Goal: Task Accomplishment & Management: Manage account settings

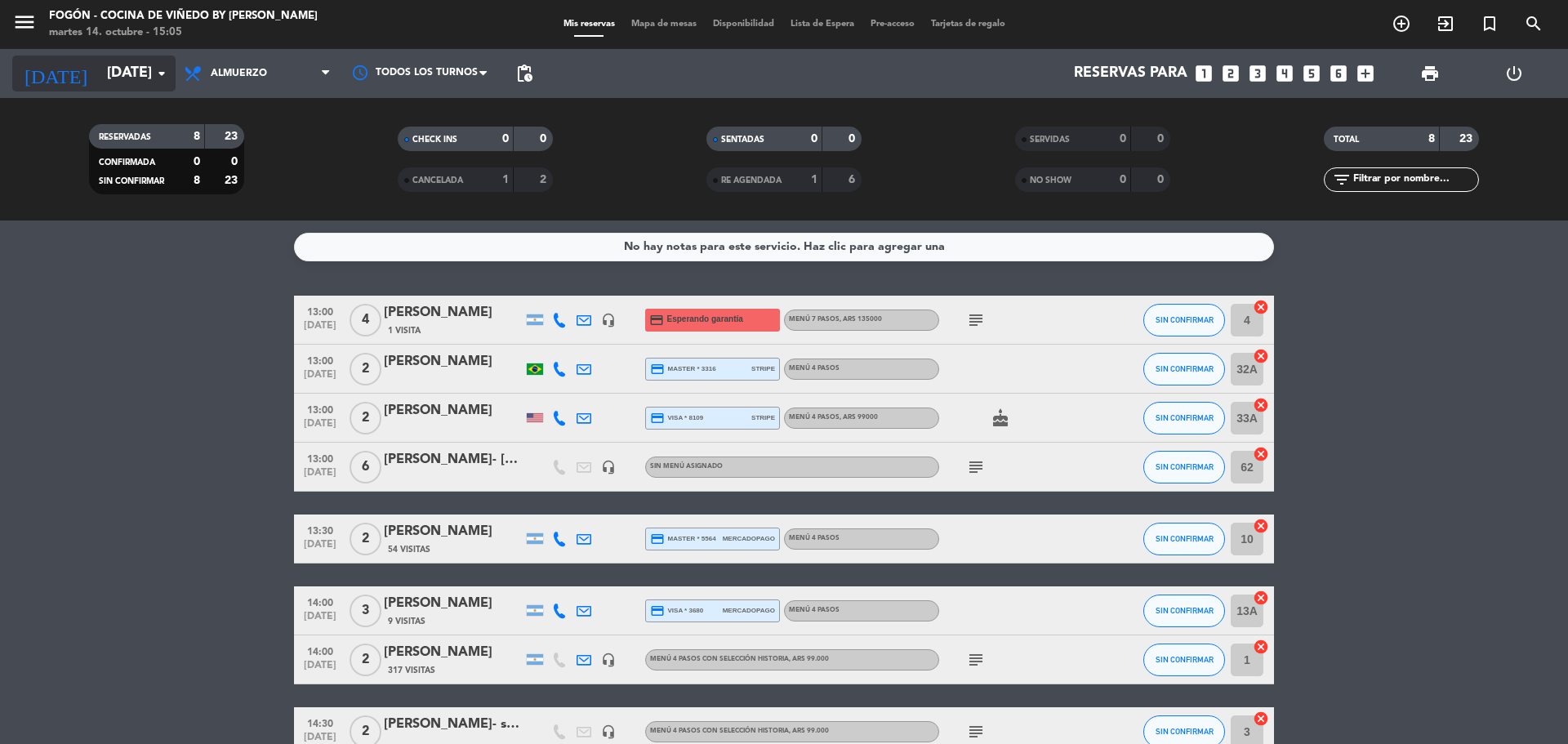
click at [115, 67] on input "[DATE]" at bounding box center [193, 73] width 189 height 33
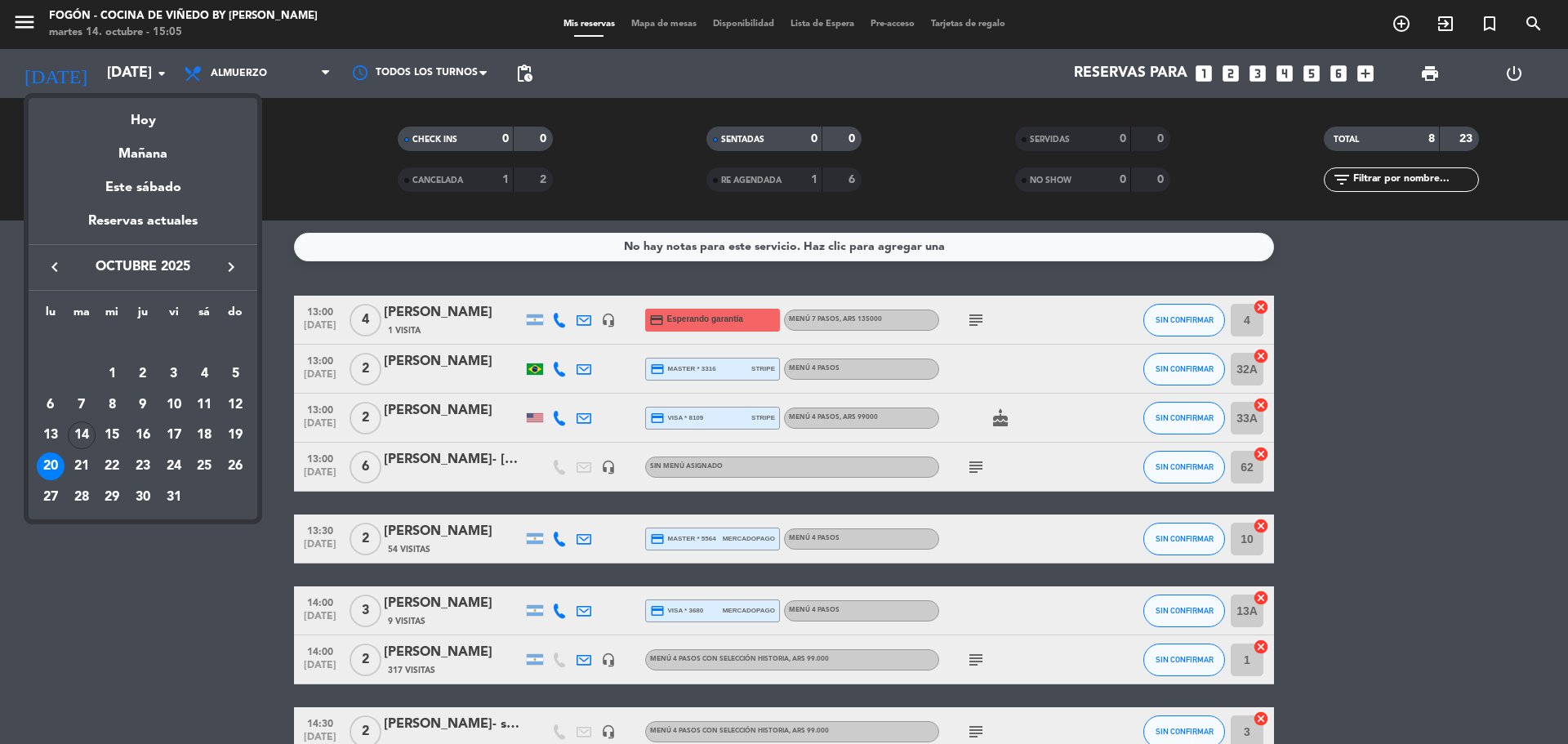
drag, startPoint x: 150, startPoint y: 123, endPoint x: 154, endPoint y: 130, distance: 8.1
click at [152, 128] on div "Hoy" at bounding box center [143, 115] width 229 height 34
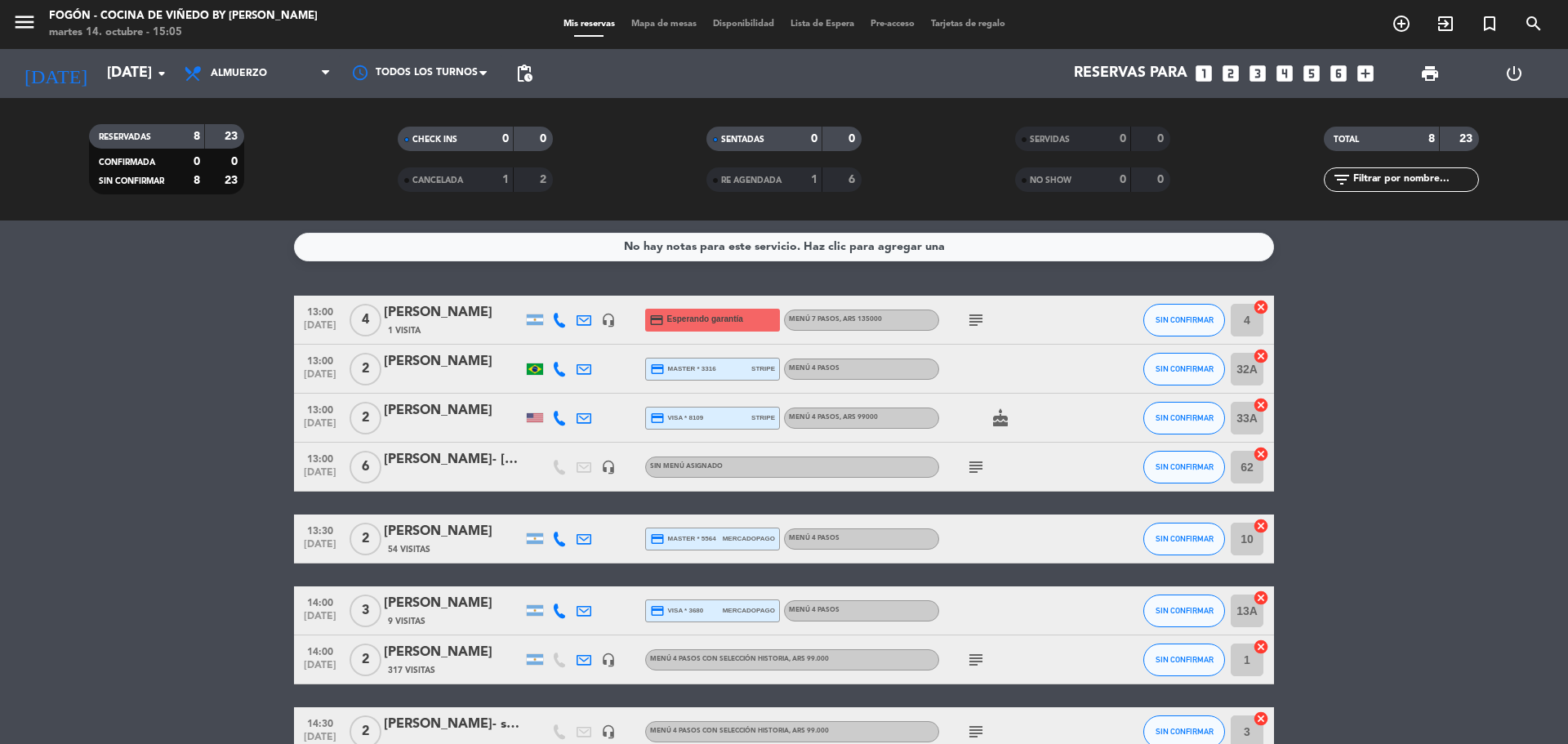
type input "[DATE]"
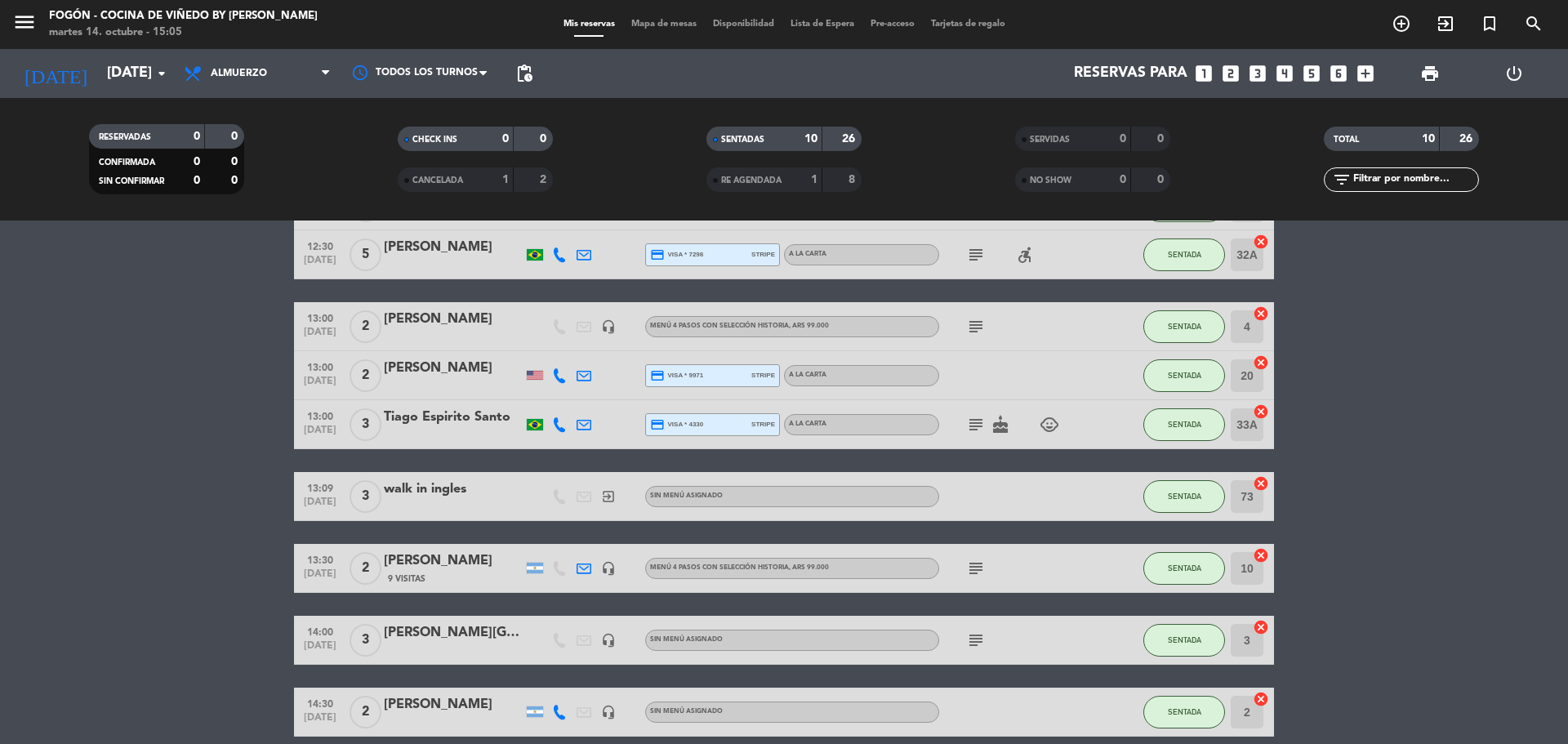
scroll to position [238, 0]
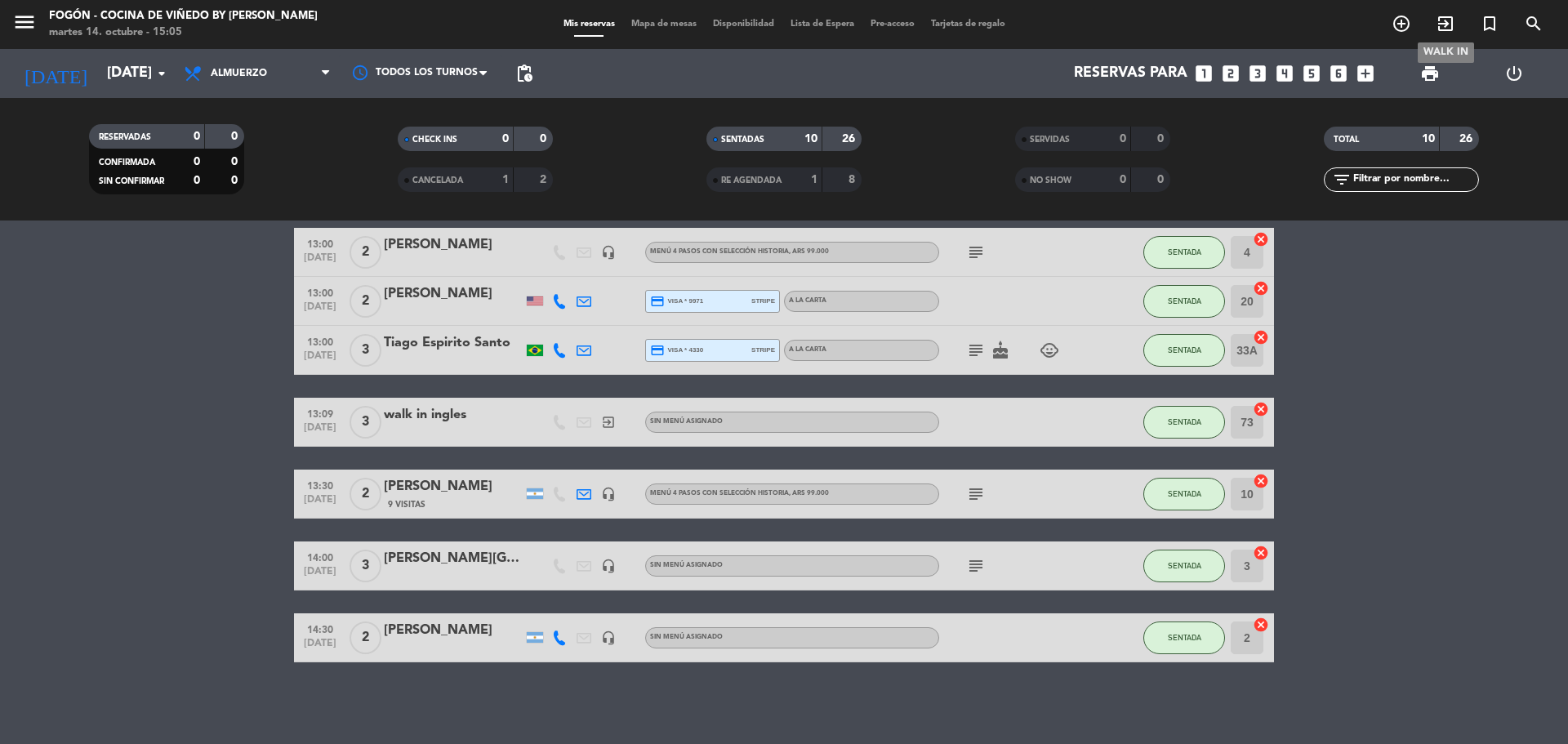
click at [1448, 25] on icon "exit_to_app" at bounding box center [1444, 24] width 19 height 19
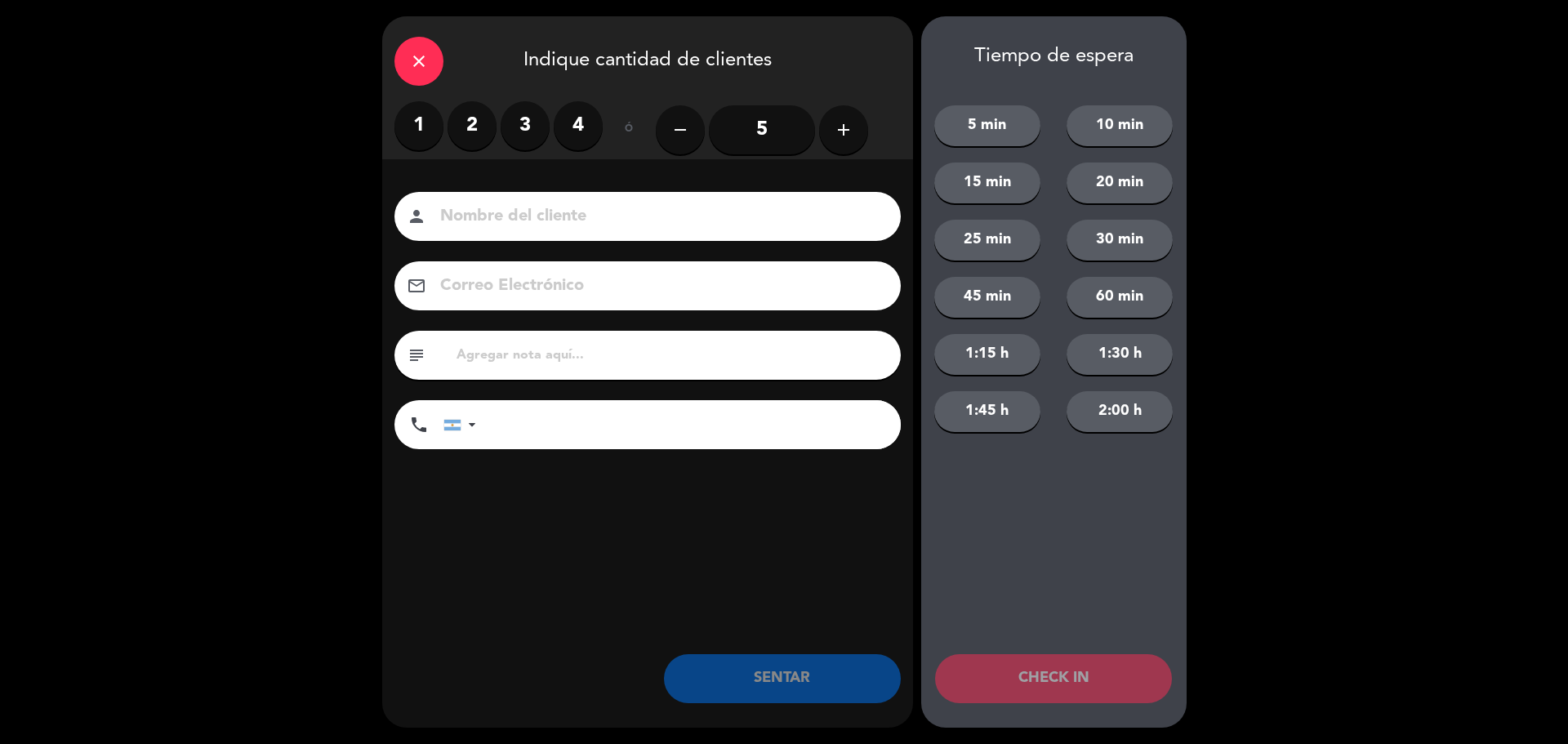
click at [478, 124] on label "2" at bounding box center [472, 126] width 49 height 49
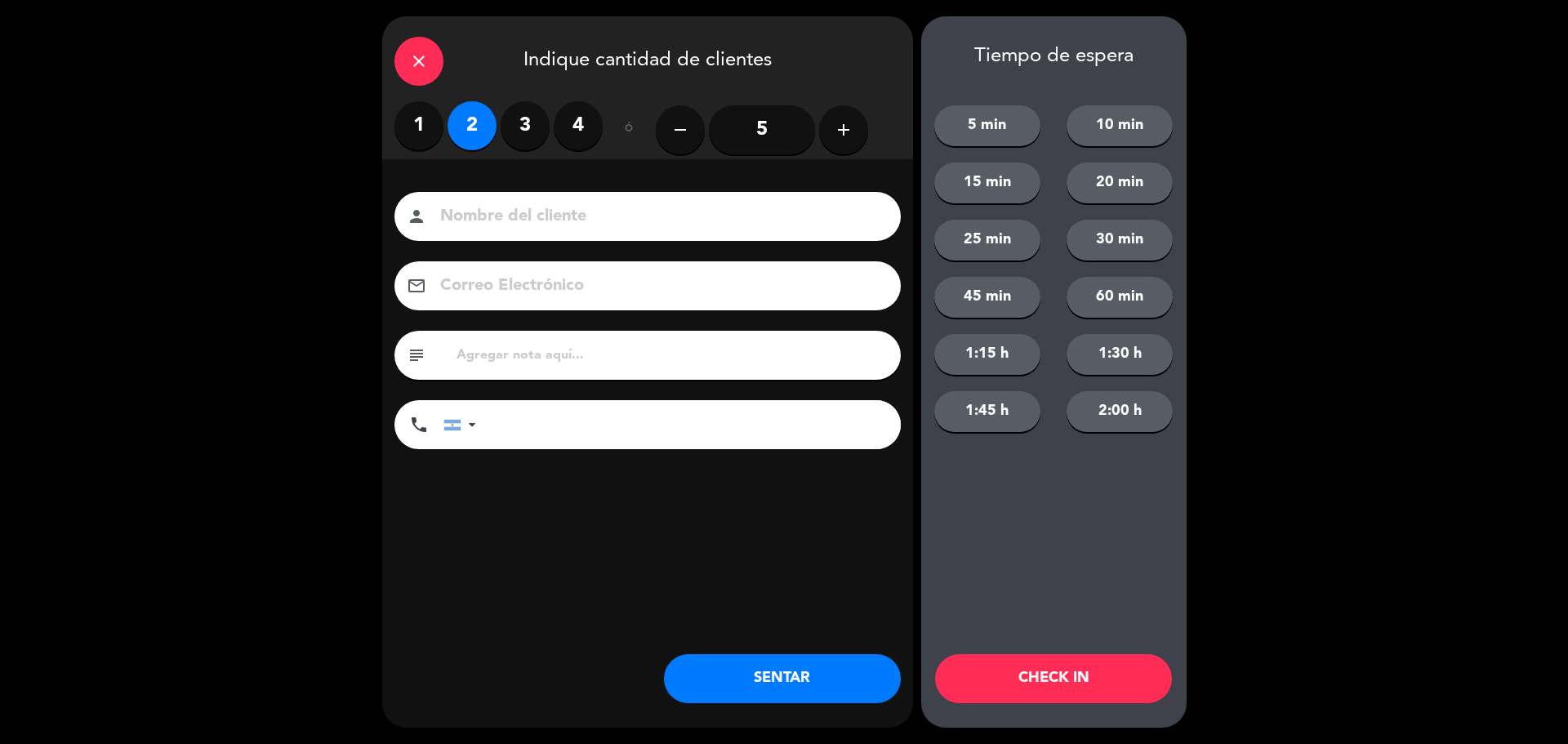
click at [489, 207] on input at bounding box center [659, 217] width 441 height 29
type input "walk in [GEOGRAPHIC_DATA]"
click at [805, 681] on button "SENTAR" at bounding box center [782, 678] width 237 height 49
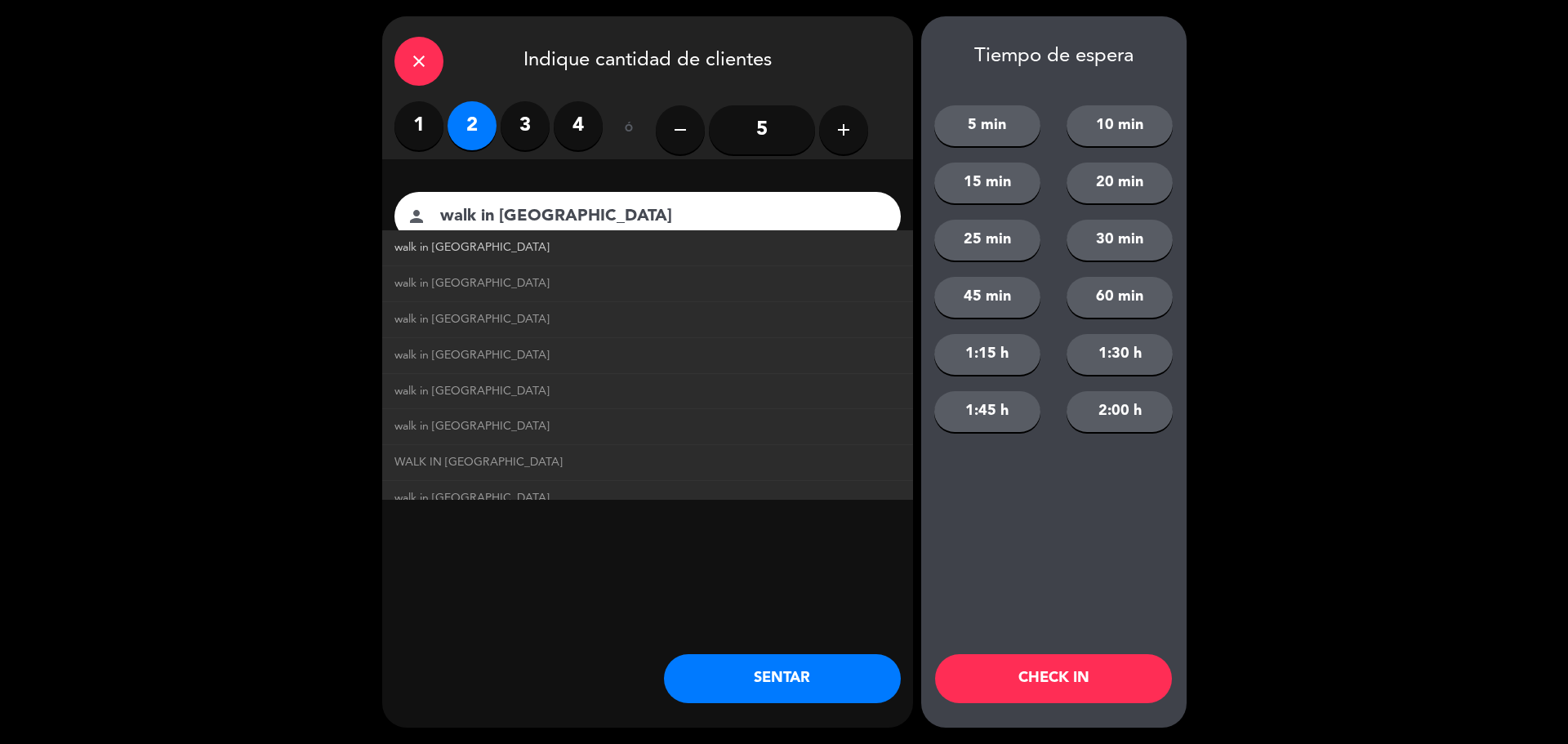
click at [506, 248] on link "walk in [GEOGRAPHIC_DATA]" at bounding box center [647, 248] width 507 height 18
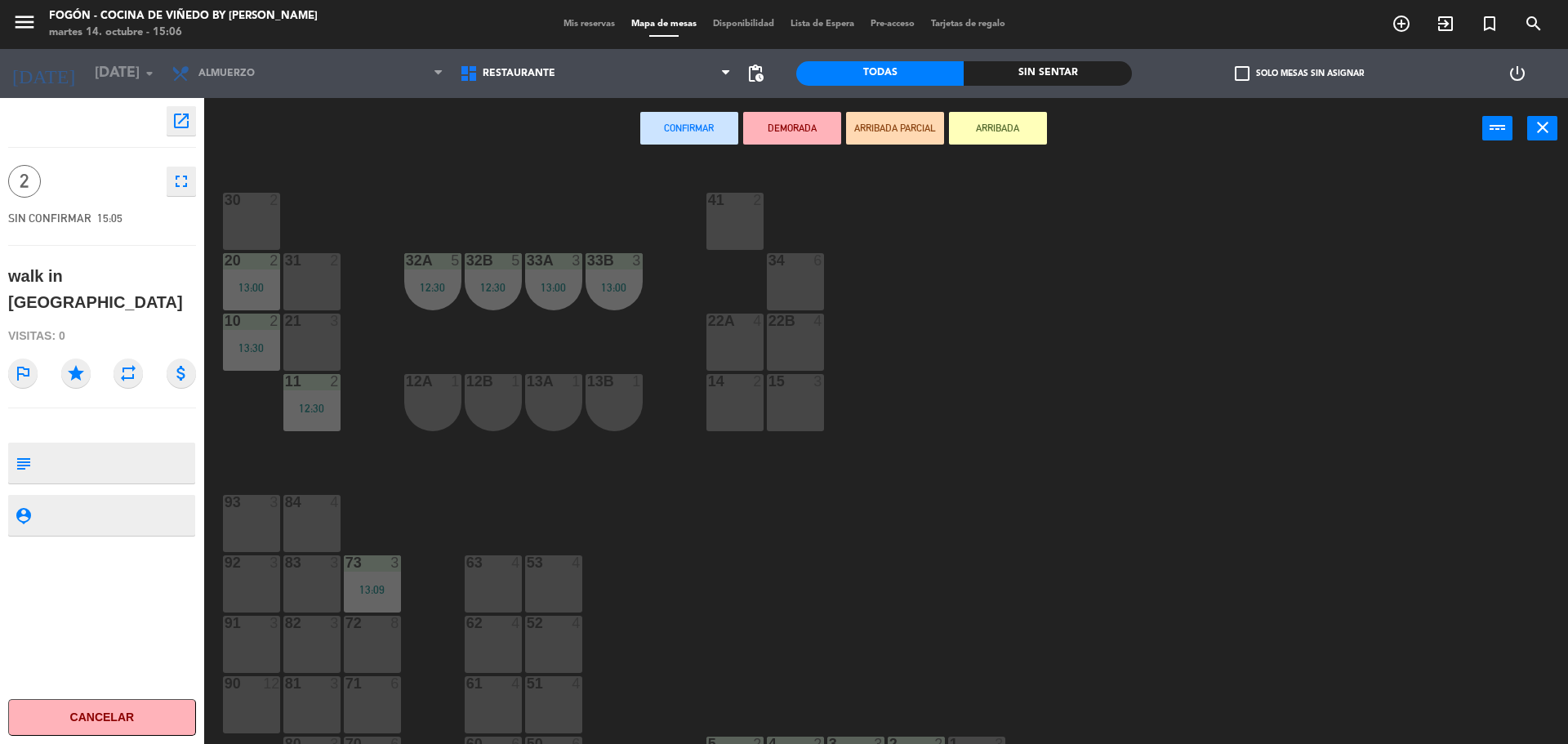
click at [713, 235] on div "41 2" at bounding box center [735, 221] width 57 height 57
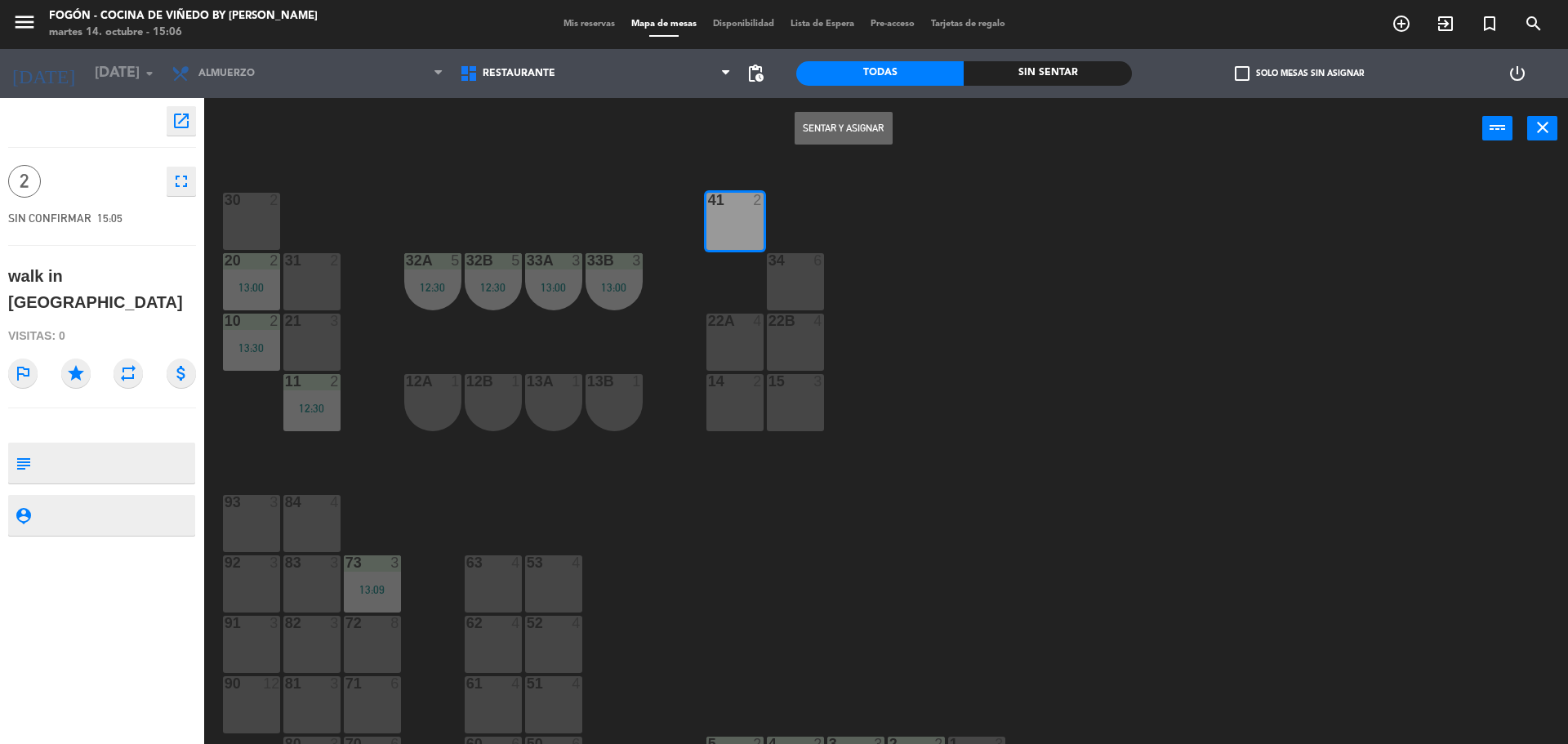
click at [830, 139] on button "Sentar y Asignar" at bounding box center [844, 128] width 98 height 33
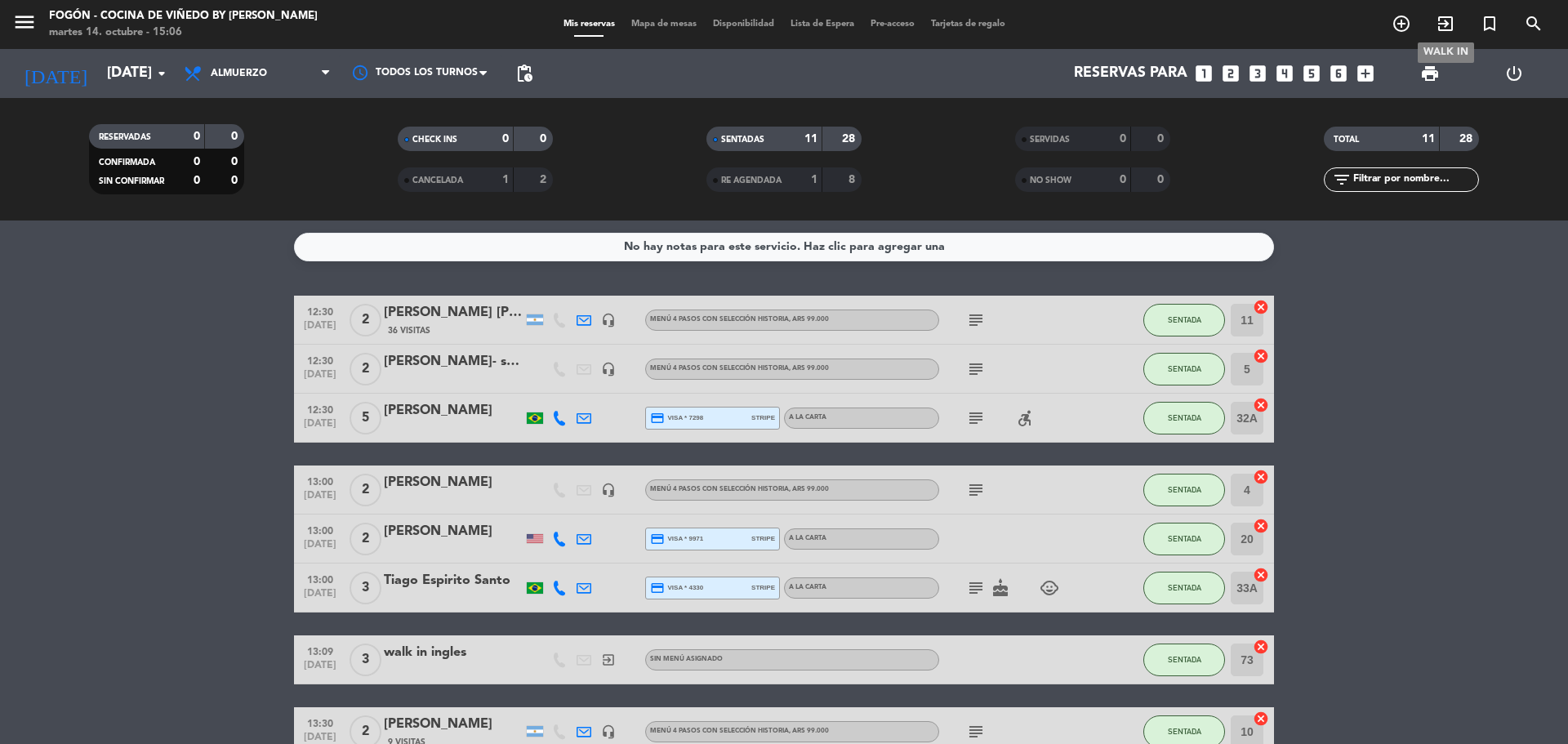
click at [1439, 23] on icon "exit_to_app" at bounding box center [1444, 24] width 19 height 19
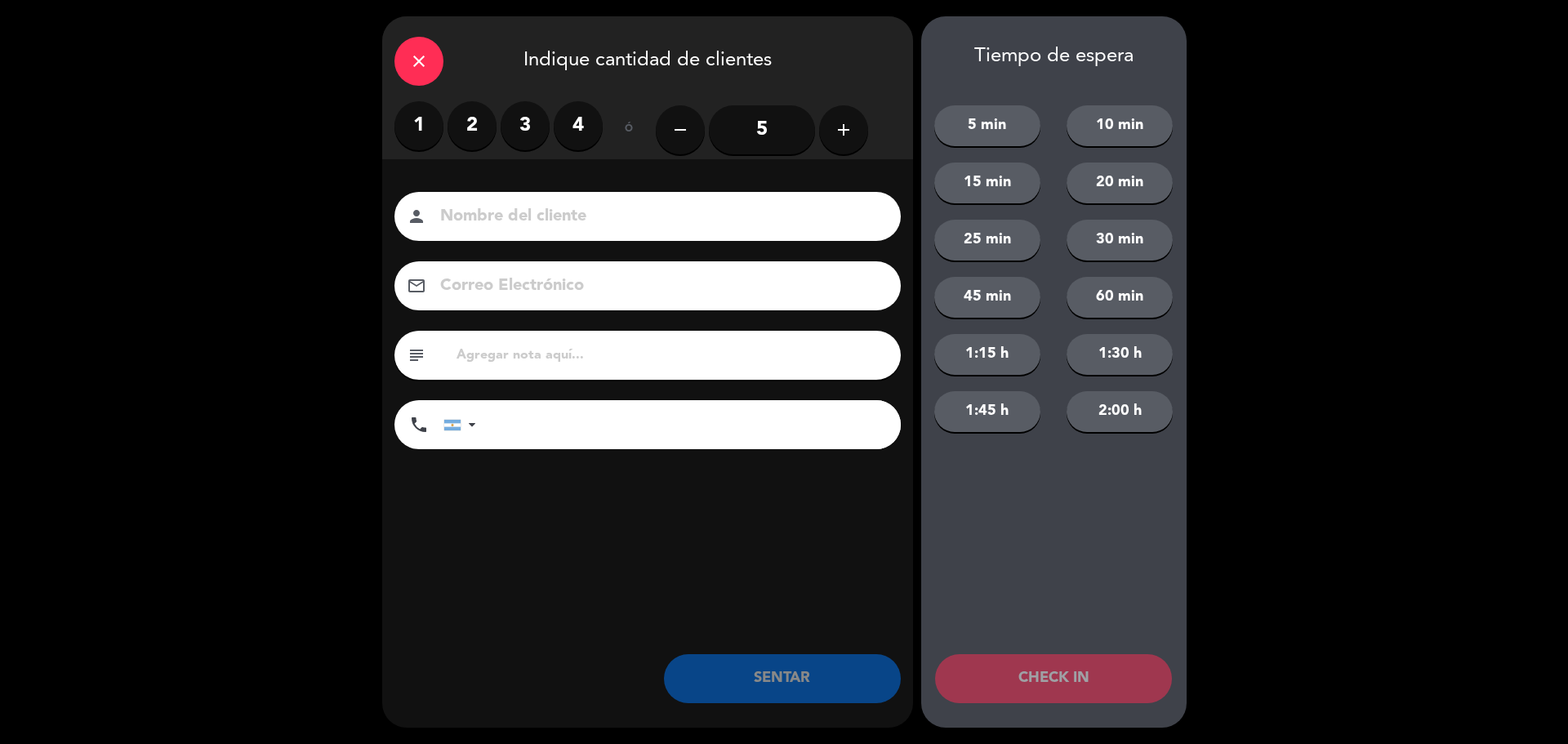
click at [466, 128] on label "2" at bounding box center [472, 126] width 49 height 49
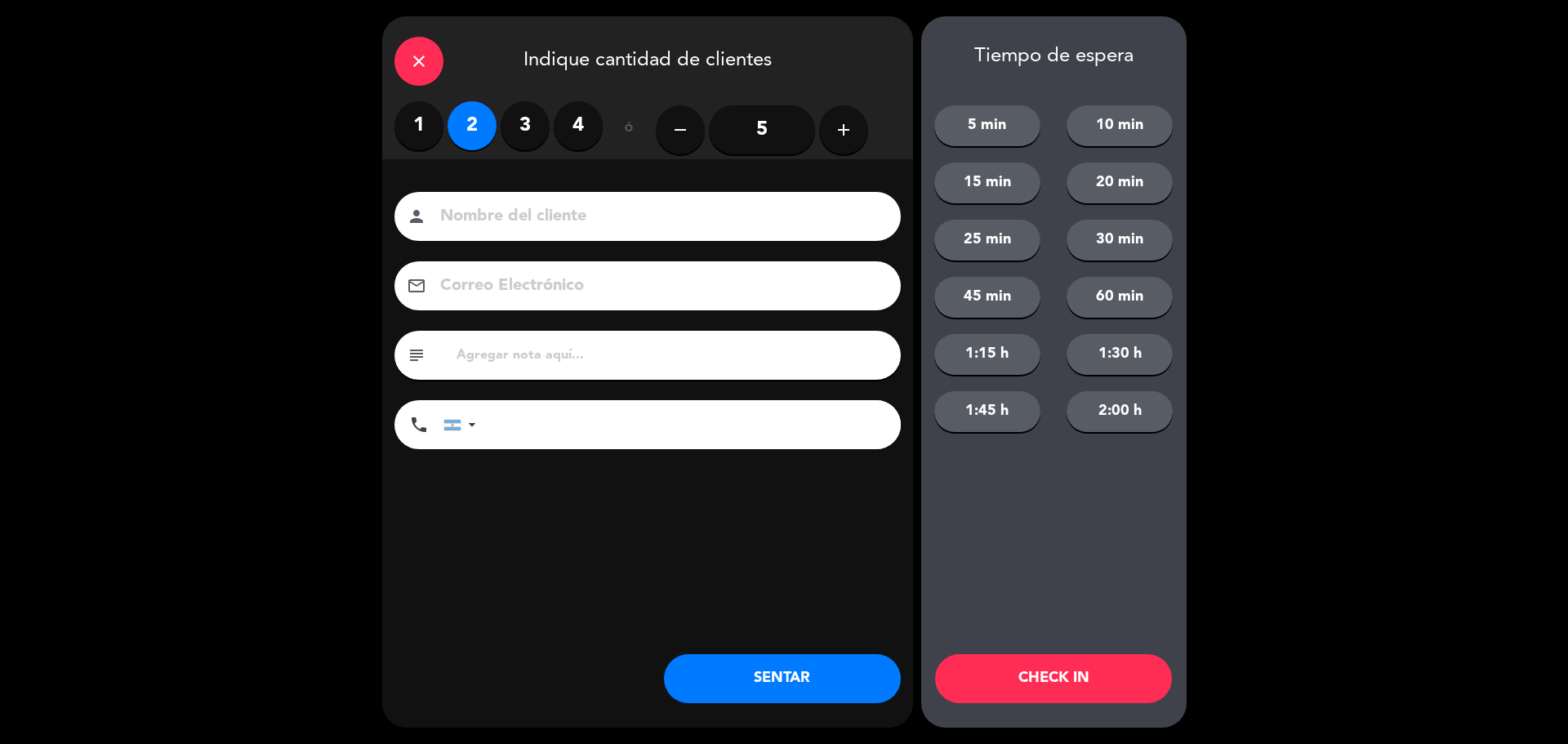
click at [490, 220] on input at bounding box center [659, 217] width 441 height 29
type input "walk in br"
click at [776, 656] on button "SENTAR" at bounding box center [782, 678] width 237 height 49
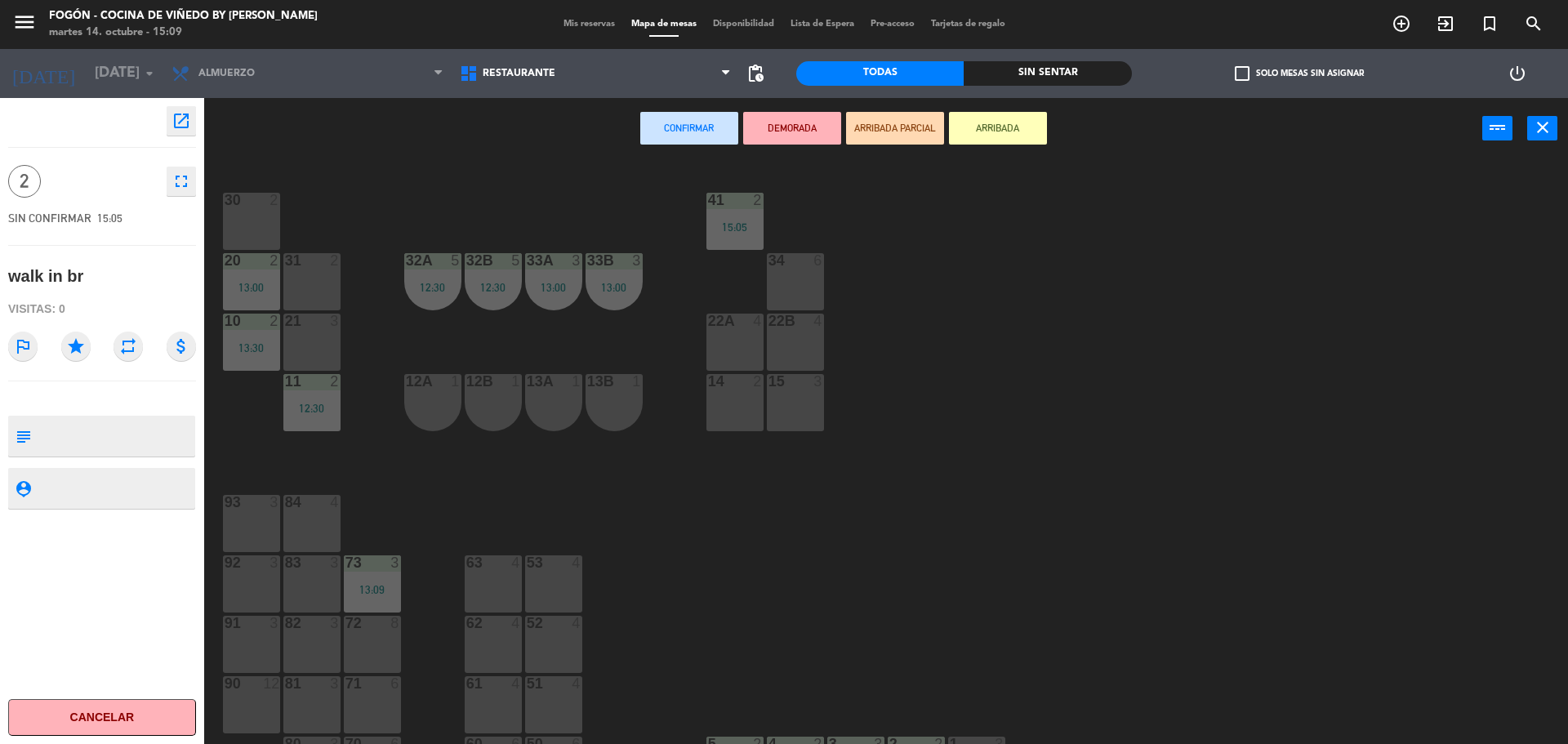
click at [273, 221] on div "30 2" at bounding box center [251, 221] width 57 height 57
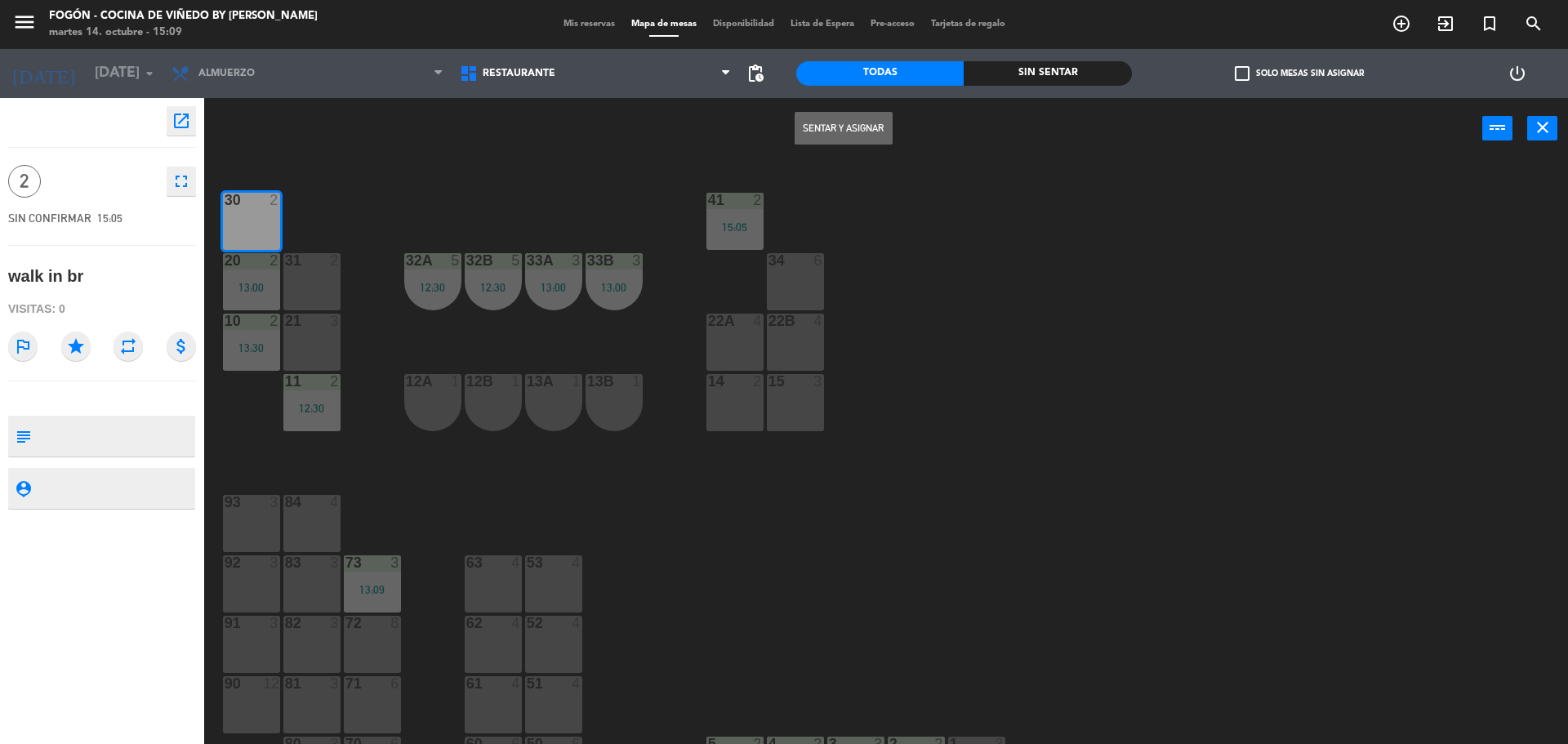
click at [876, 130] on button "Sentar y Asignar" at bounding box center [844, 128] width 98 height 33
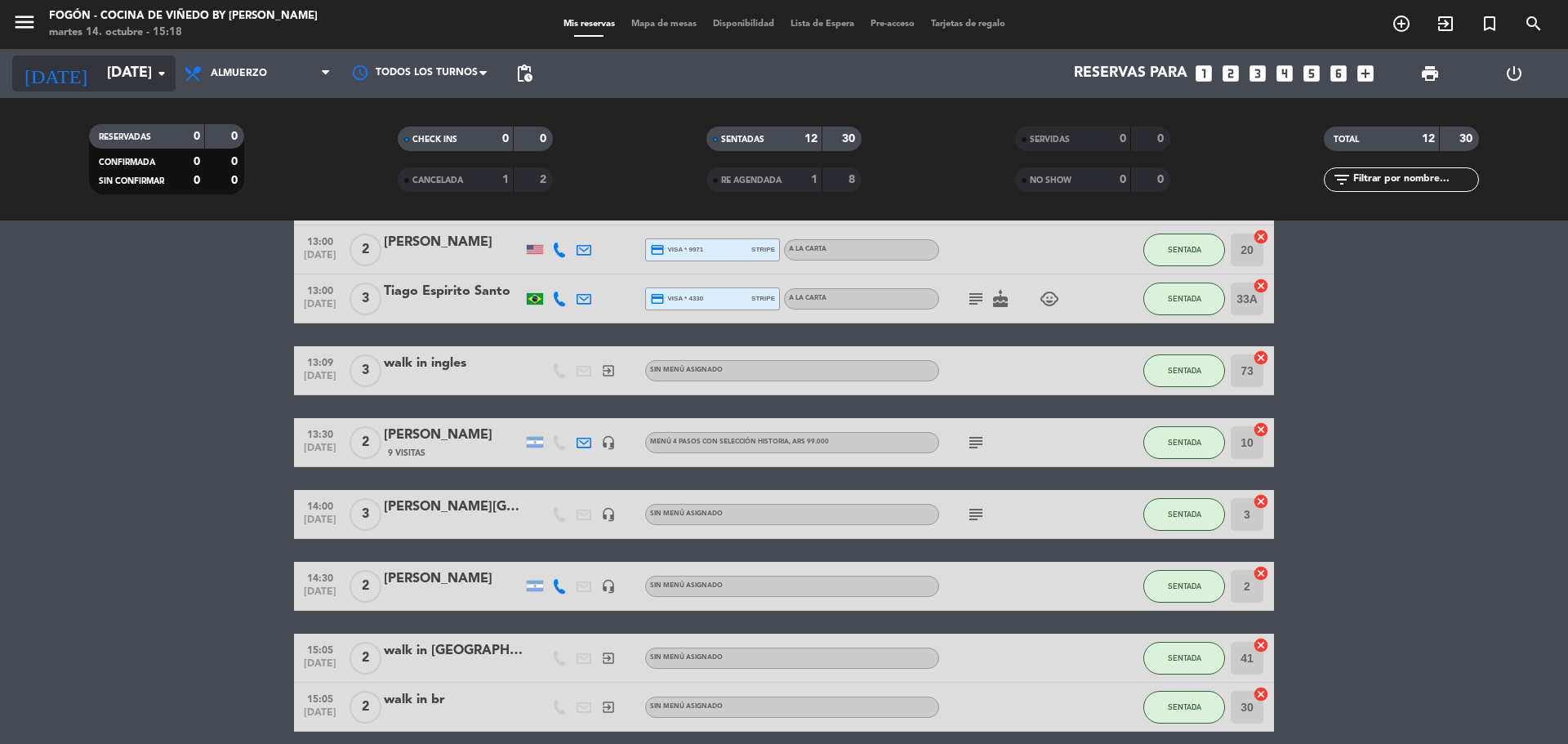
scroll to position [195, 0]
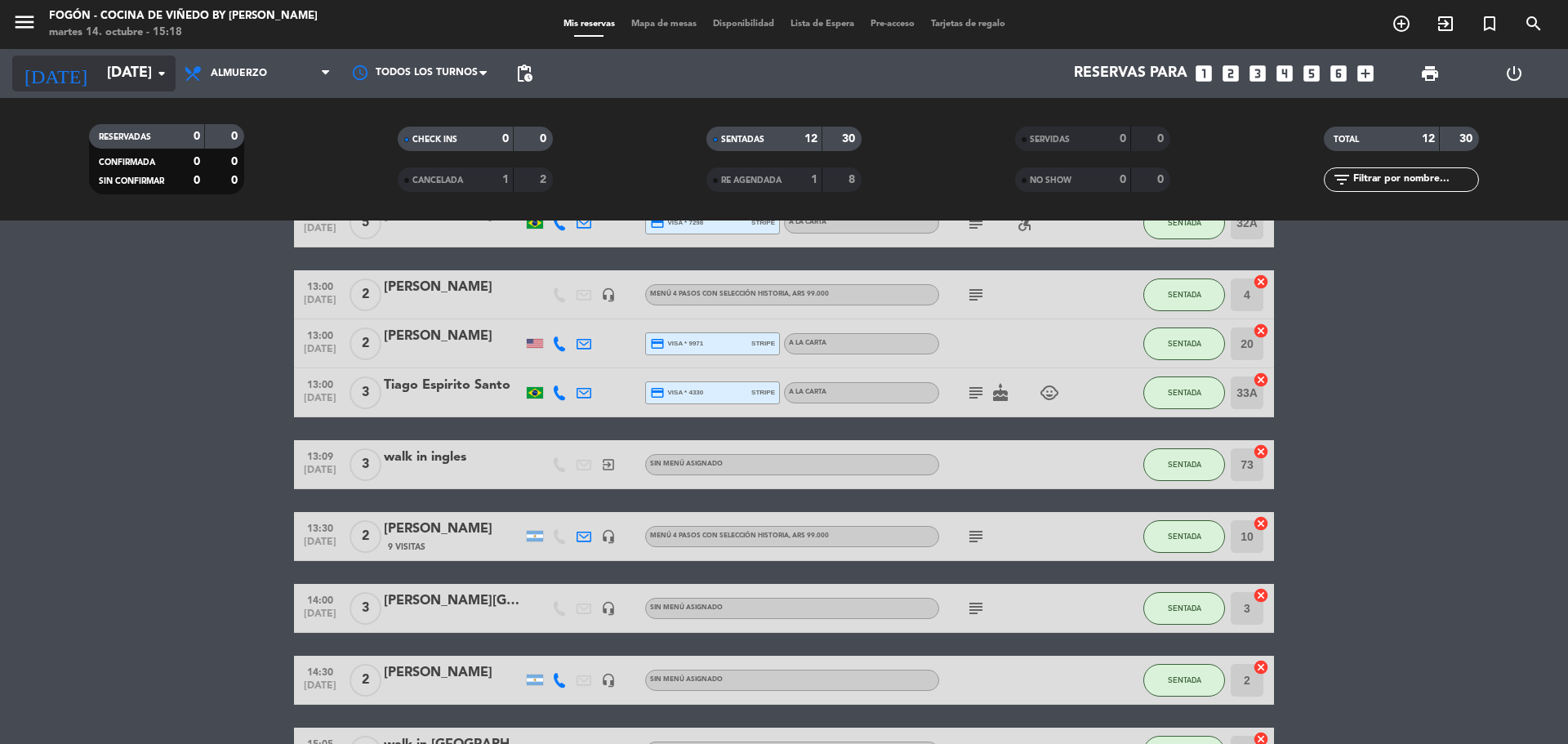
click at [154, 90] on div "[DATE] [DATE] arrow_drop_down" at bounding box center [94, 73] width 163 height 36
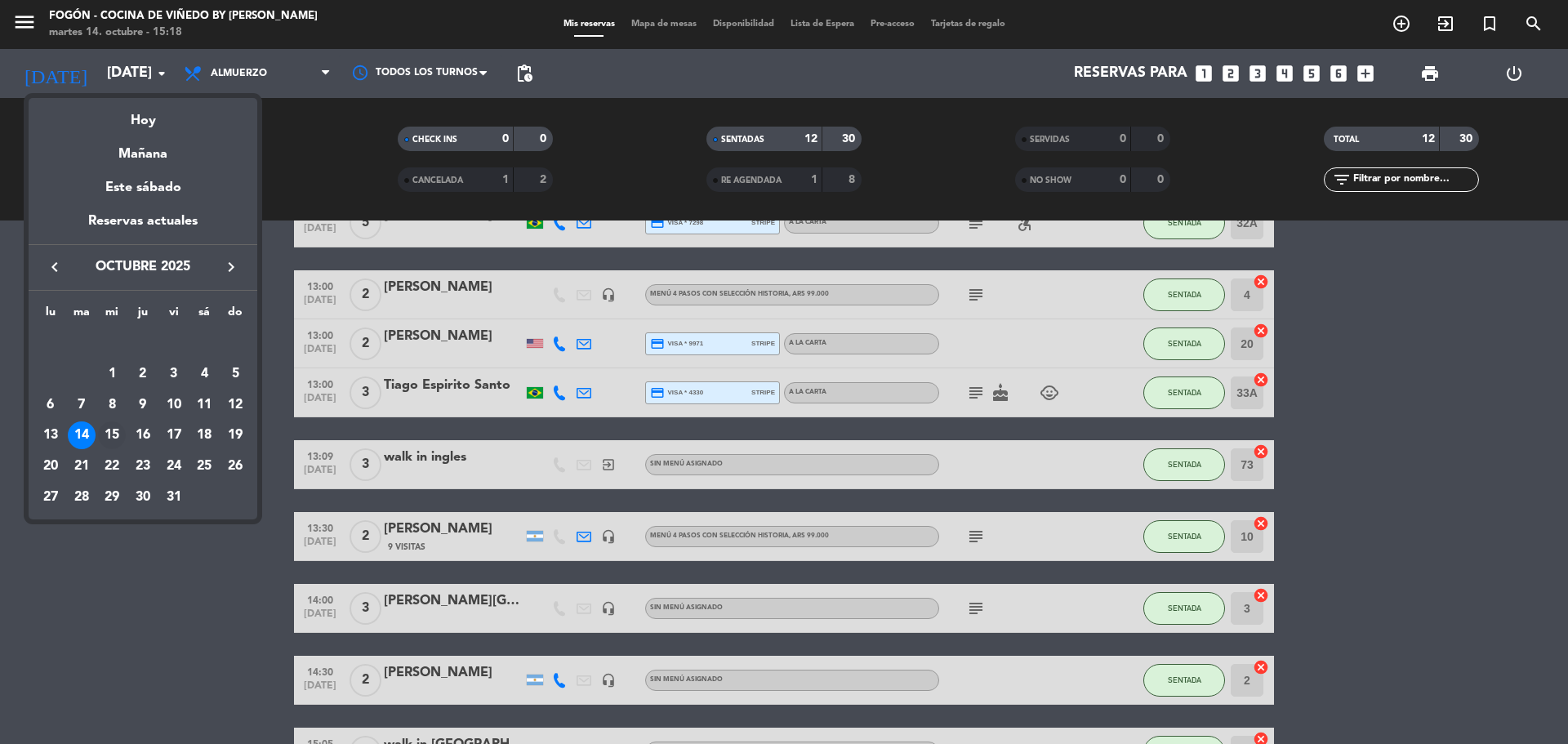
click at [104, 439] on div "15" at bounding box center [112, 435] width 28 height 28
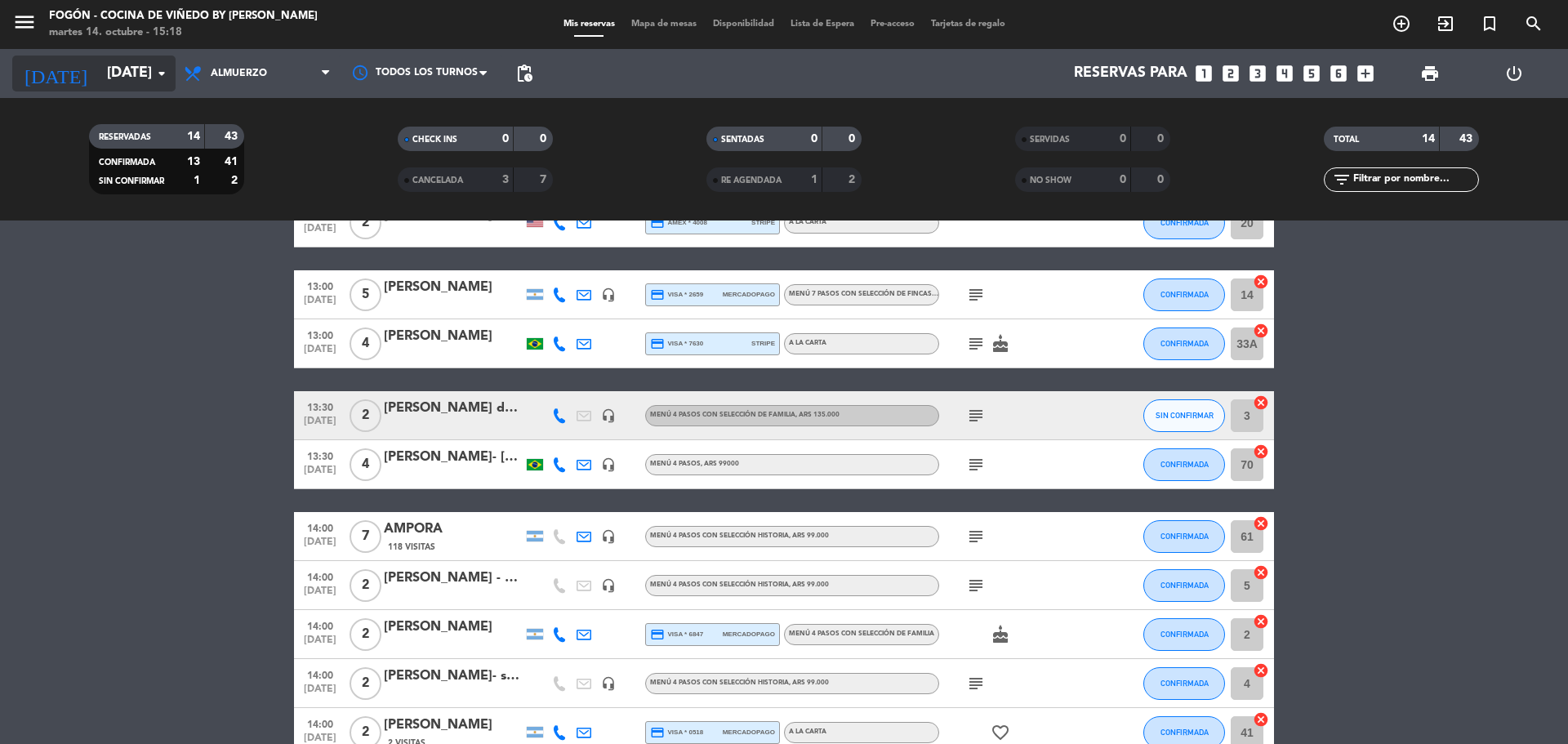
click at [151, 75] on input "[DATE]" at bounding box center [193, 73] width 189 height 33
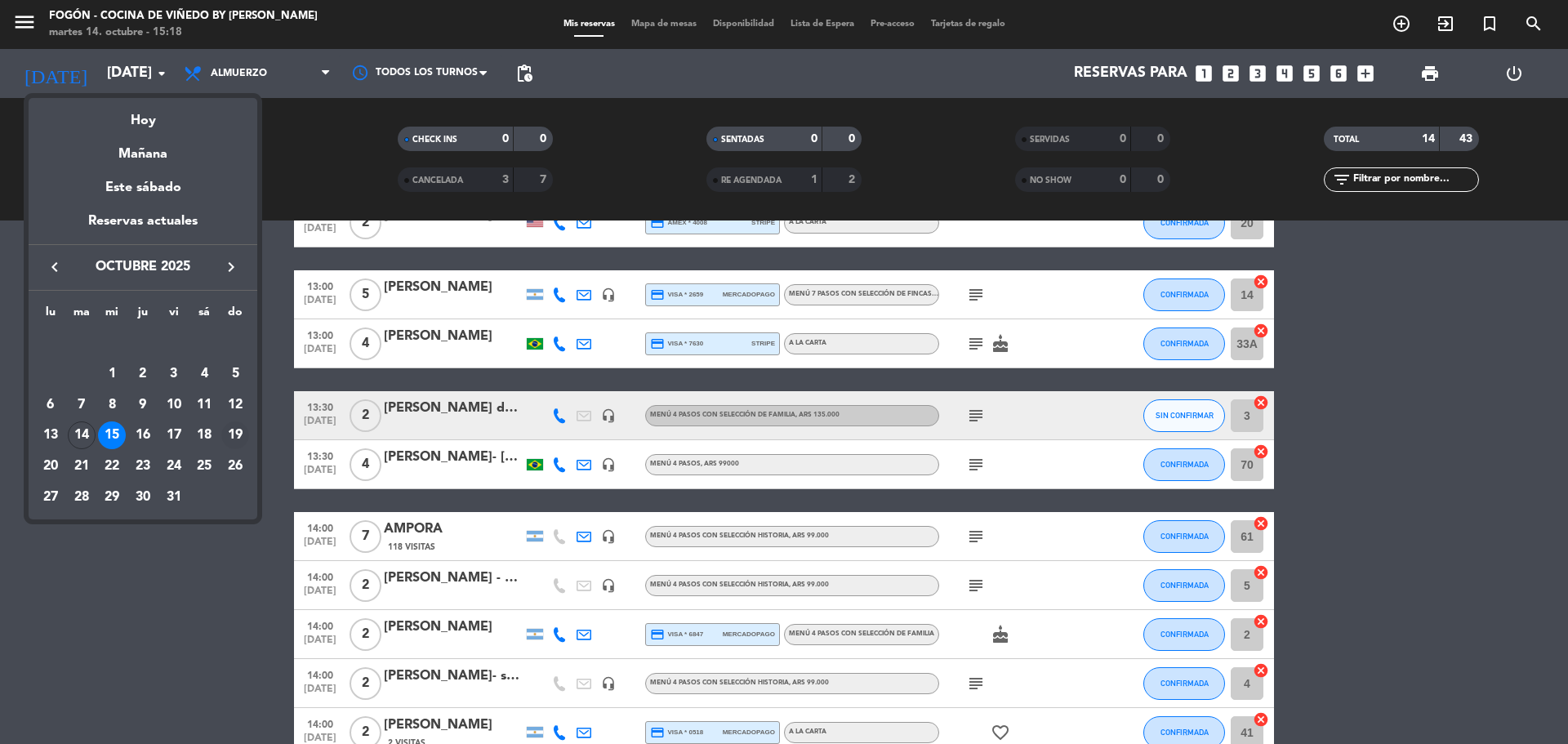
click at [237, 437] on div "19" at bounding box center [234, 435] width 28 height 28
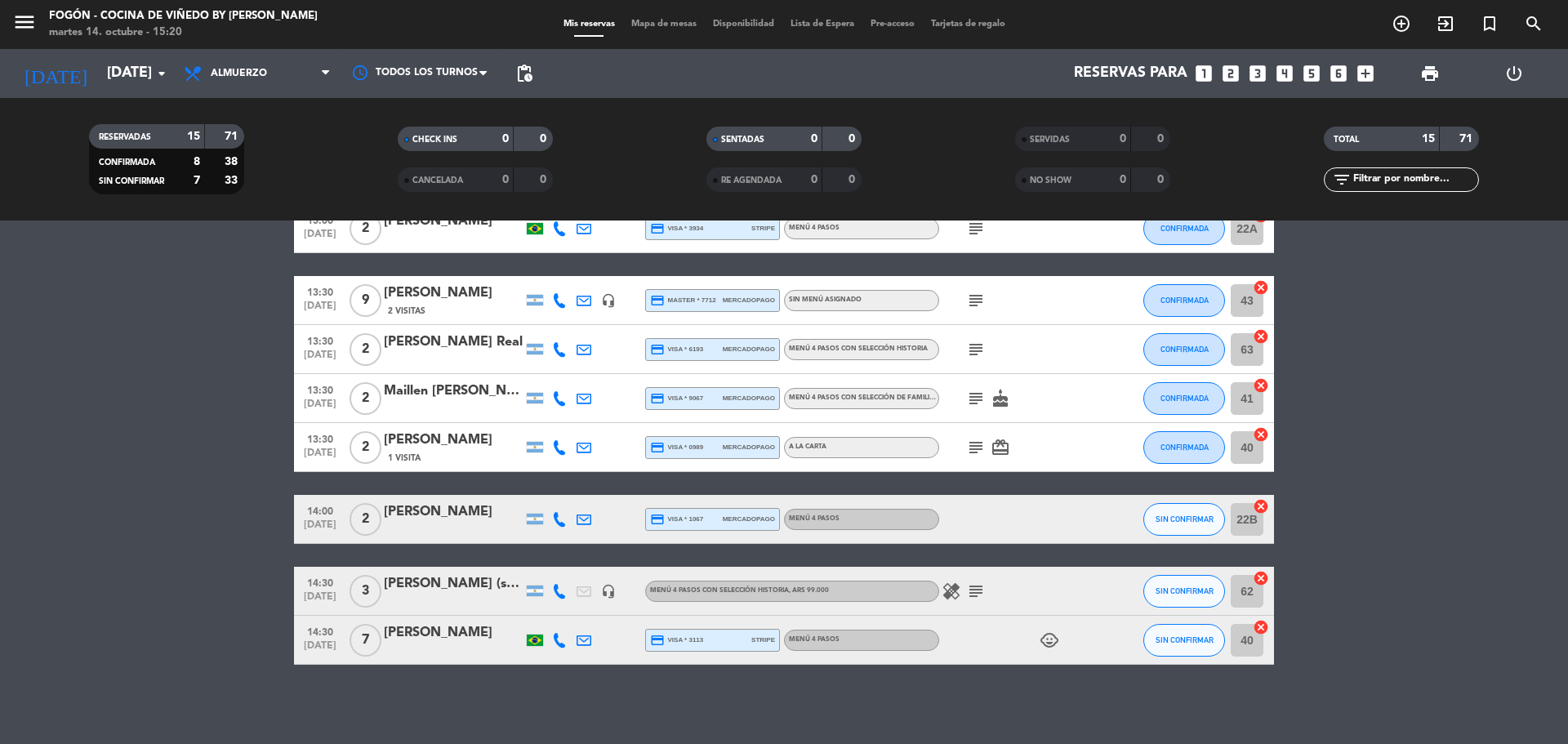
scroll to position [460, 0]
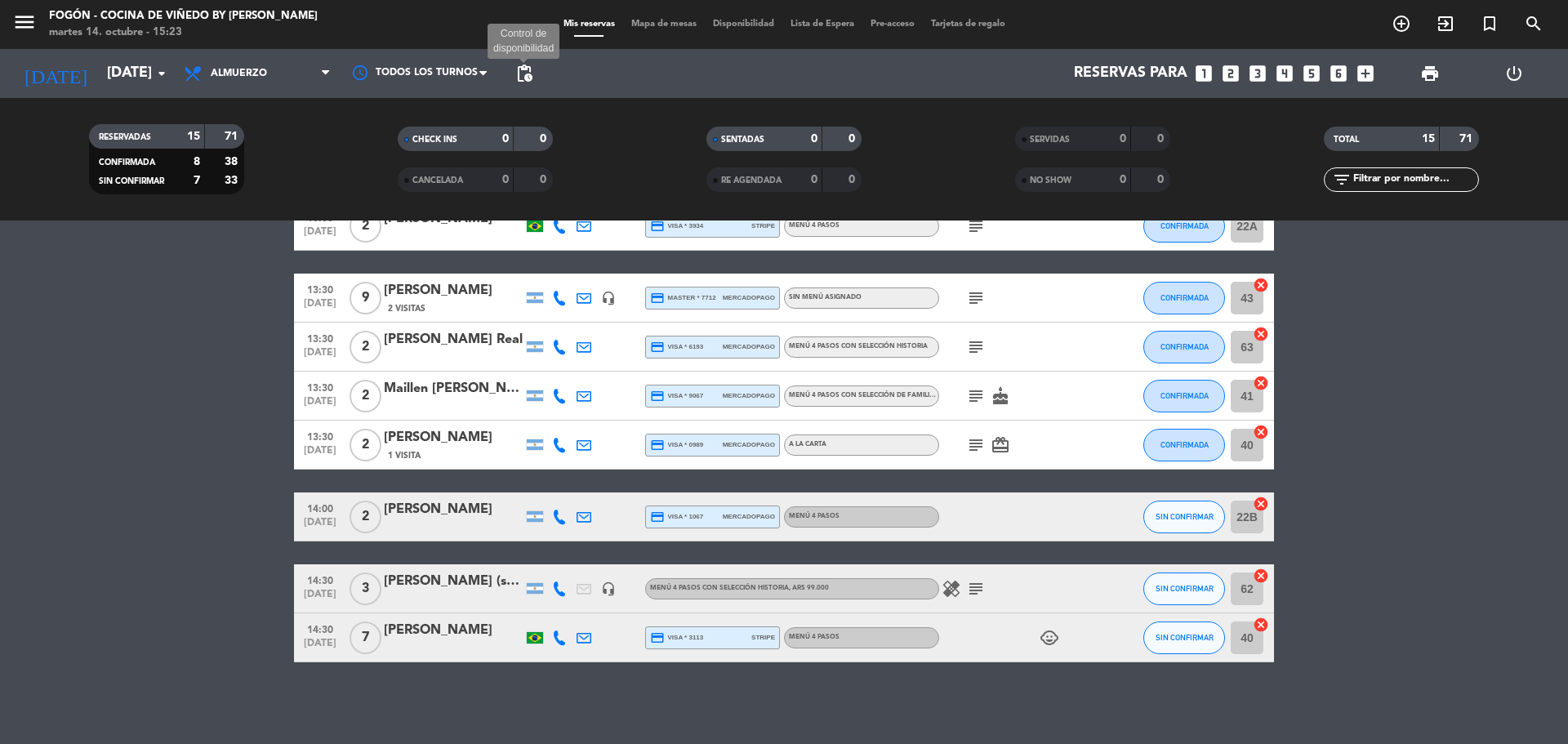
click at [524, 73] on span "pending_actions" at bounding box center [524, 73] width 19 height 19
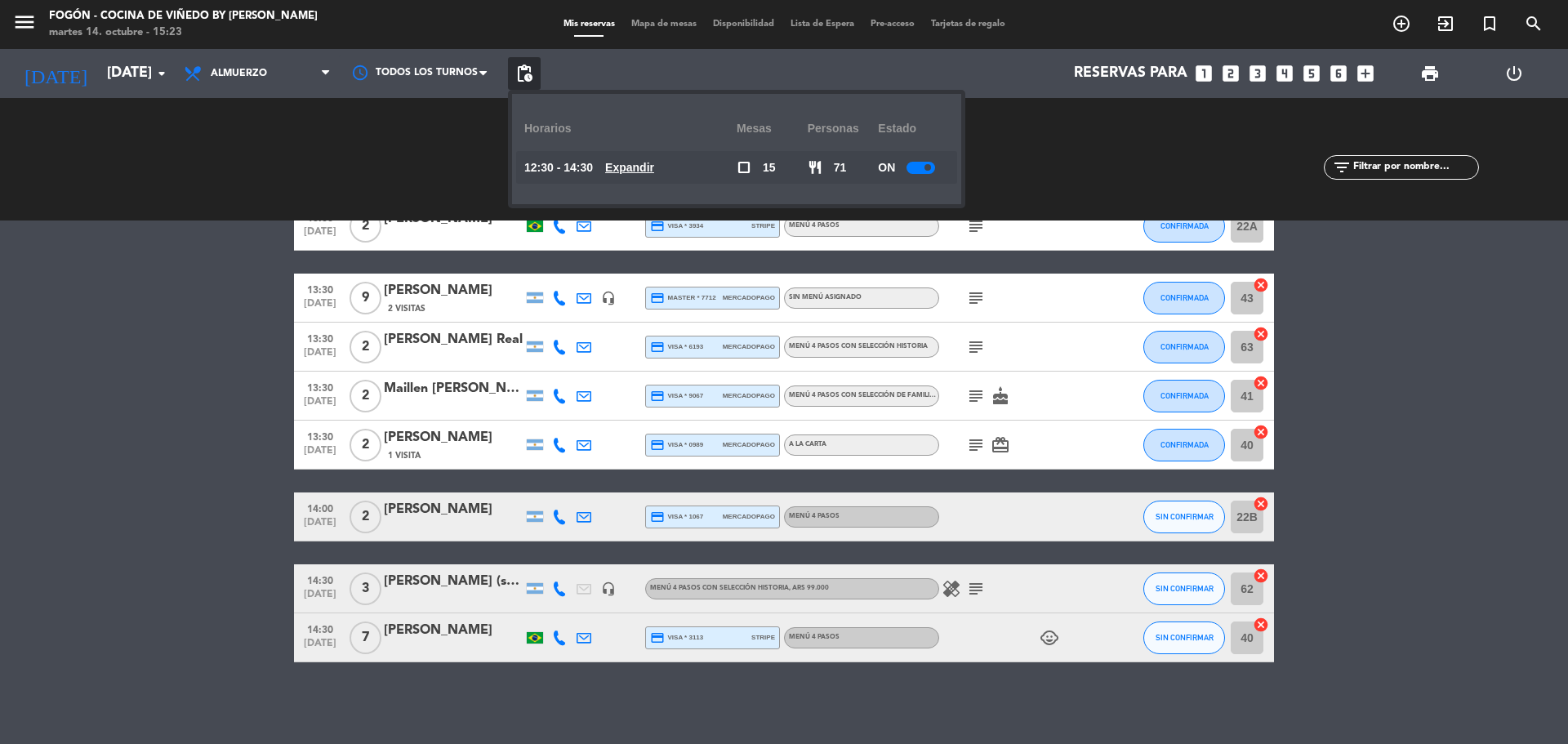
click at [922, 174] on div "ON" at bounding box center [913, 167] width 71 height 33
click at [922, 163] on div at bounding box center [921, 167] width 29 height 13
click at [148, 68] on input "[DATE]" at bounding box center [193, 73] width 189 height 33
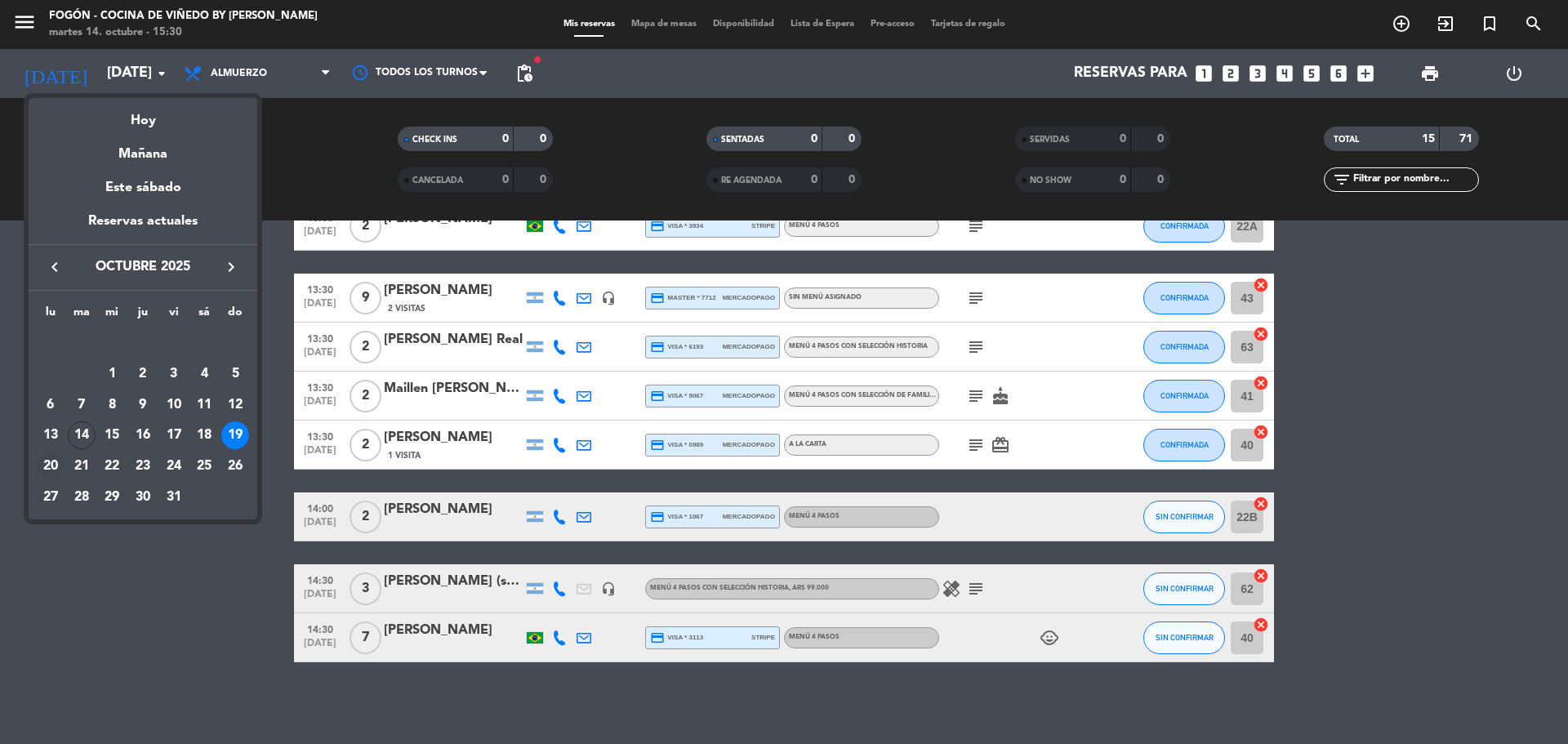
click at [65, 457] on td "20" at bounding box center [50, 466] width 31 height 31
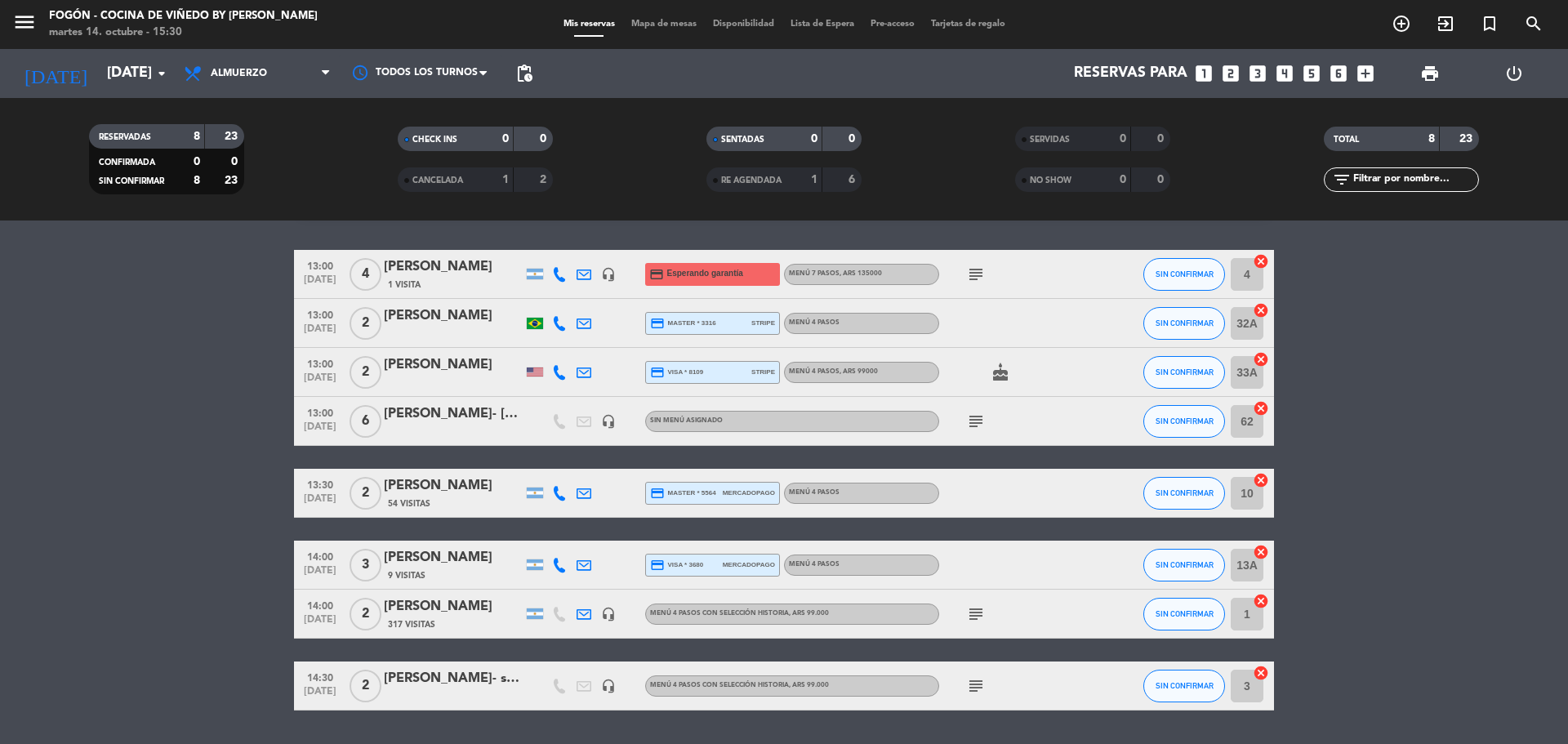
scroll to position [0, 0]
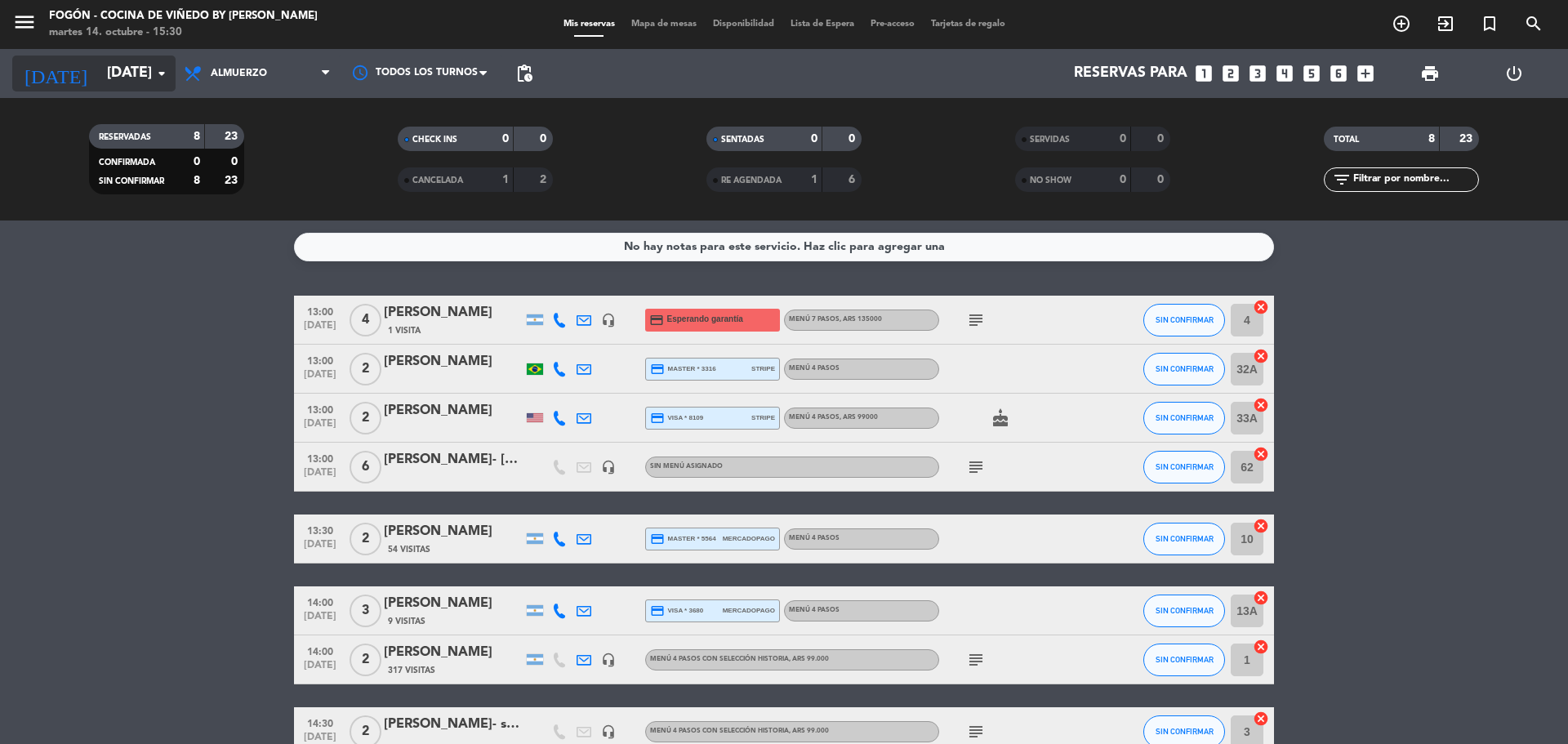
click at [140, 80] on input "[DATE]" at bounding box center [193, 73] width 189 height 33
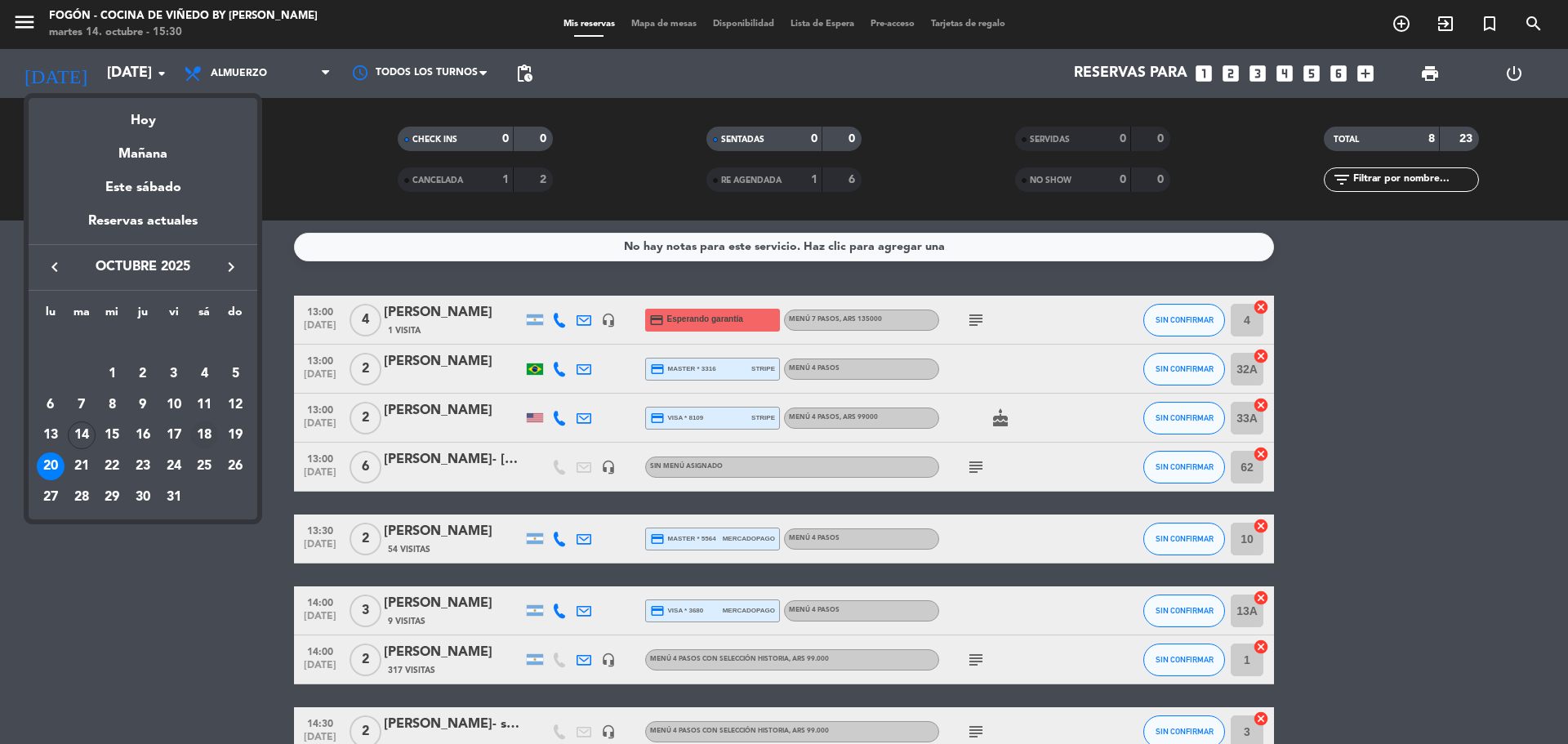
click at [214, 437] on div "18" at bounding box center [203, 435] width 28 height 28
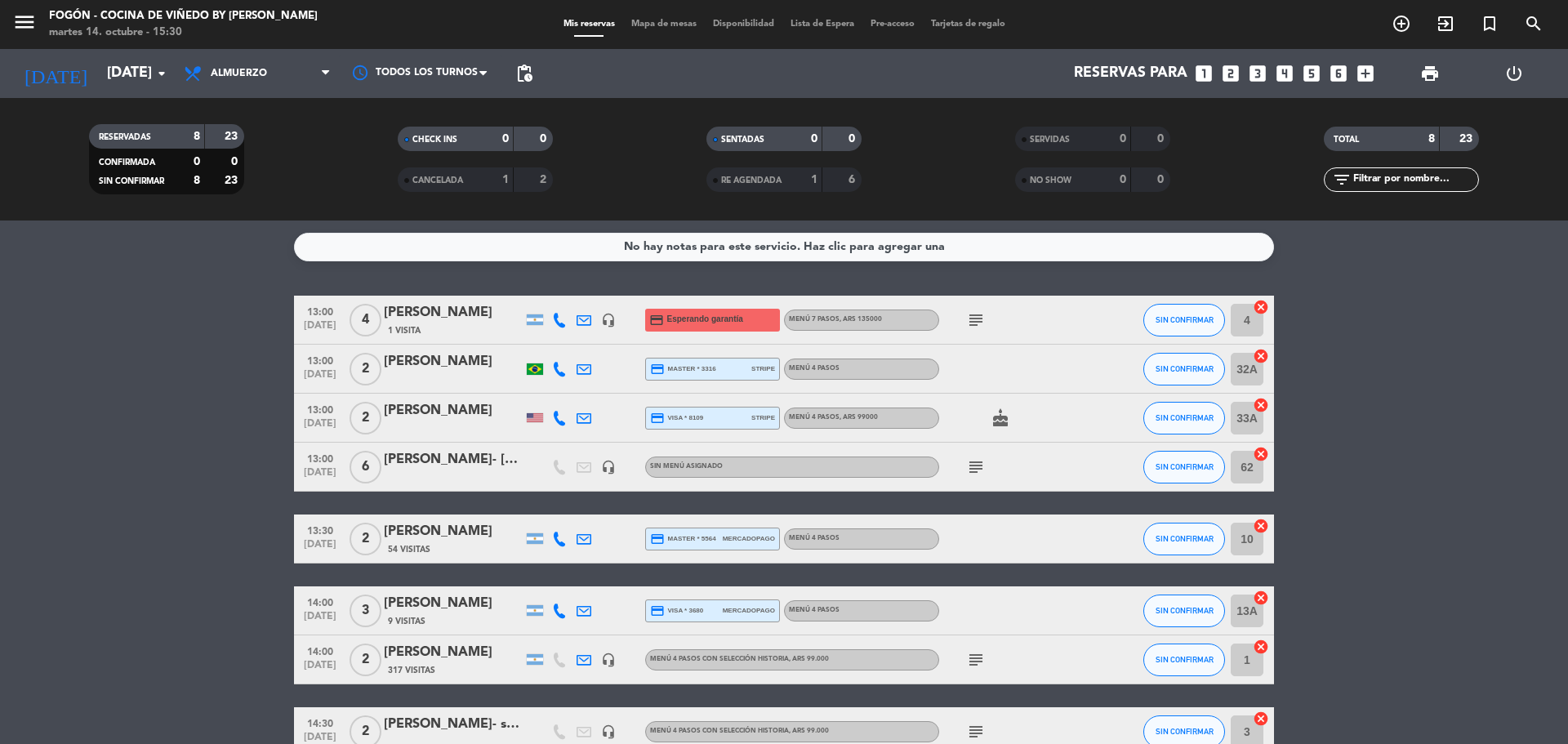
type input "[DATE]"
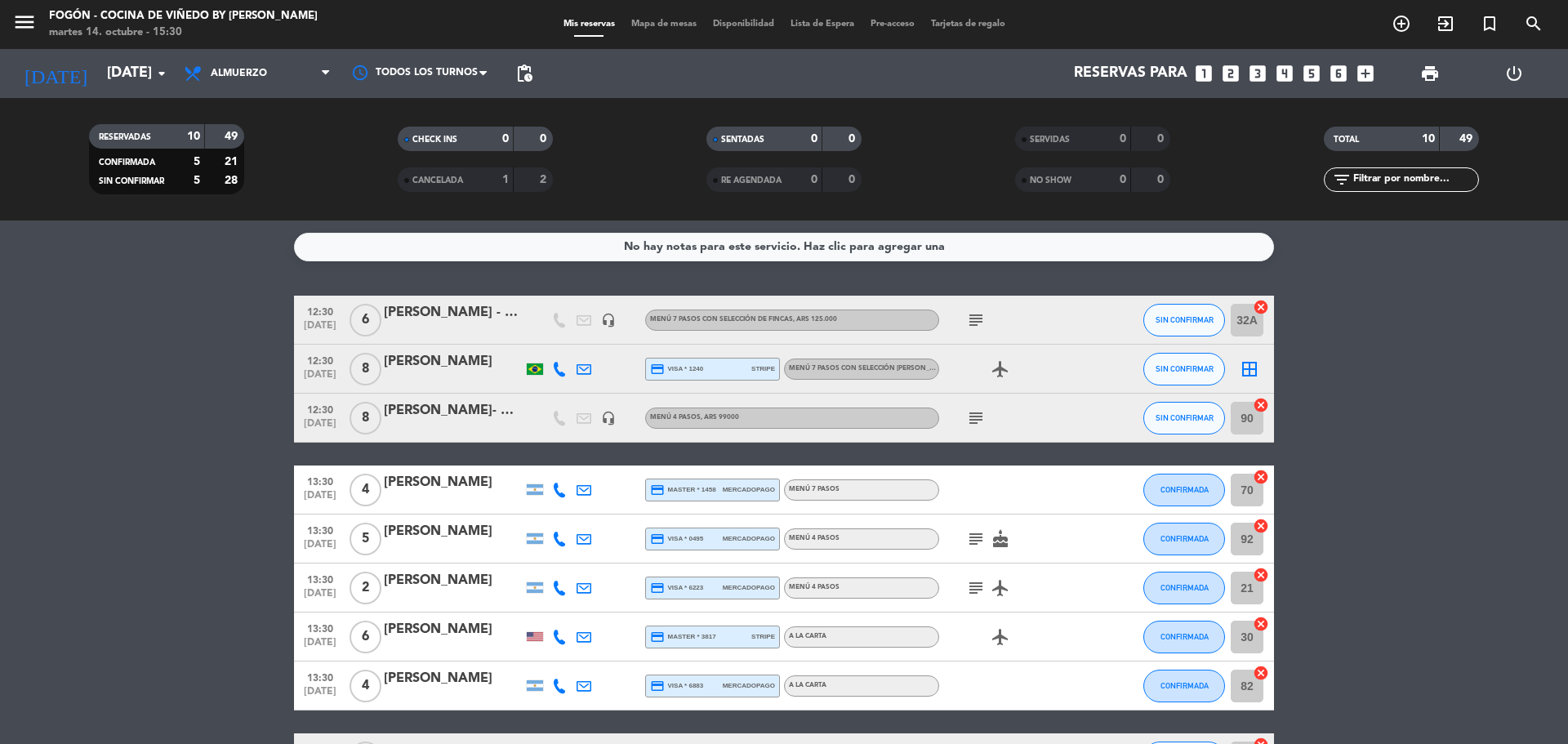
click at [270, 66] on span "Almuerzo" at bounding box center [257, 73] width 163 height 36
click at [239, 187] on div "menu Fogón - Cocina de viñedo by [PERSON_NAME] [DATE] 14. octubre - 15:30 Mis r…" at bounding box center [784, 110] width 1568 height 220
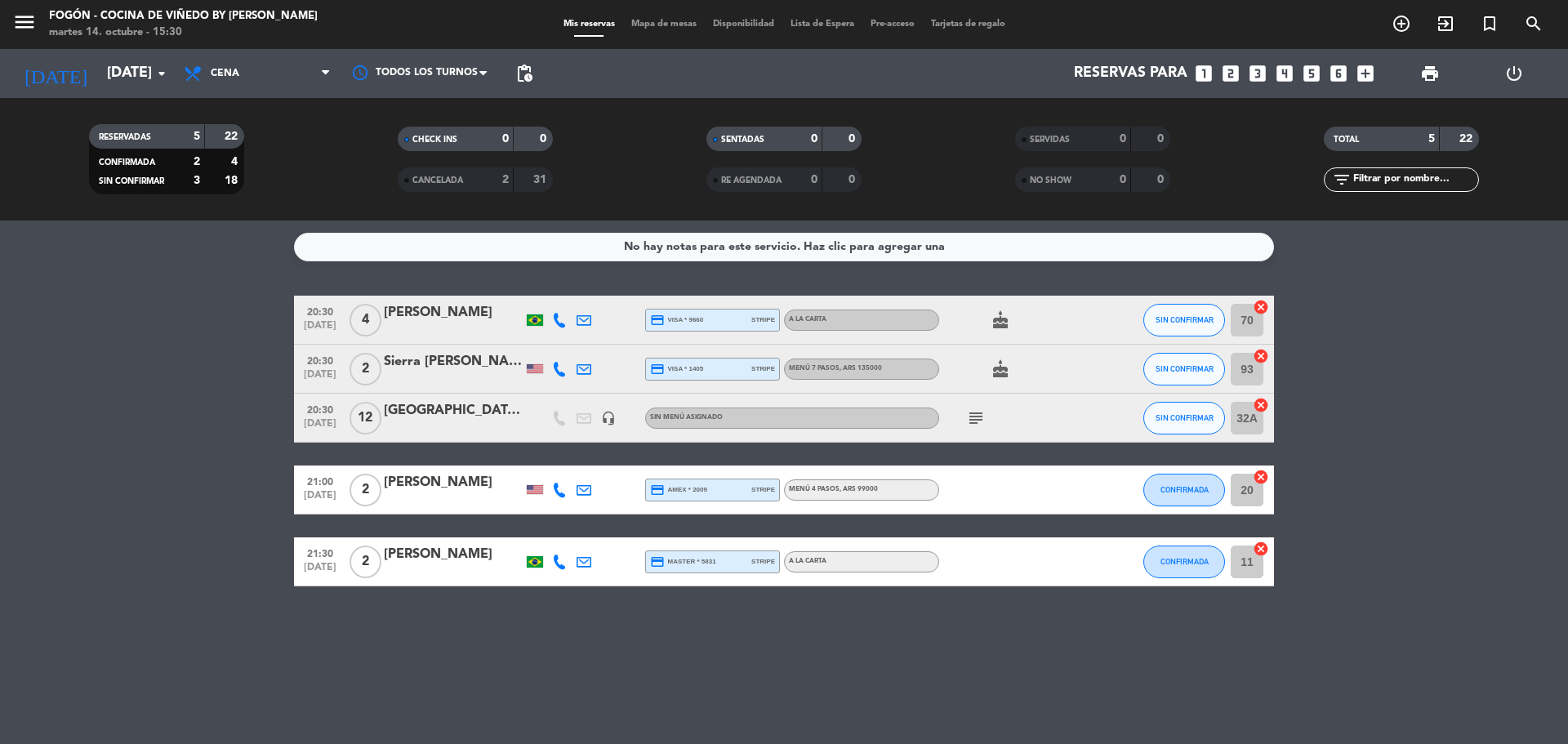
click at [976, 417] on icon "subject" at bounding box center [976, 418] width 19 height 19
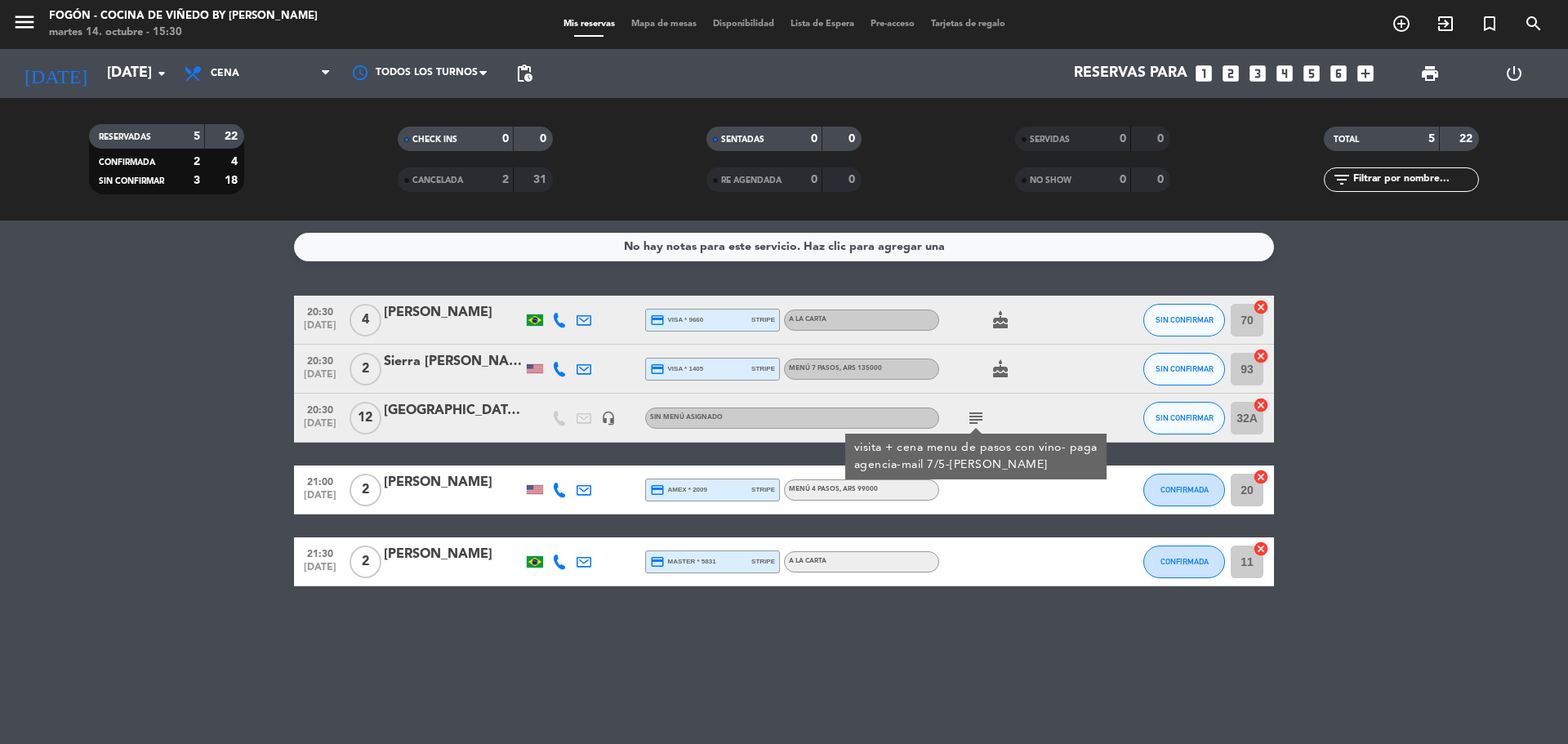
click at [976, 417] on icon "subject" at bounding box center [976, 418] width 19 height 19
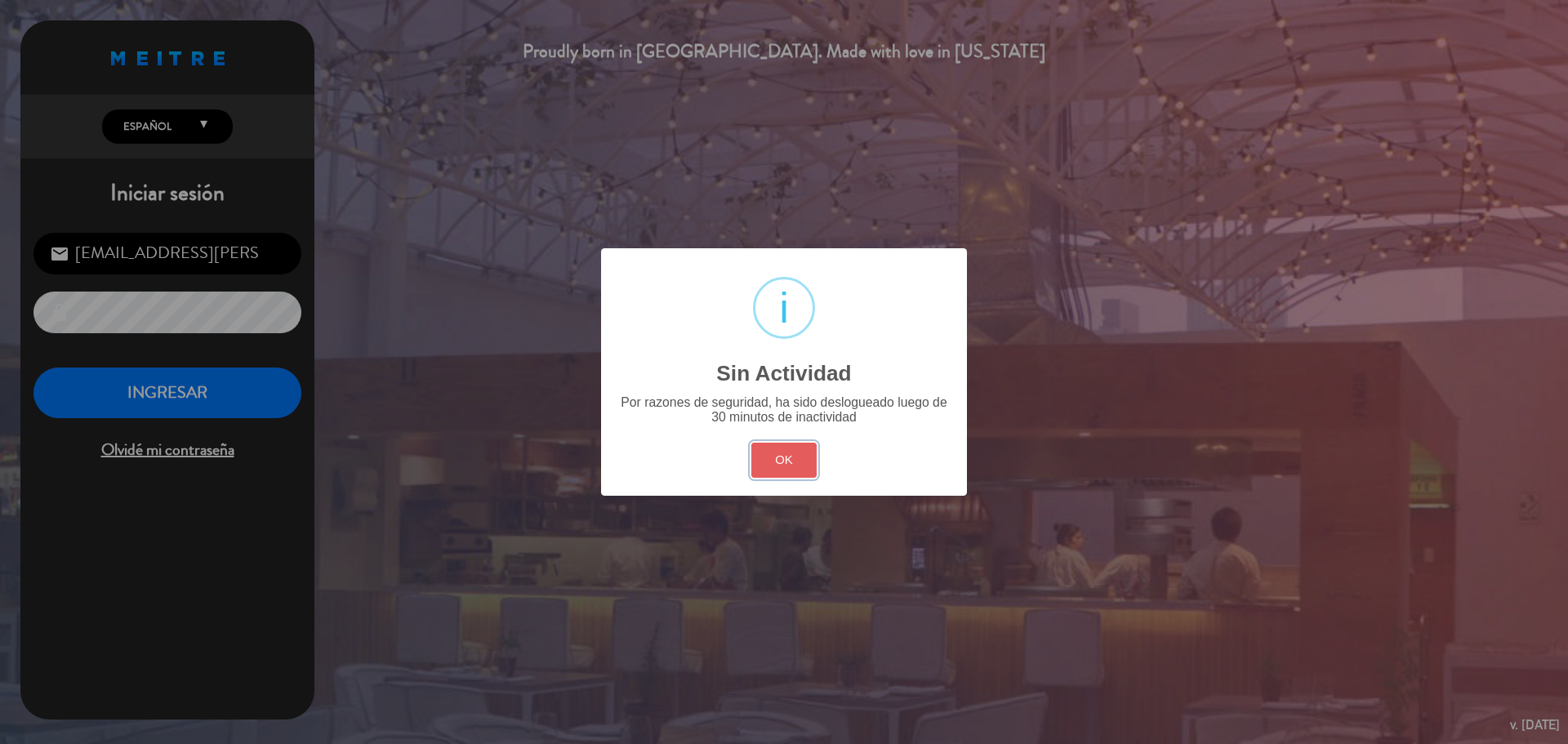
click at [778, 458] on button "OK" at bounding box center [784, 461] width 66 height 35
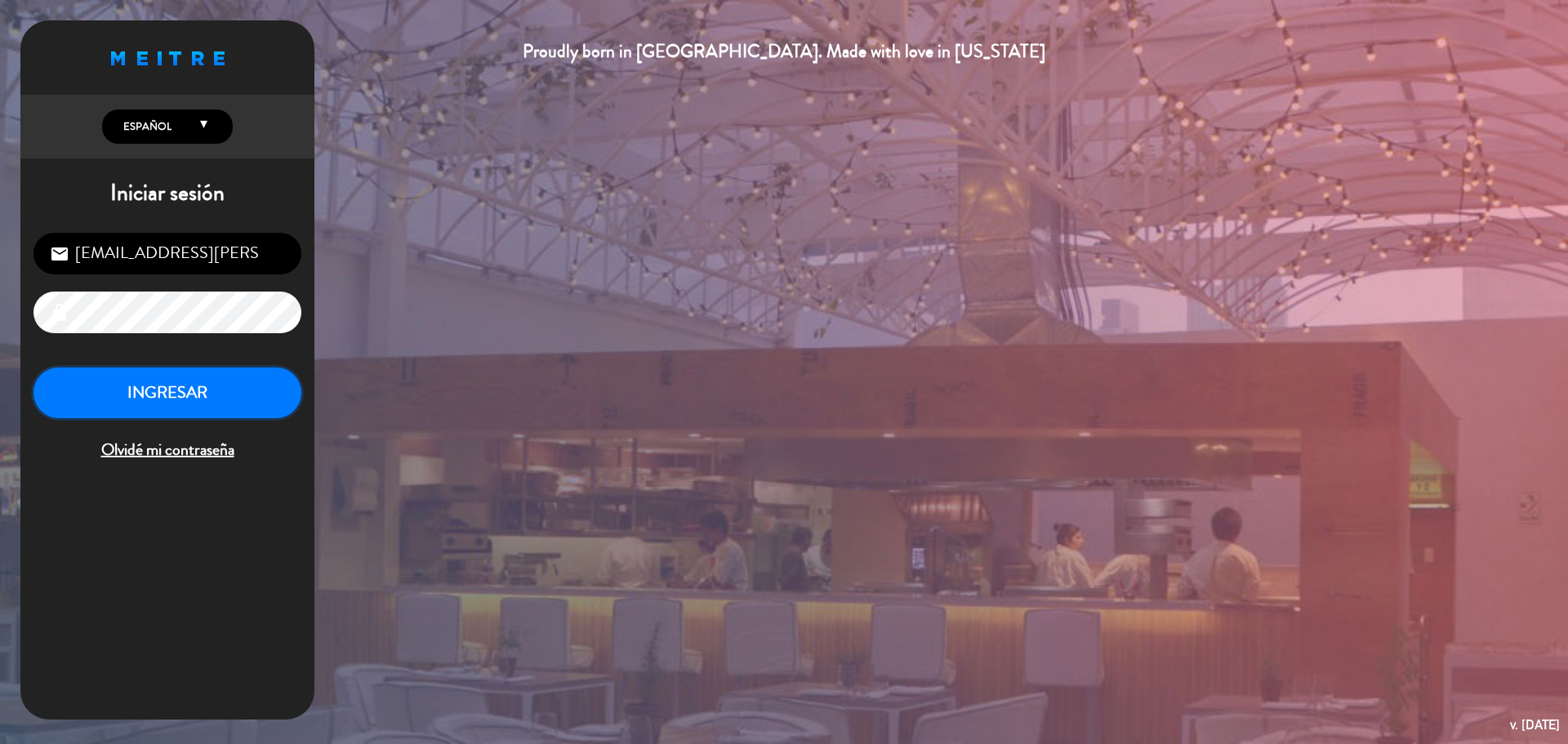
click at [195, 384] on button "INGRESAR" at bounding box center [167, 393] width 268 height 51
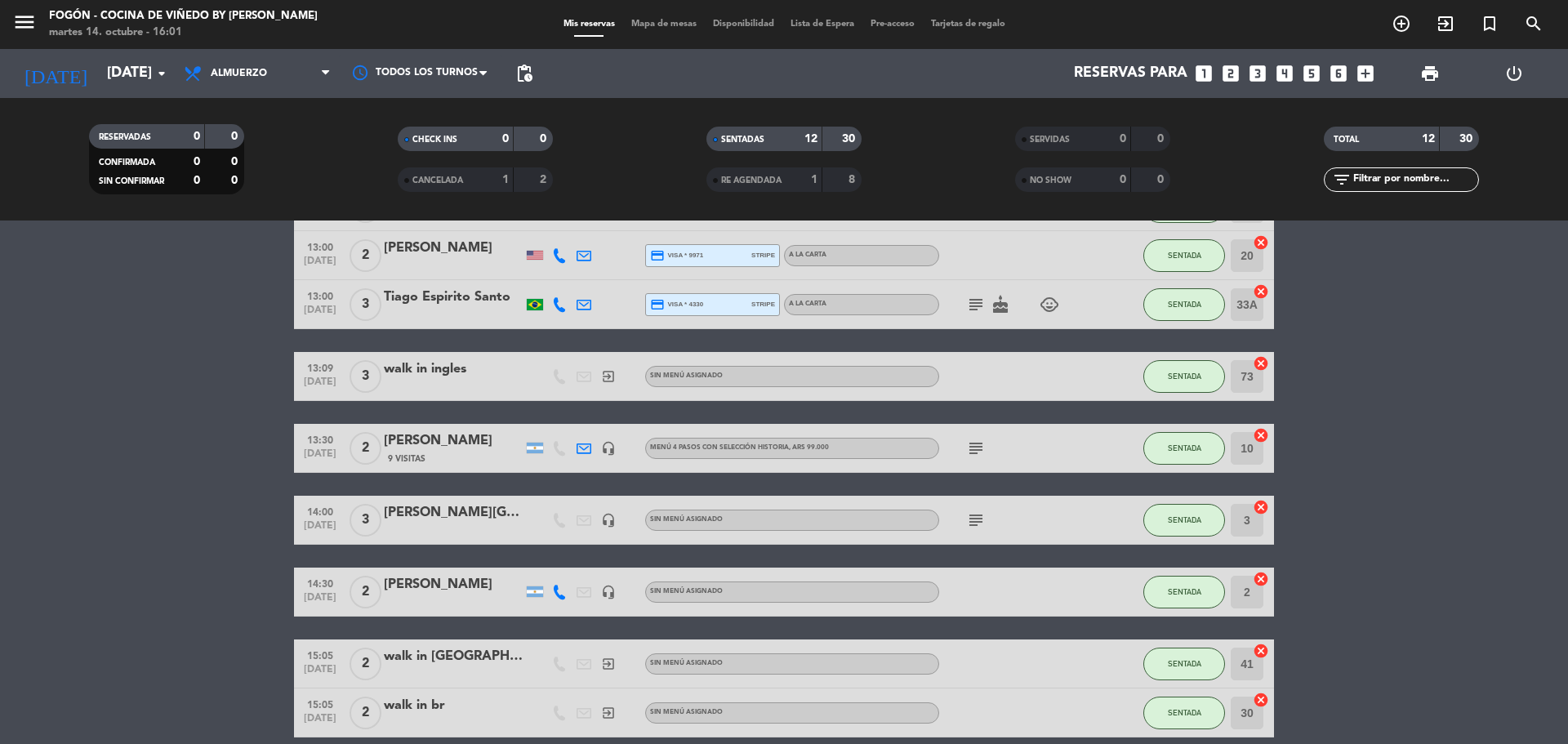
scroll to position [113, 0]
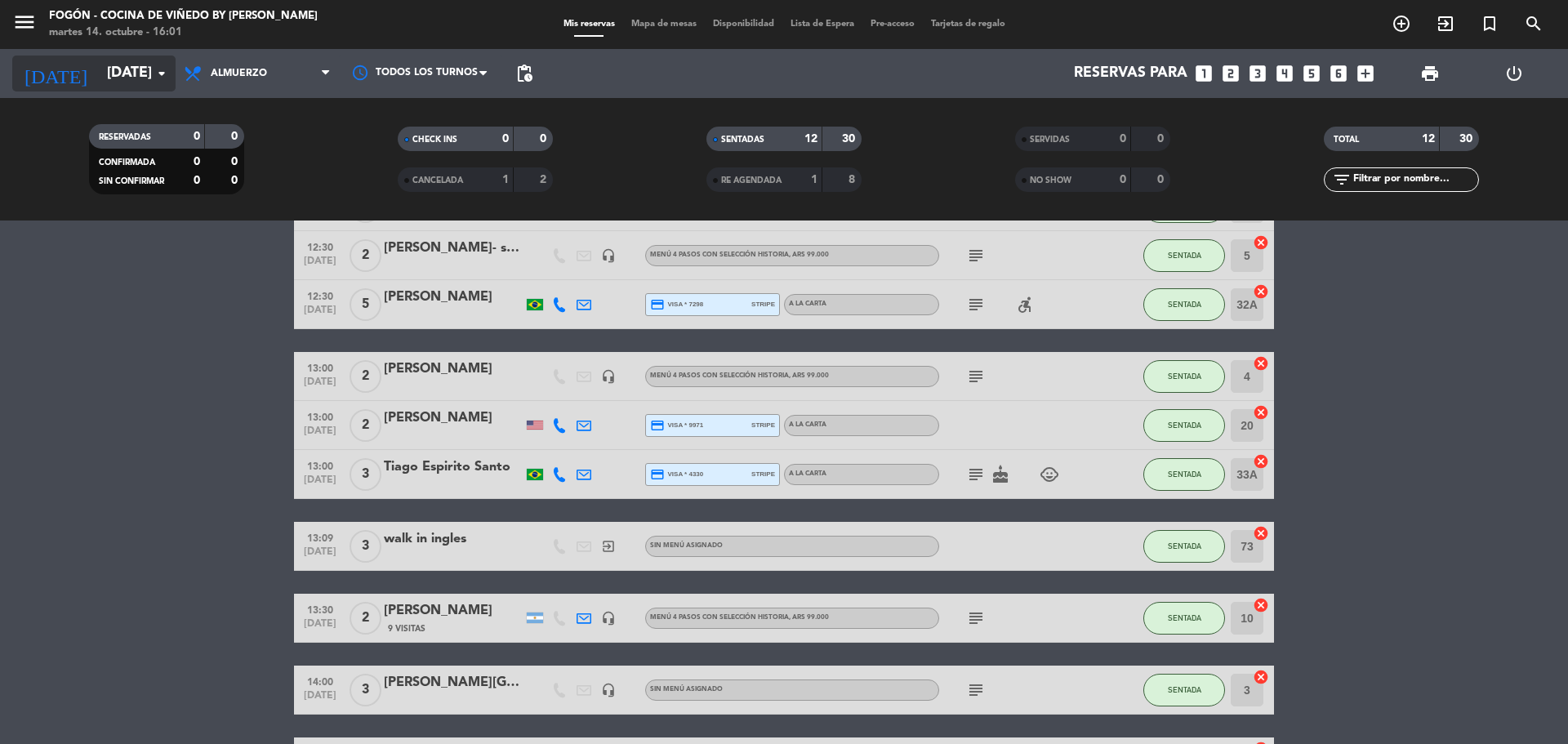
click at [99, 62] on input "[DATE]" at bounding box center [193, 73] width 189 height 33
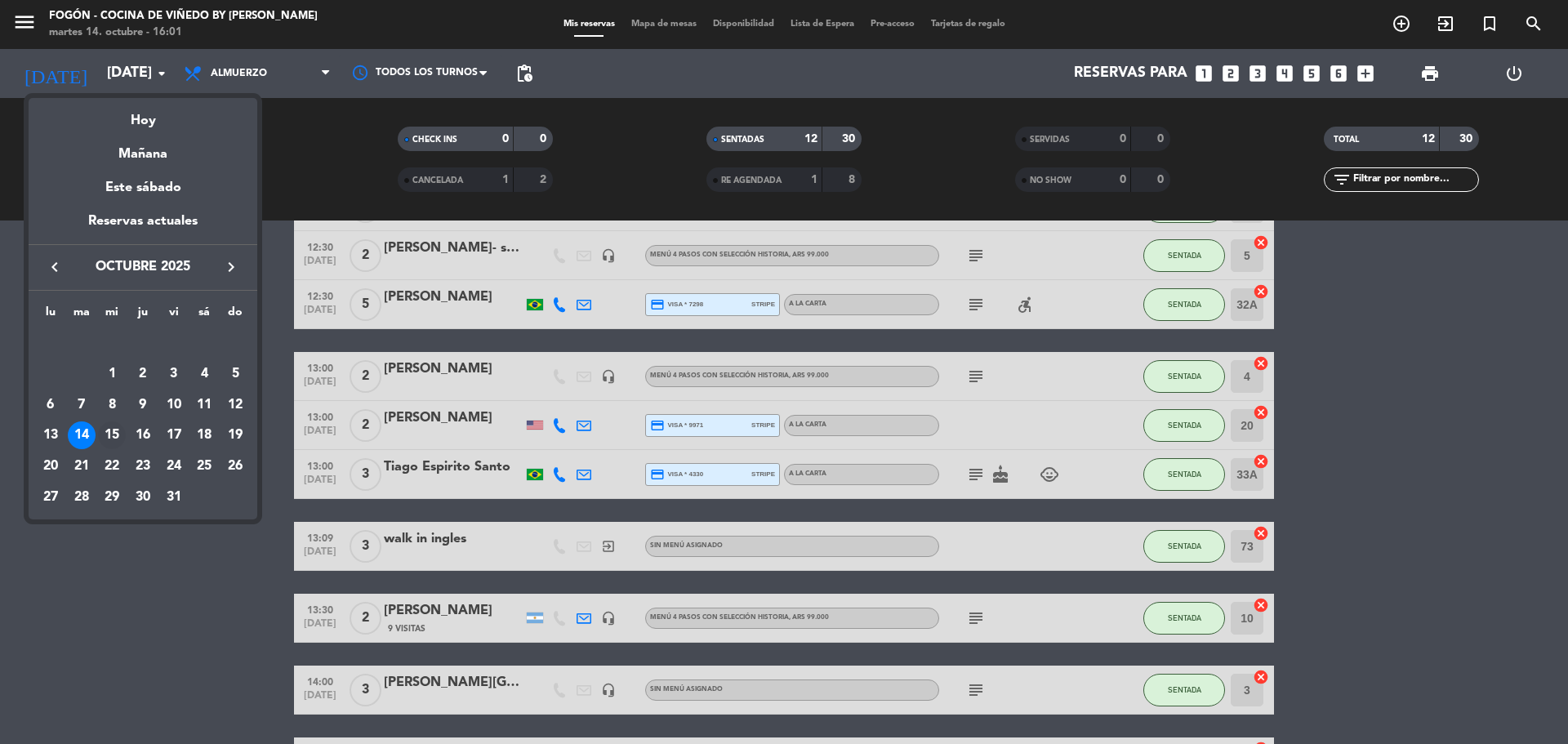
click at [106, 429] on div "15" at bounding box center [112, 435] width 28 height 28
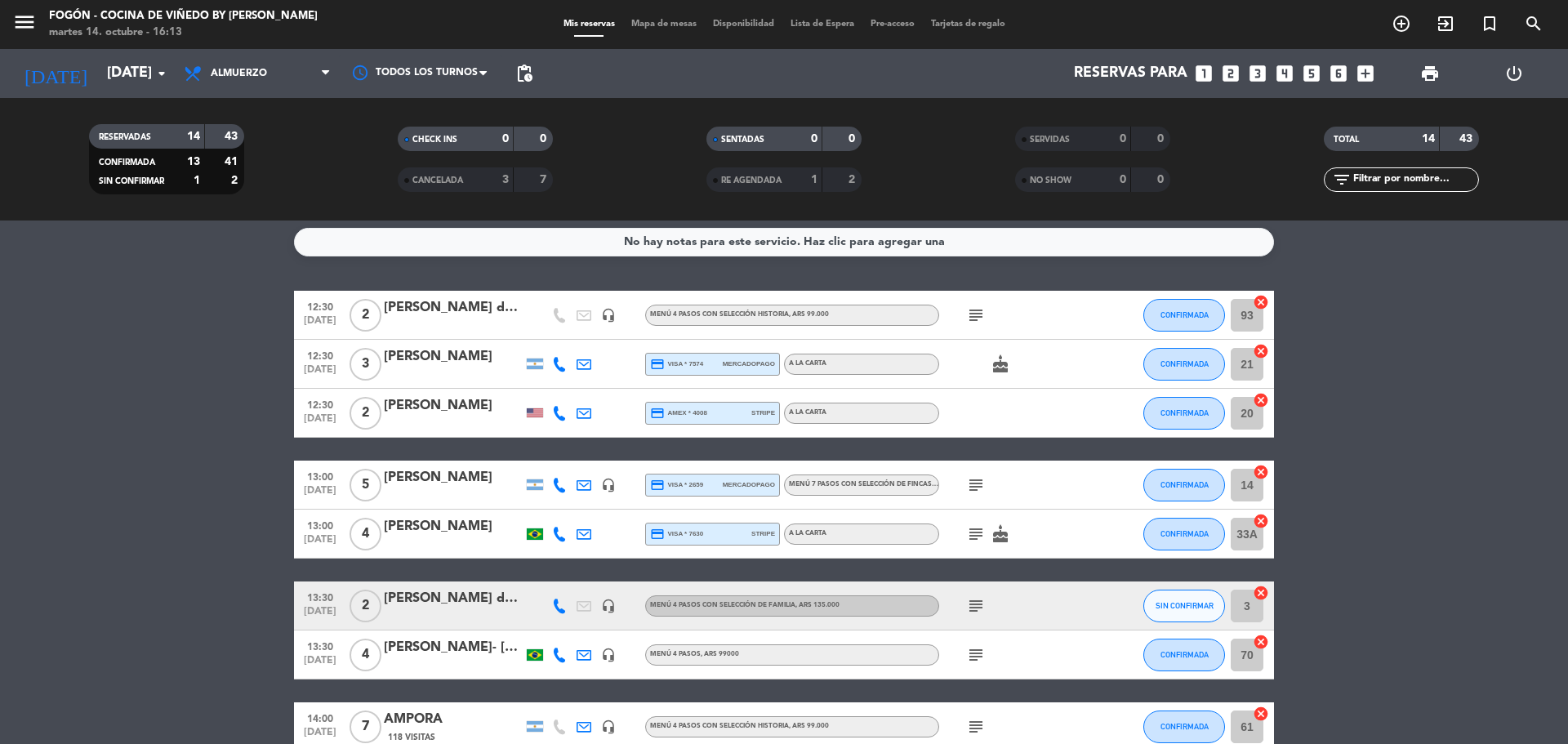
scroll to position [0, 0]
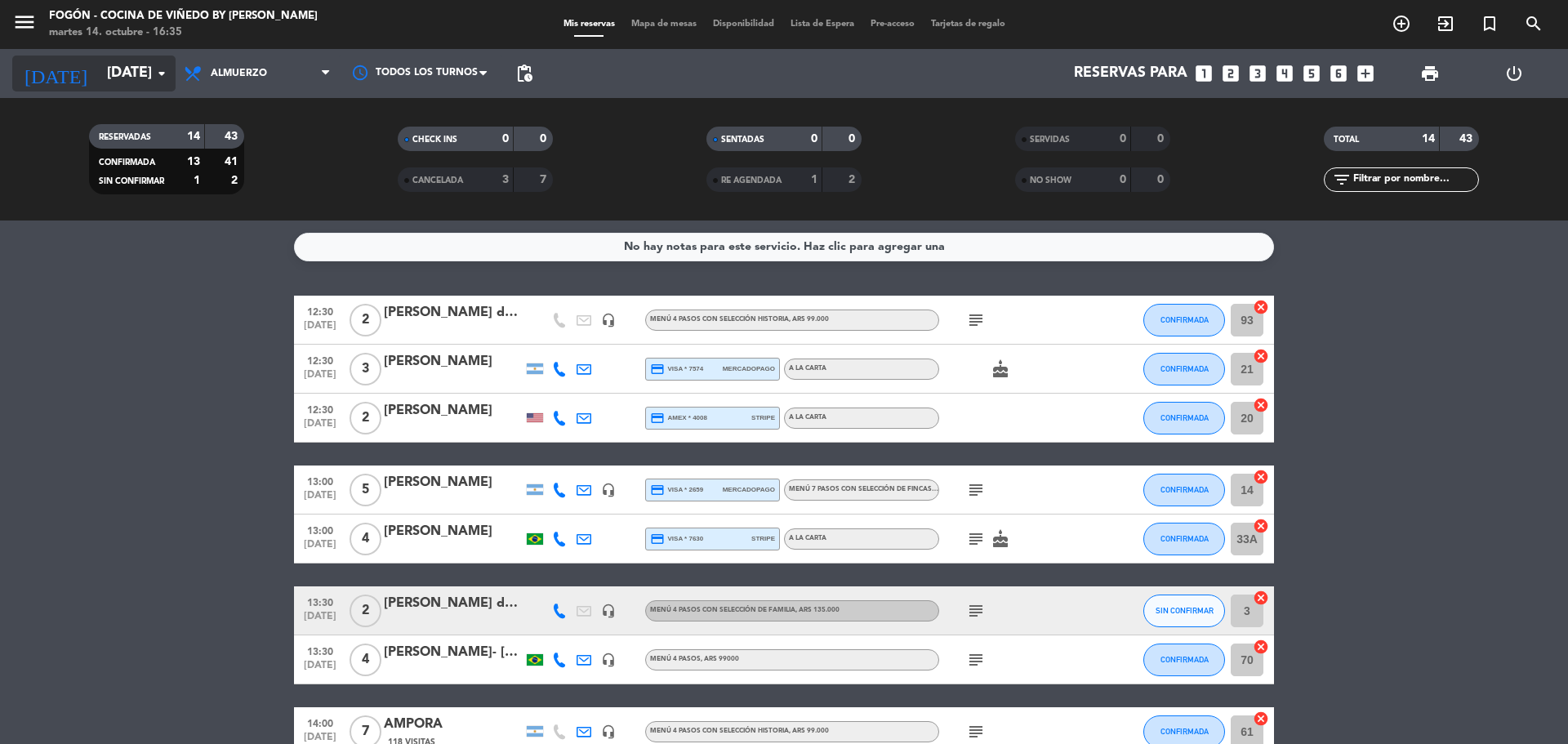
click at [148, 84] on input "[DATE]" at bounding box center [193, 73] width 189 height 33
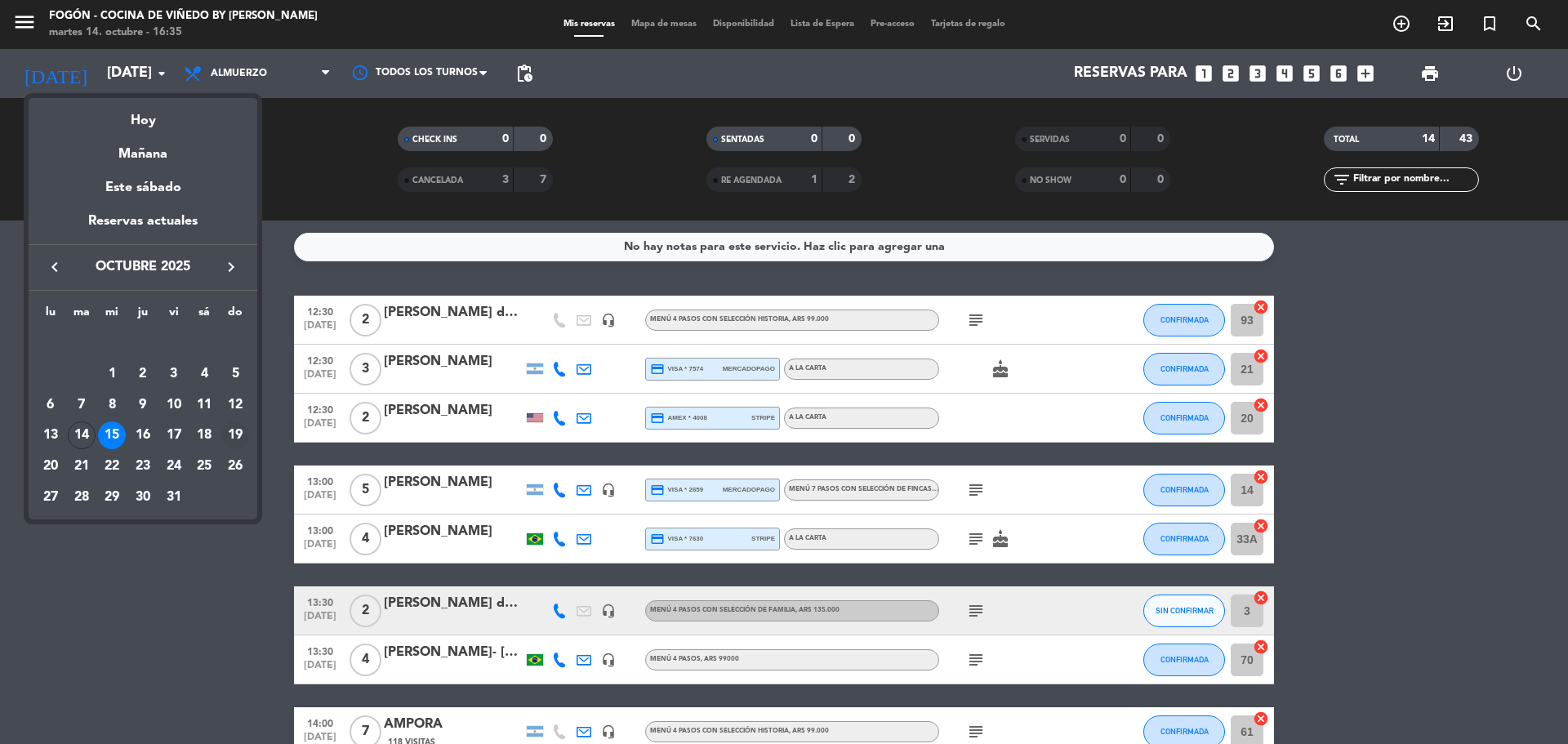
click at [235, 435] on div "19" at bounding box center [234, 435] width 28 height 28
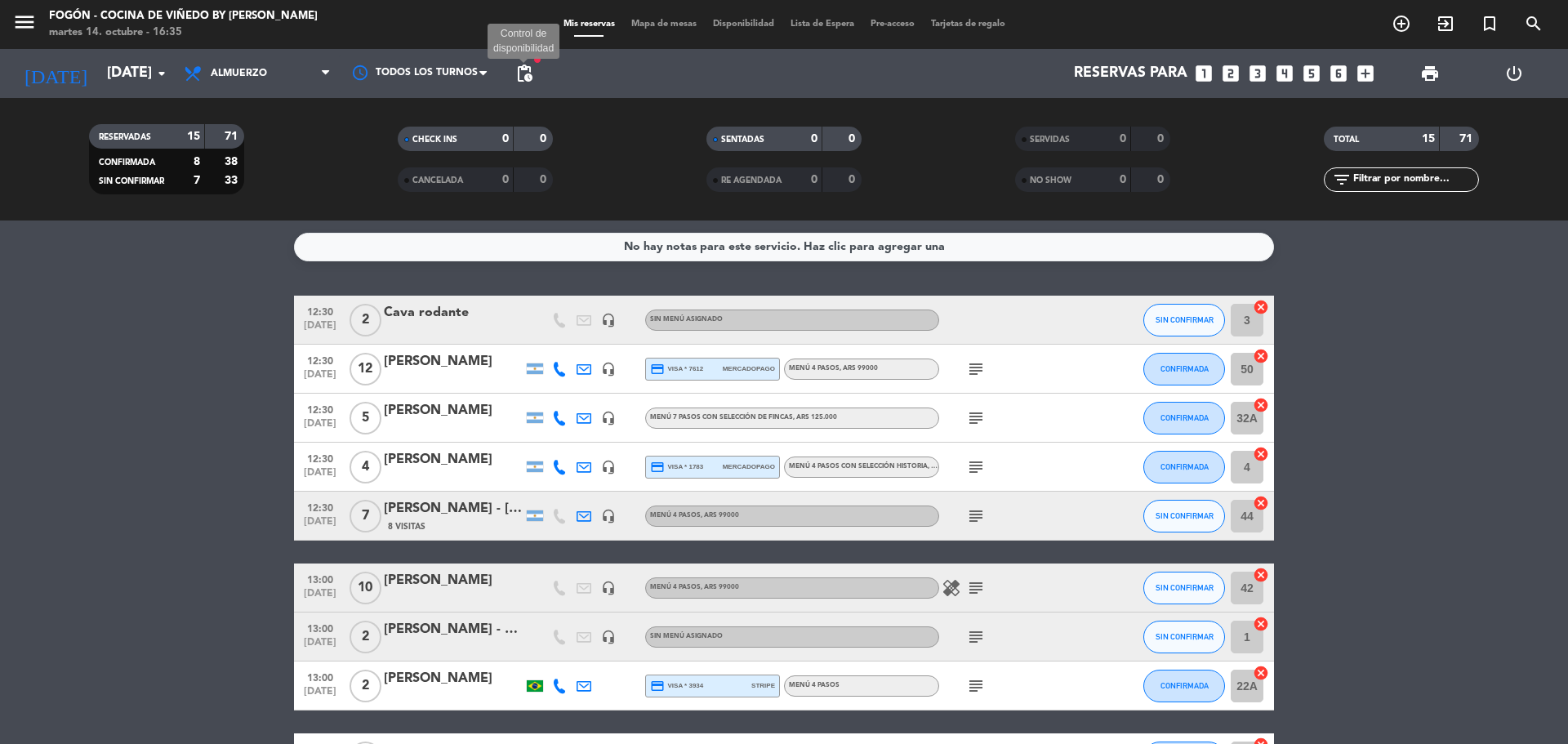
click at [525, 77] on span "pending_actions" at bounding box center [524, 73] width 19 height 19
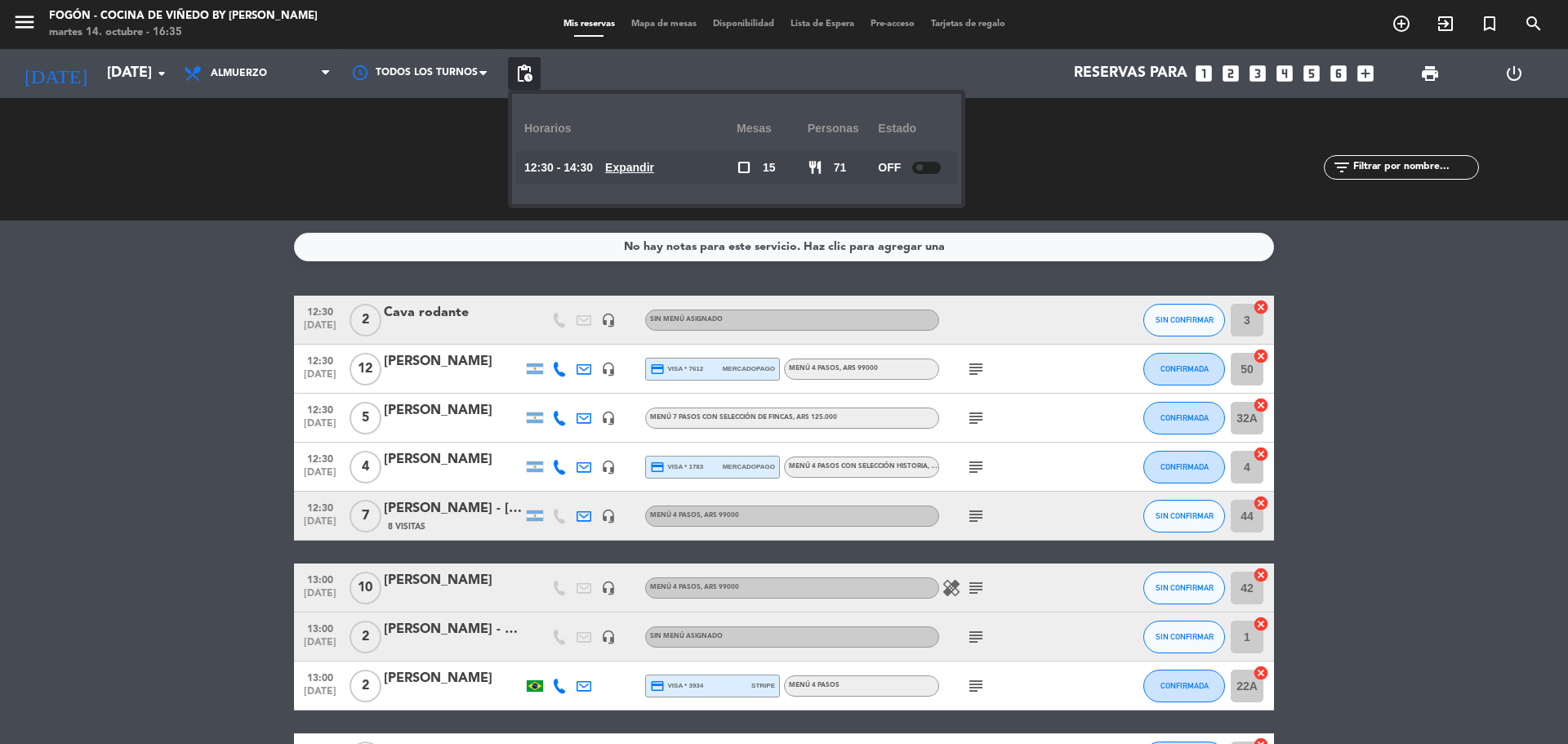
click at [932, 168] on div at bounding box center [926, 167] width 29 height 13
click at [170, 486] on bookings-row "12:30 [DATE] 2 Cava rodante headset_mic Sin menú asignado SIN CONFIRMAR 3 cance…" at bounding box center [784, 709] width 1568 height 826
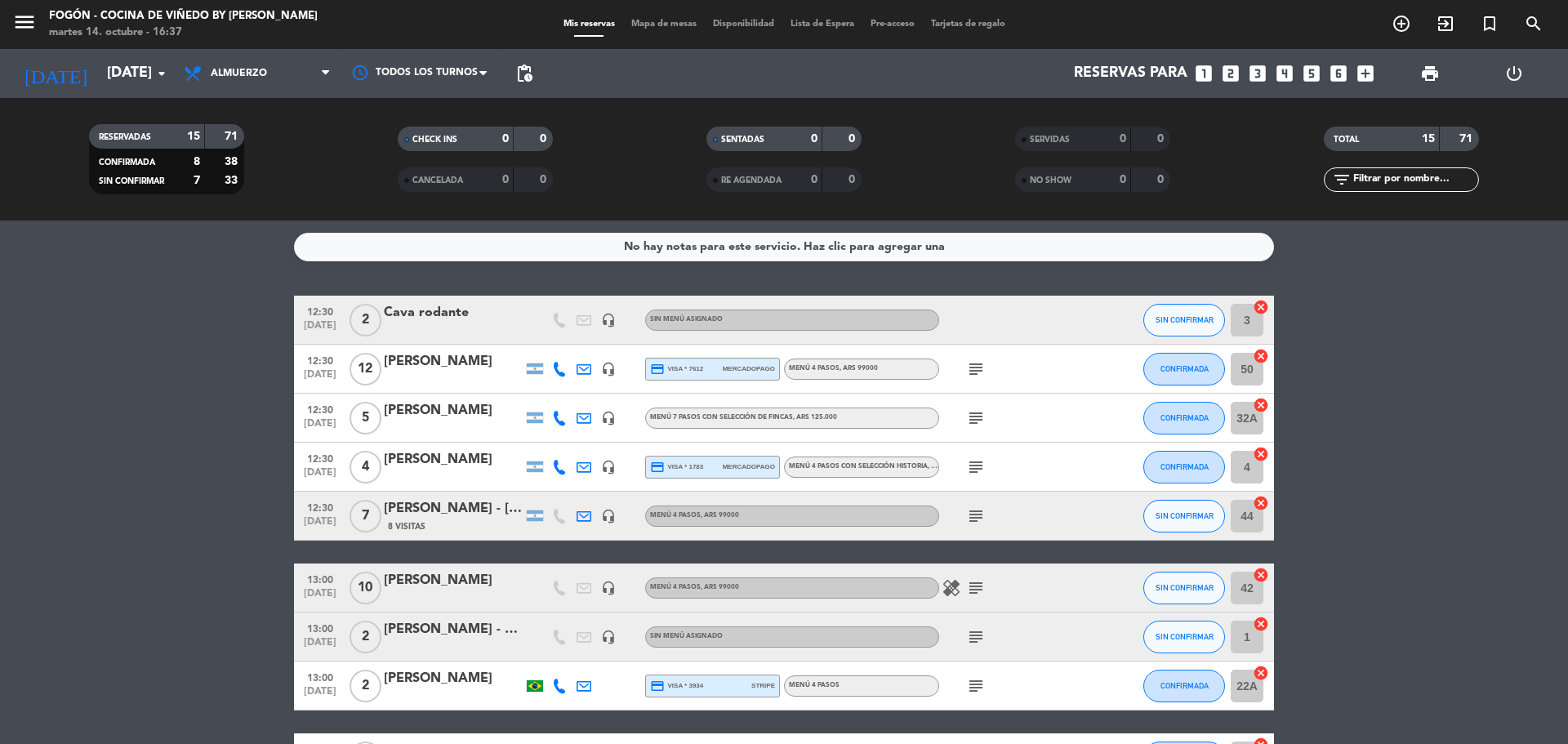
click at [529, 309] on div at bounding box center [534, 319] width 24 height 48
click at [520, 319] on div "Cava rodante" at bounding box center [453, 313] width 139 height 21
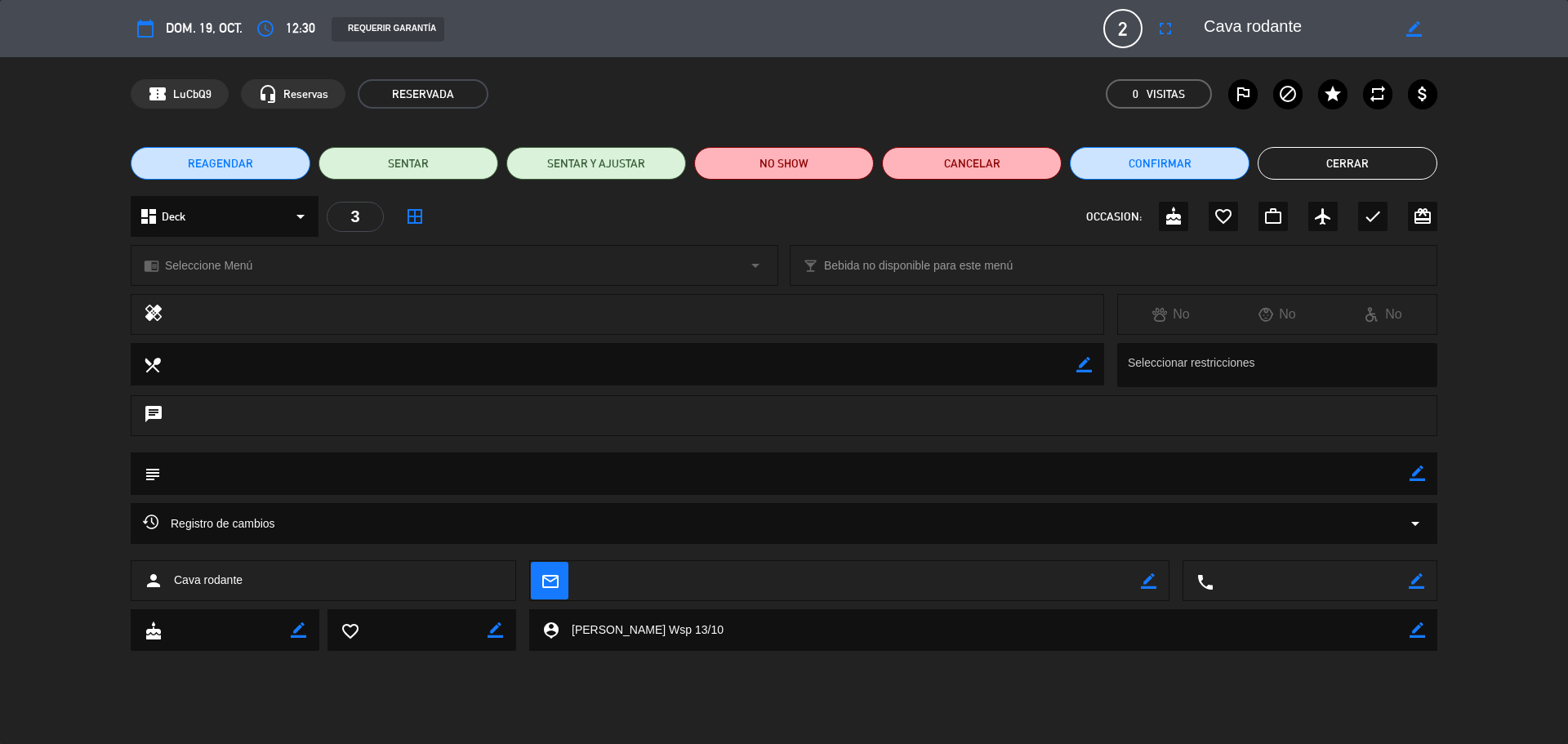
click at [965, 512] on div "Registro de cambios arrow_drop_down" at bounding box center [783, 524] width 1307 height 41
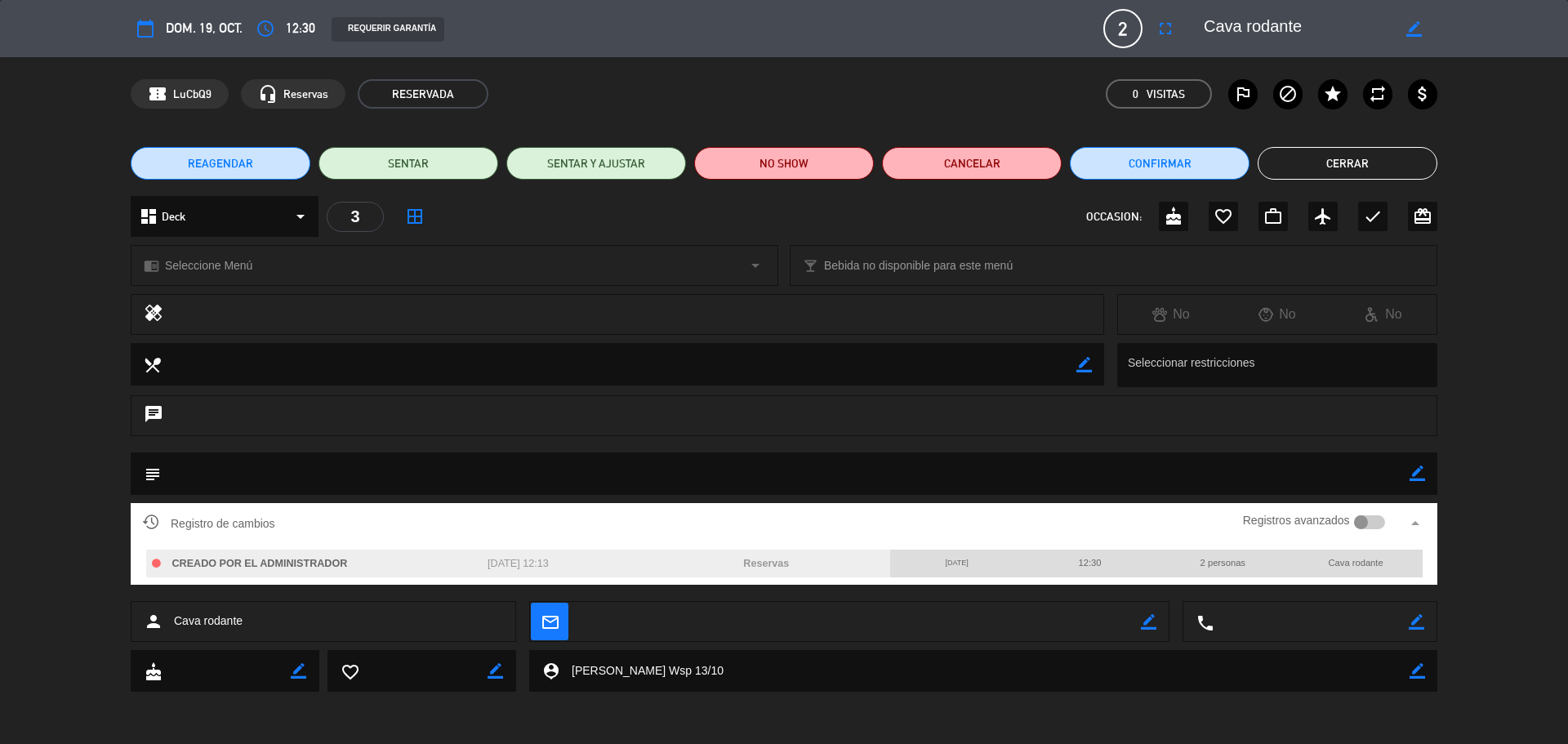
click at [965, 512] on div "Registro de cambios Registros avanzados arrow_drop_up" at bounding box center [784, 523] width 1282 height 24
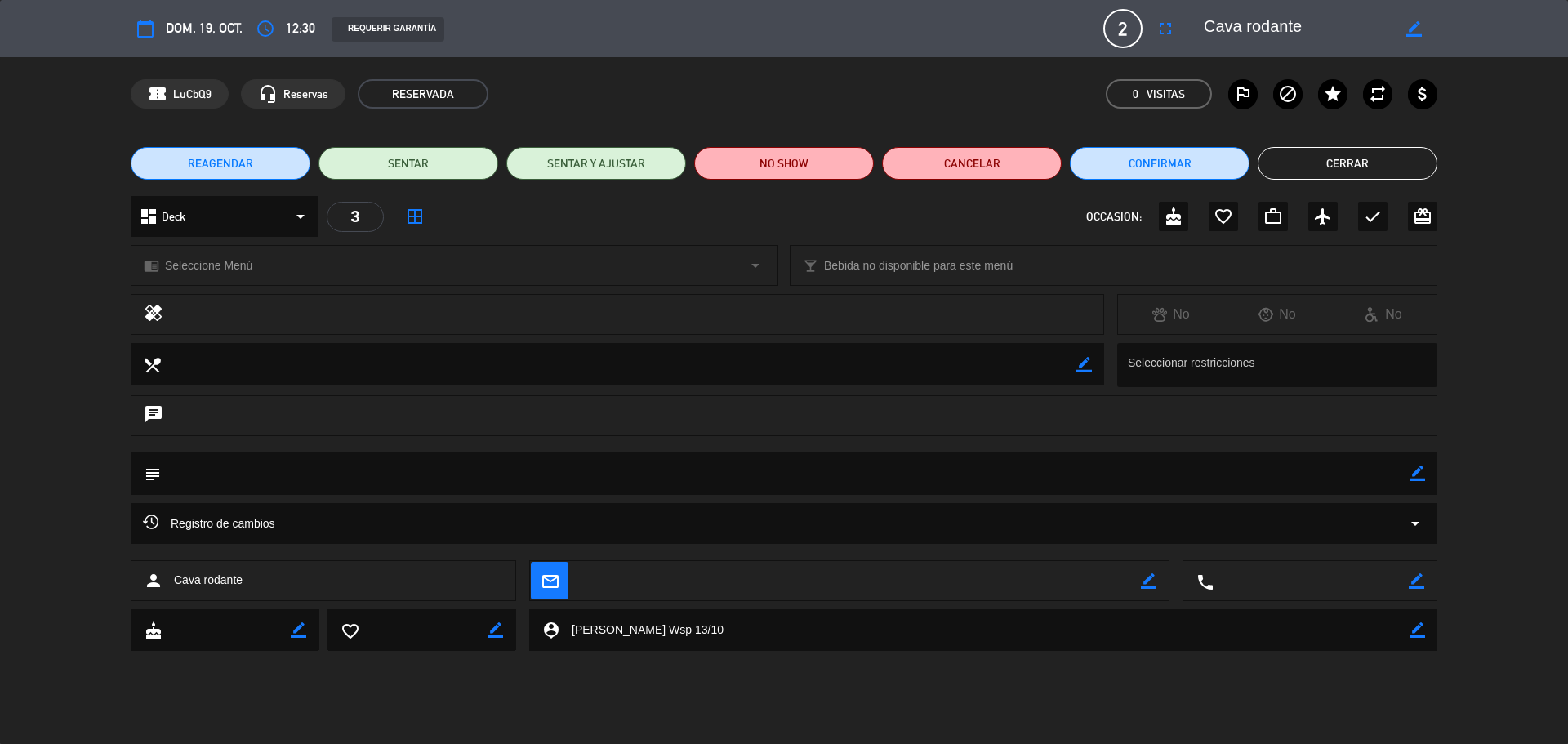
click at [1340, 168] on button "Cerrar" at bounding box center [1348, 163] width 180 height 33
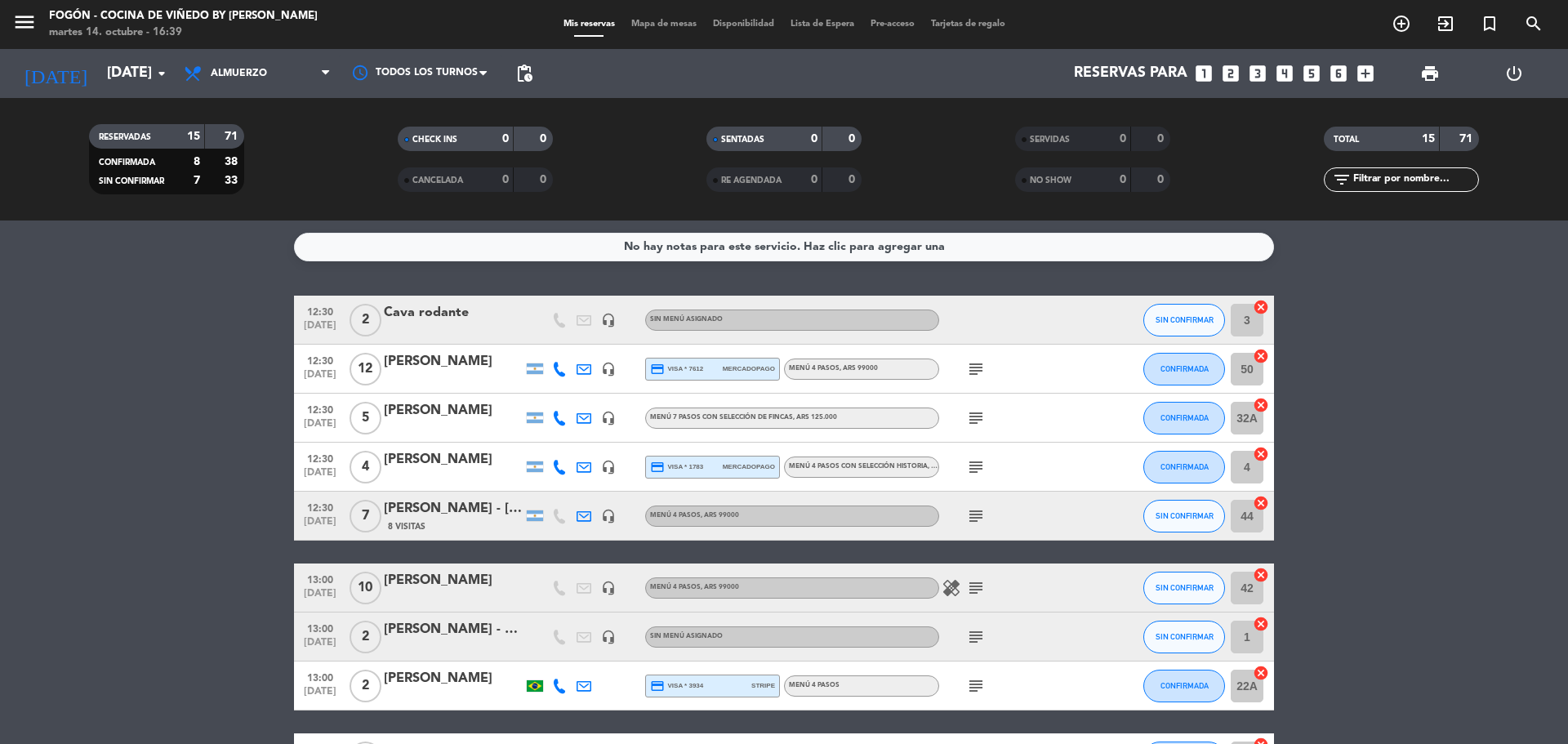
click at [494, 310] on div "Cava rodante" at bounding box center [453, 313] width 139 height 21
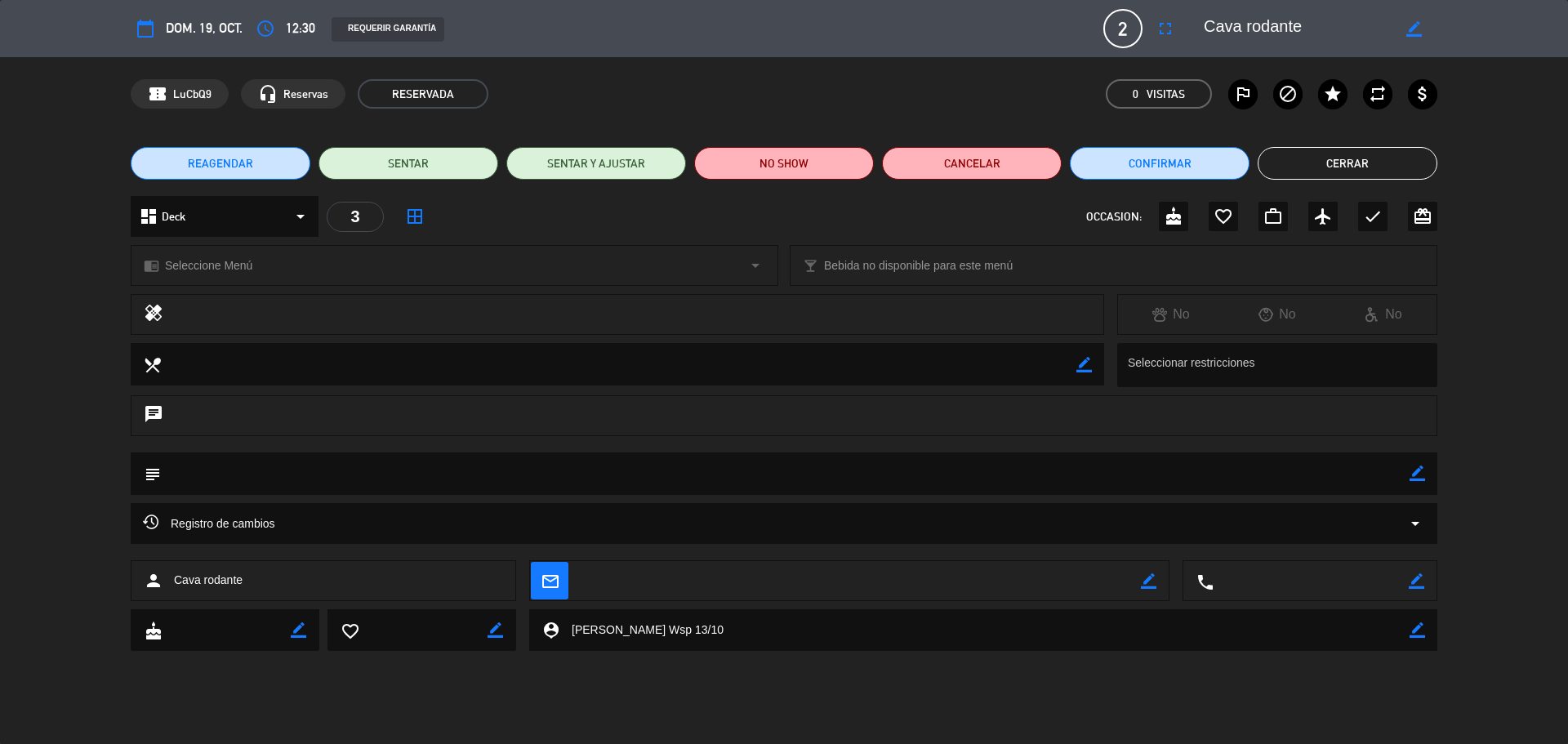
click at [447, 537] on div "Registro de cambios arrow_drop_down" at bounding box center [783, 524] width 1307 height 41
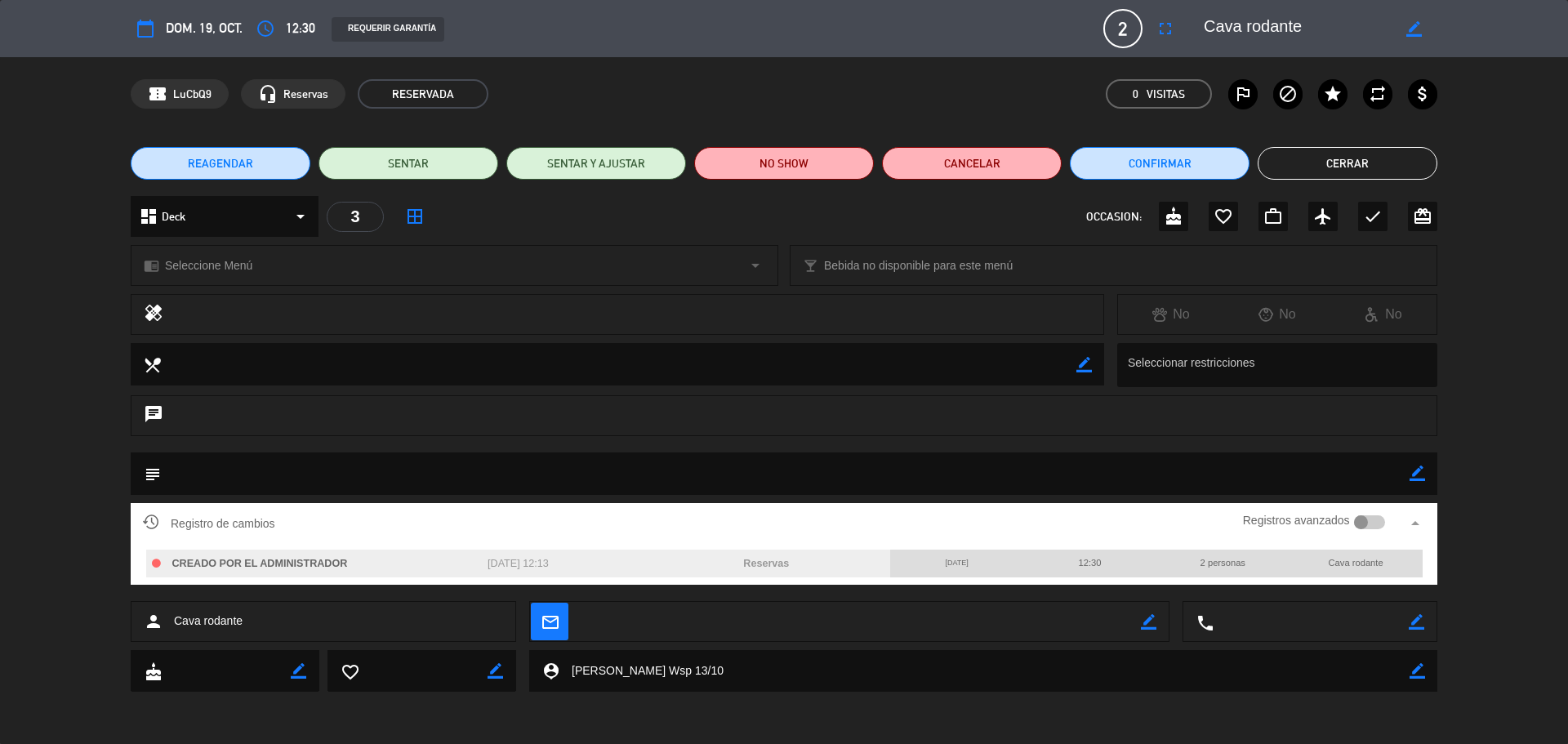
click at [447, 537] on div "Registro de cambios Registros avanzados arrow_drop_up" at bounding box center [783, 524] width 1307 height 41
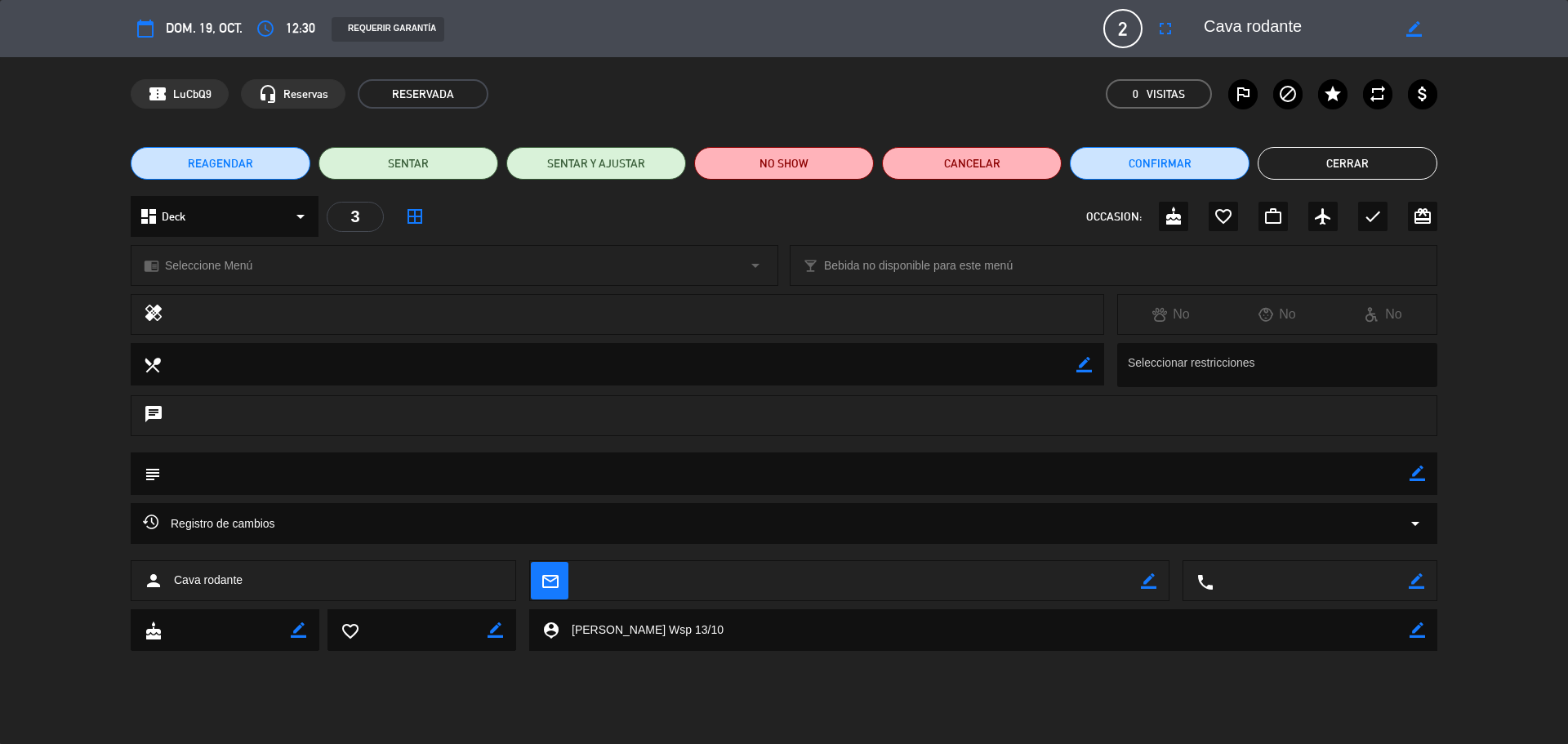
click at [1337, 193] on div "REAGENDAR SENTAR SENTAR Y AJUSTAR NO SHOW Cancelar Confirmar Cerrar" at bounding box center [784, 163] width 1568 height 66
click at [1350, 169] on button "Cerrar" at bounding box center [1348, 163] width 180 height 33
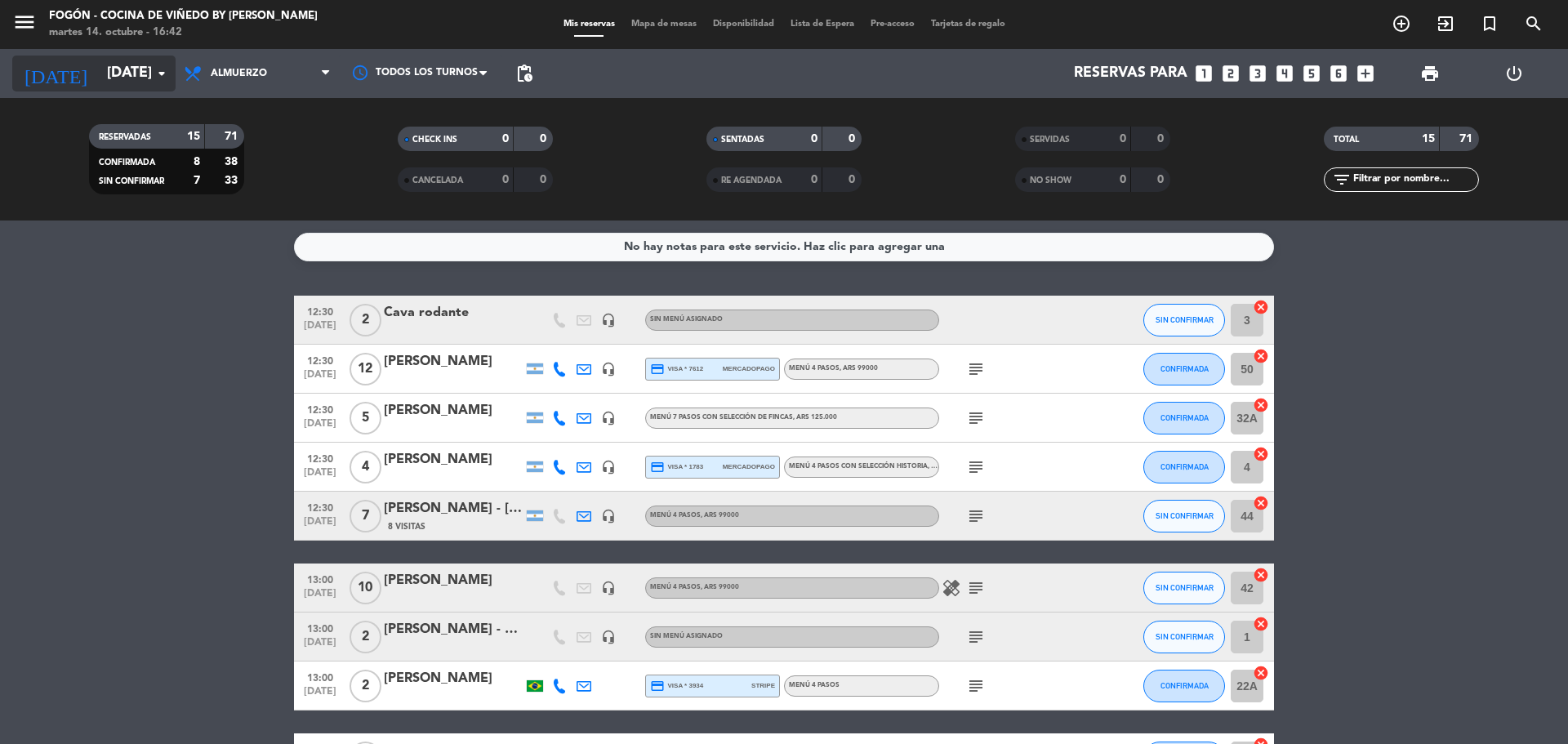
click at [131, 81] on input "[DATE]" at bounding box center [193, 73] width 189 height 33
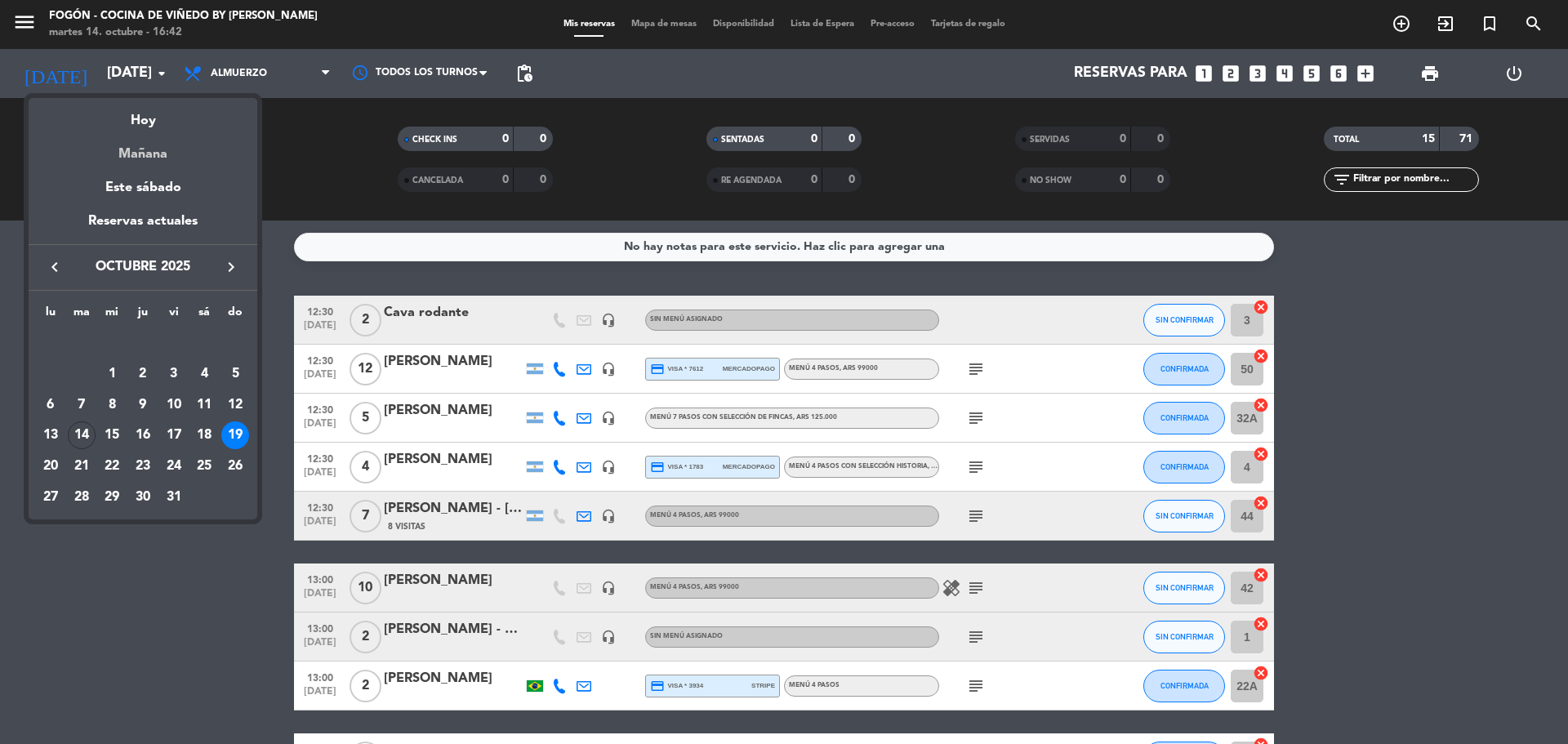
click at [165, 153] on div "Mañana" at bounding box center [143, 148] width 229 height 34
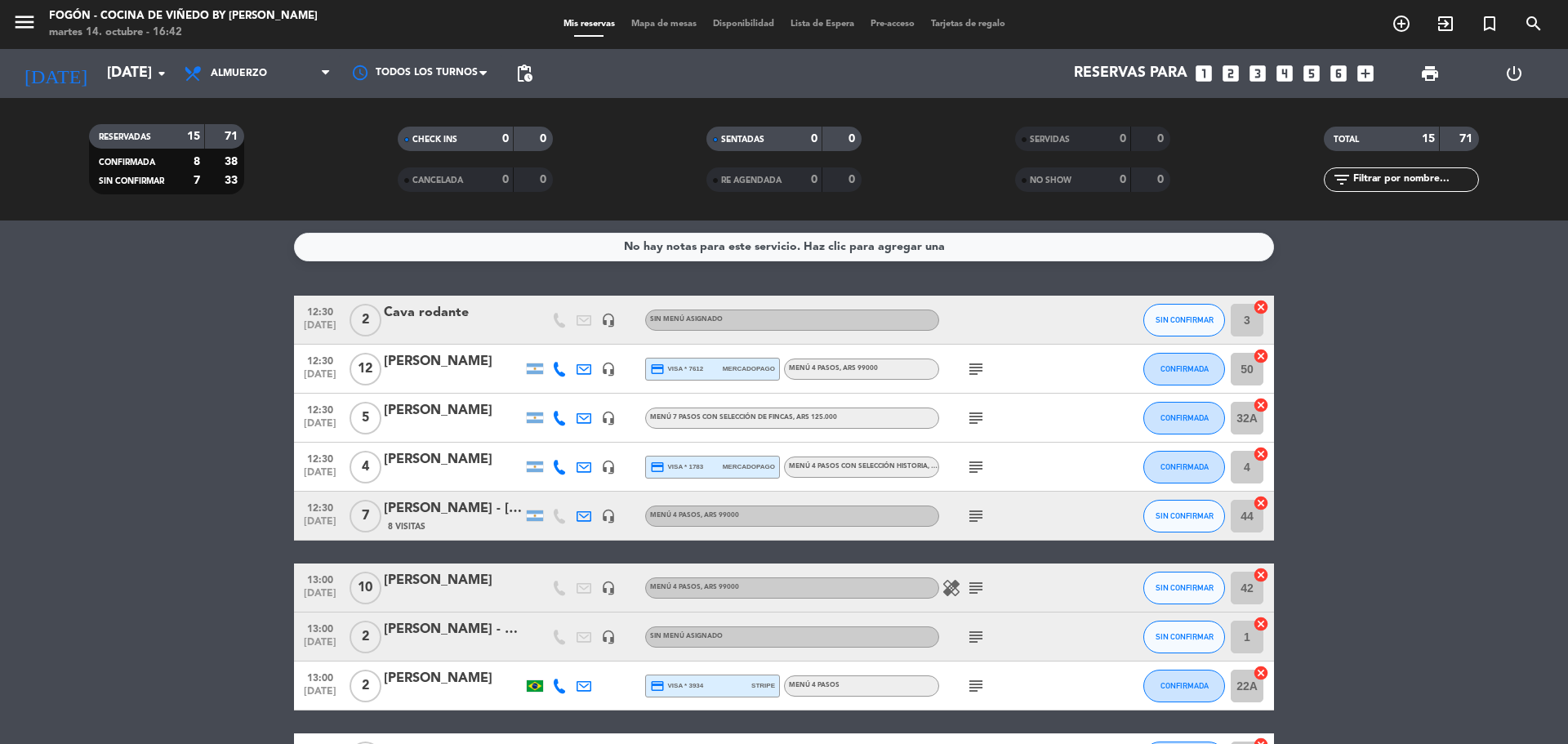
type input "[DATE]"
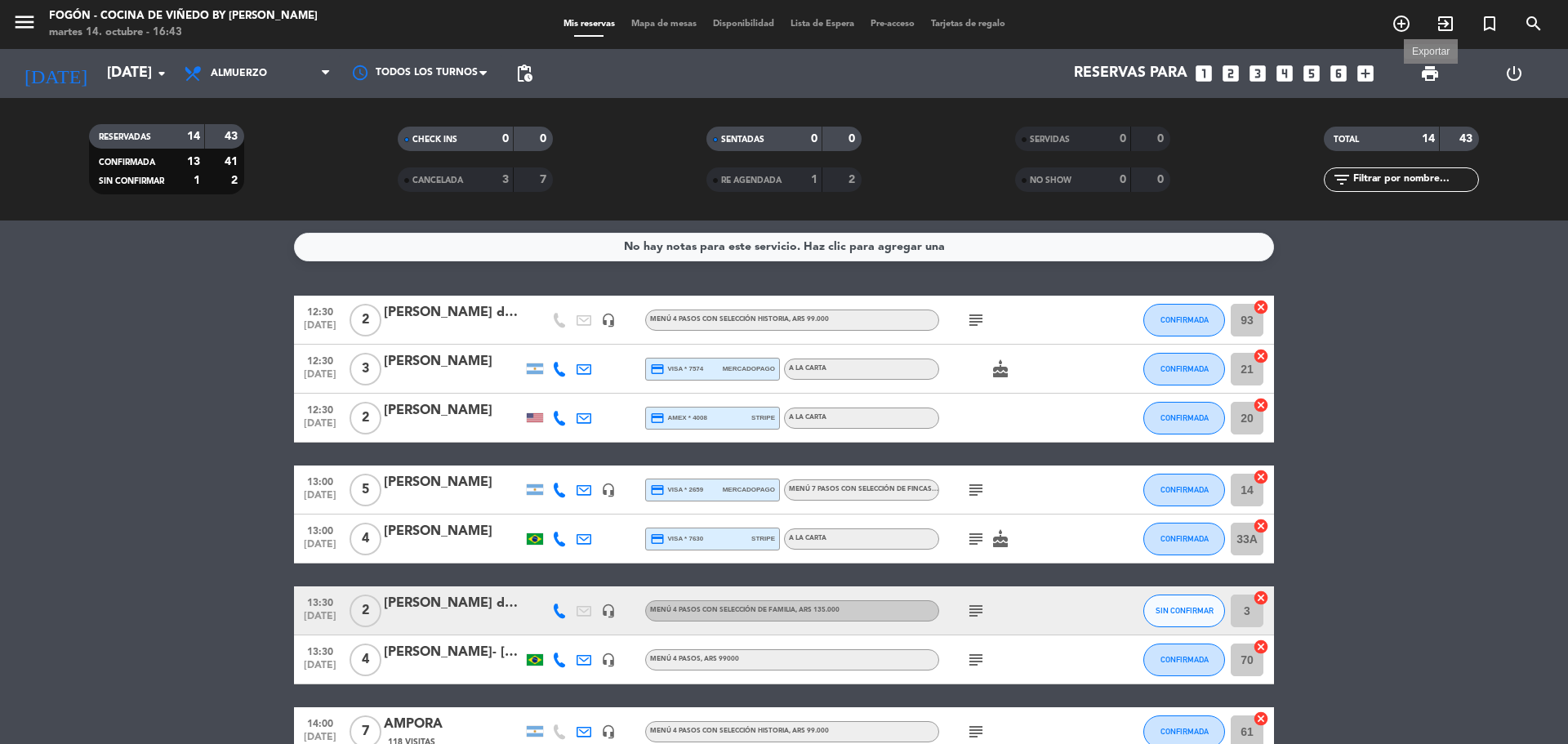
click at [1433, 72] on span "print" at bounding box center [1429, 73] width 19 height 19
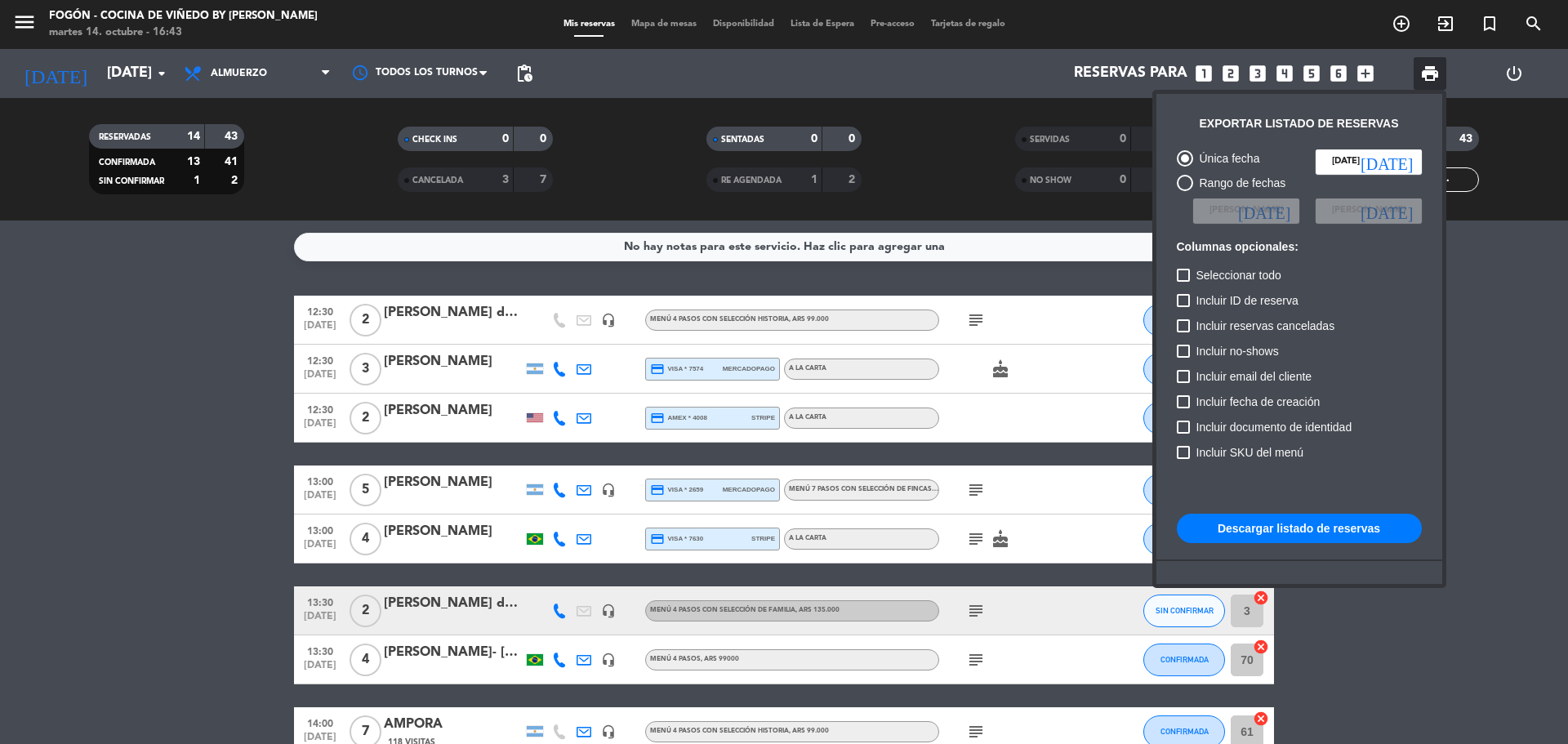
click at [1371, 530] on button "Descargar listado de reservas" at bounding box center [1299, 528] width 245 height 29
drag, startPoint x: 692, startPoint y: 382, endPoint x: 1567, endPoint y: 739, distance: 945.0
click at [729, 373] on div at bounding box center [784, 372] width 1568 height 744
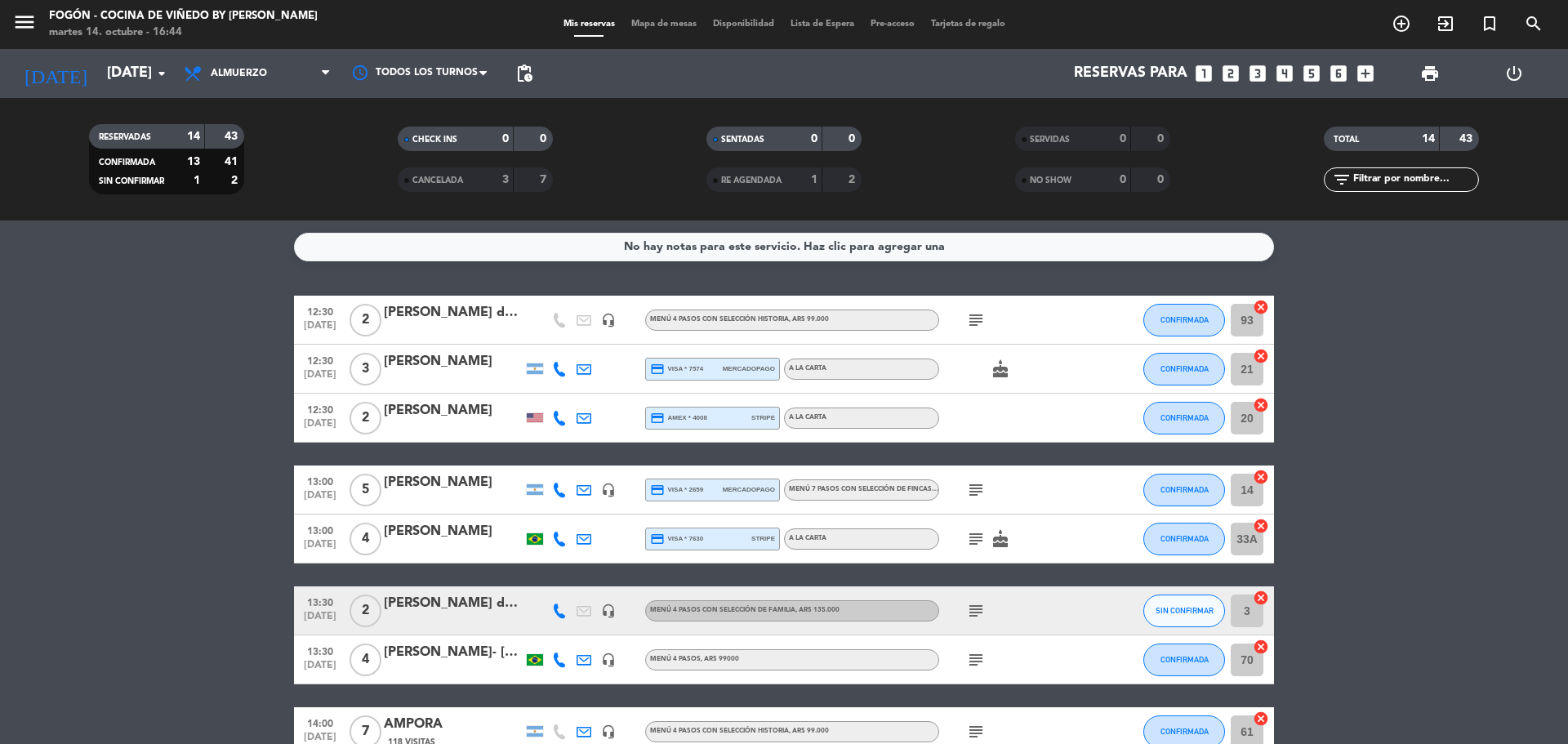
click at [539, 613] on div at bounding box center [534, 610] width 24 height 48
click at [561, 611] on icon at bounding box center [559, 610] width 14 height 14
click at [542, 611] on div at bounding box center [534, 610] width 24 height 48
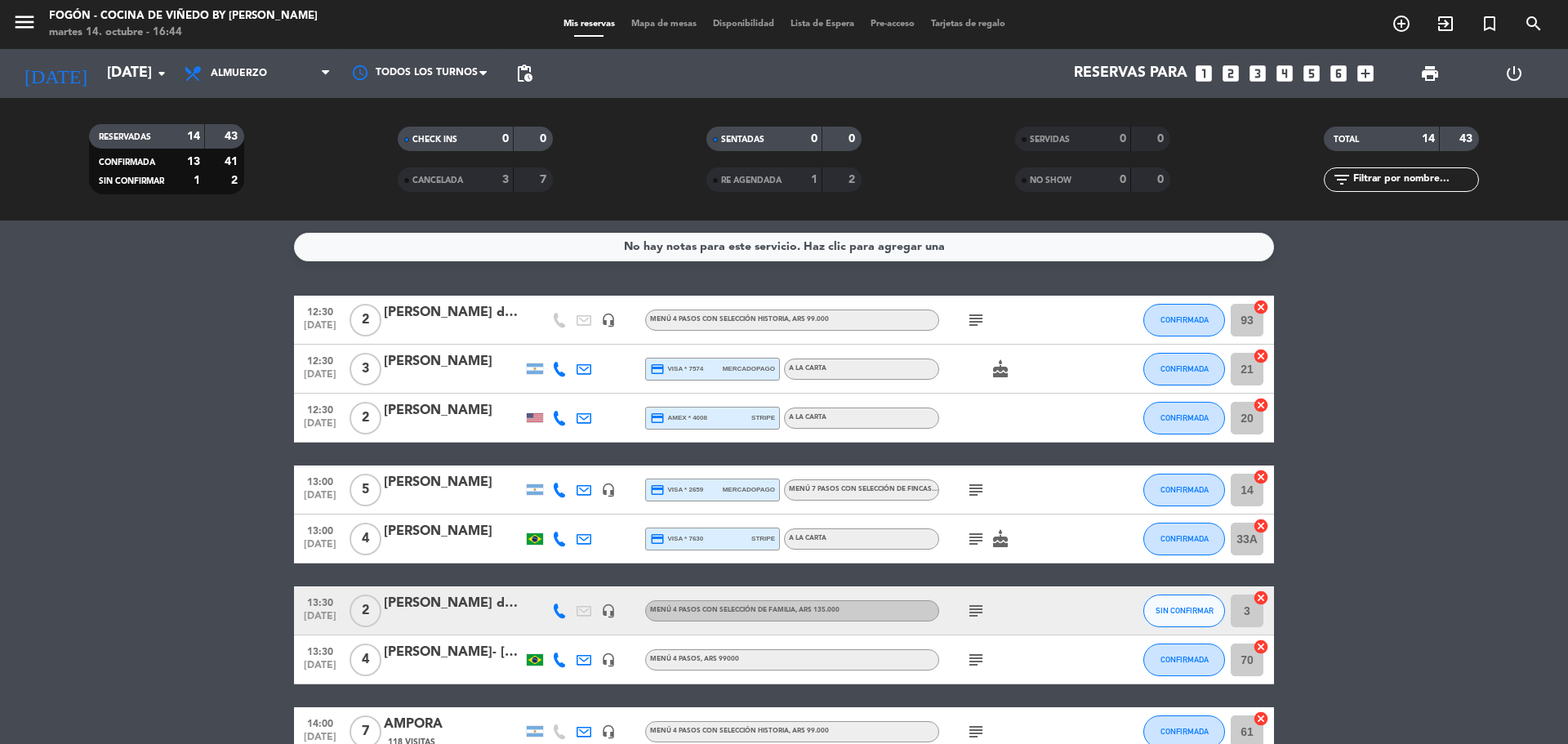
click at [542, 611] on div at bounding box center [534, 610] width 24 height 48
click at [541, 607] on div at bounding box center [534, 610] width 24 height 48
click at [983, 320] on icon "subject" at bounding box center [976, 319] width 19 height 19
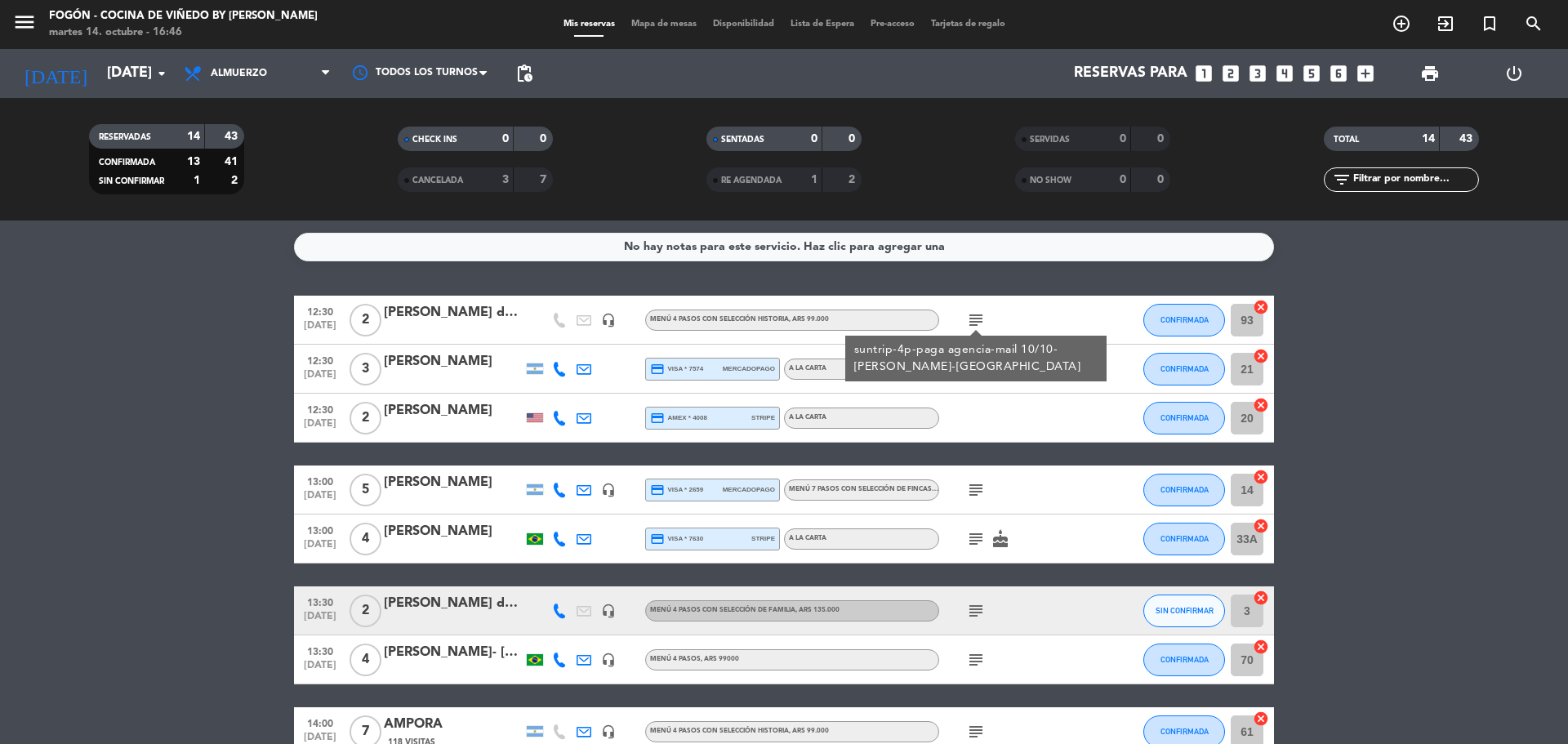
click at [983, 320] on icon "subject" at bounding box center [976, 319] width 19 height 19
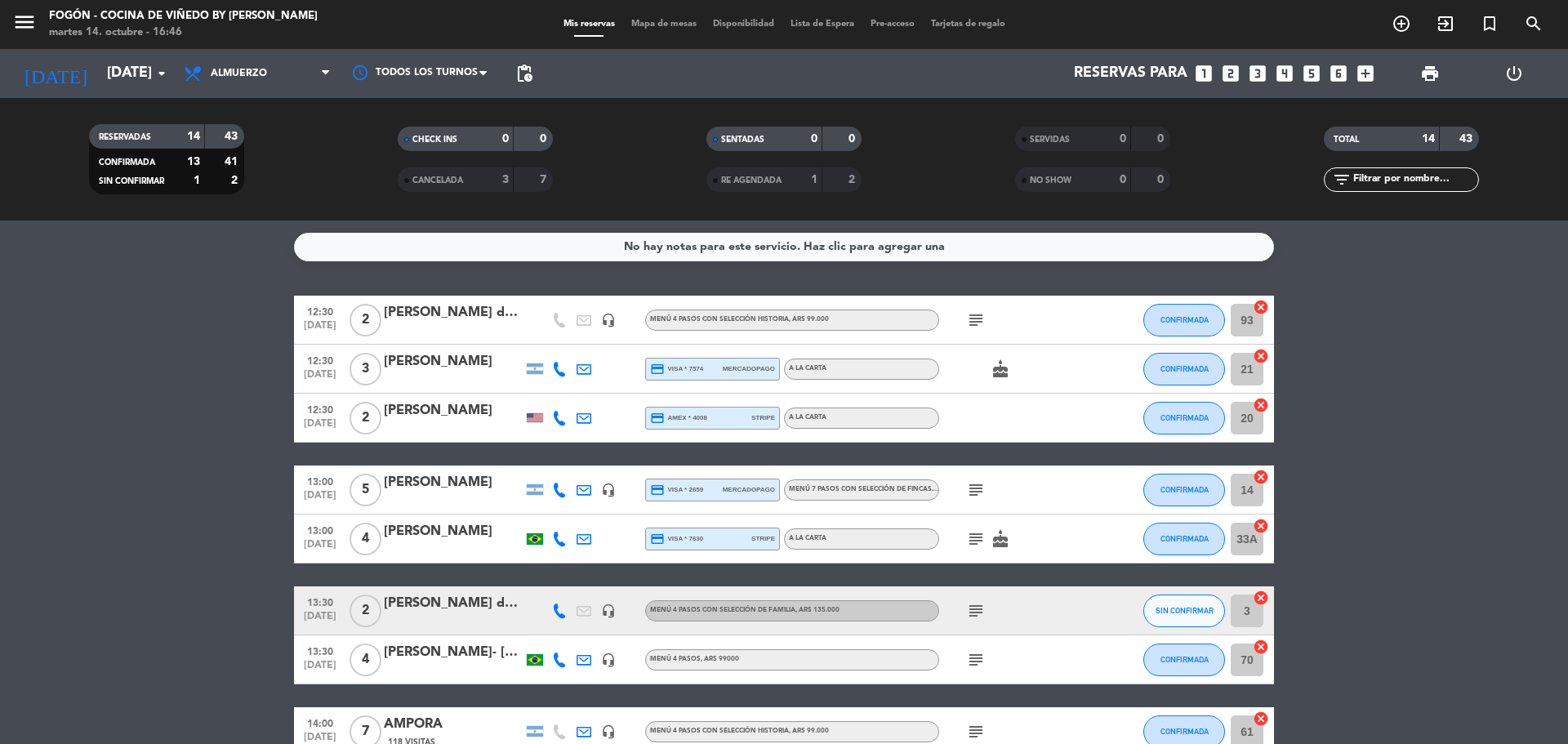
click at [965, 494] on span "subject" at bounding box center [976, 489] width 24 height 19
click at [978, 491] on icon "subject" at bounding box center [976, 489] width 19 height 19
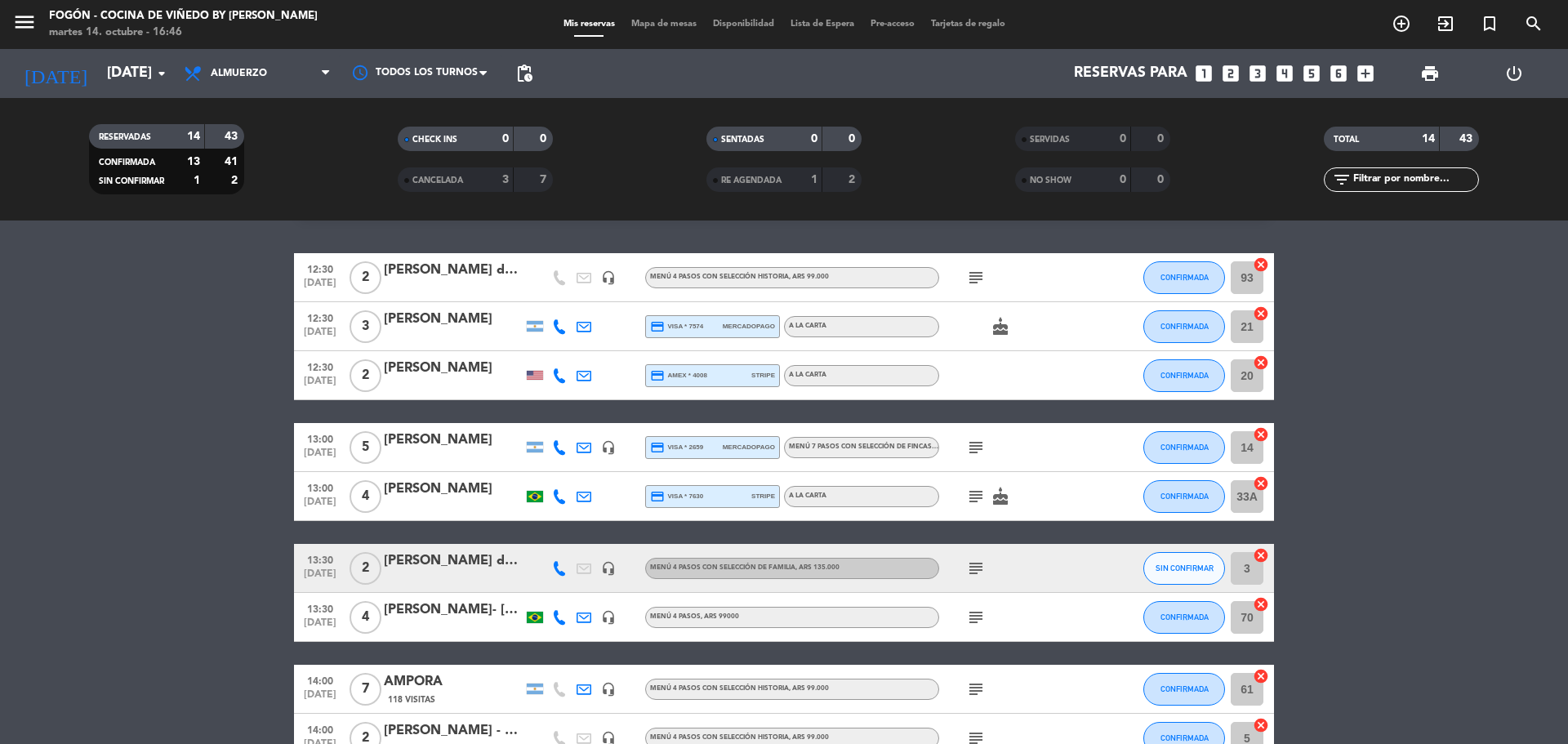
scroll to position [82, 0]
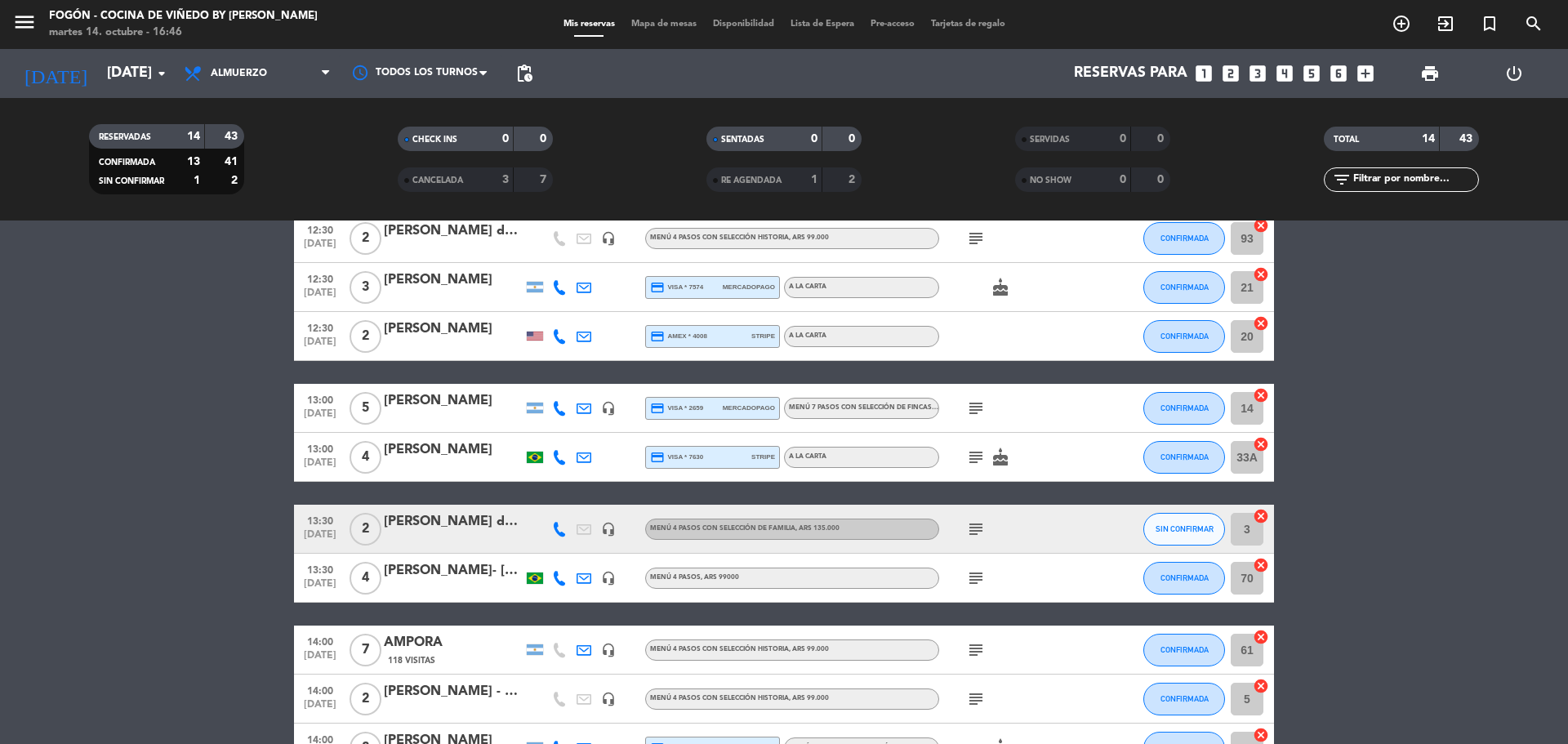
click at [976, 529] on icon "subject" at bounding box center [976, 529] width 19 height 19
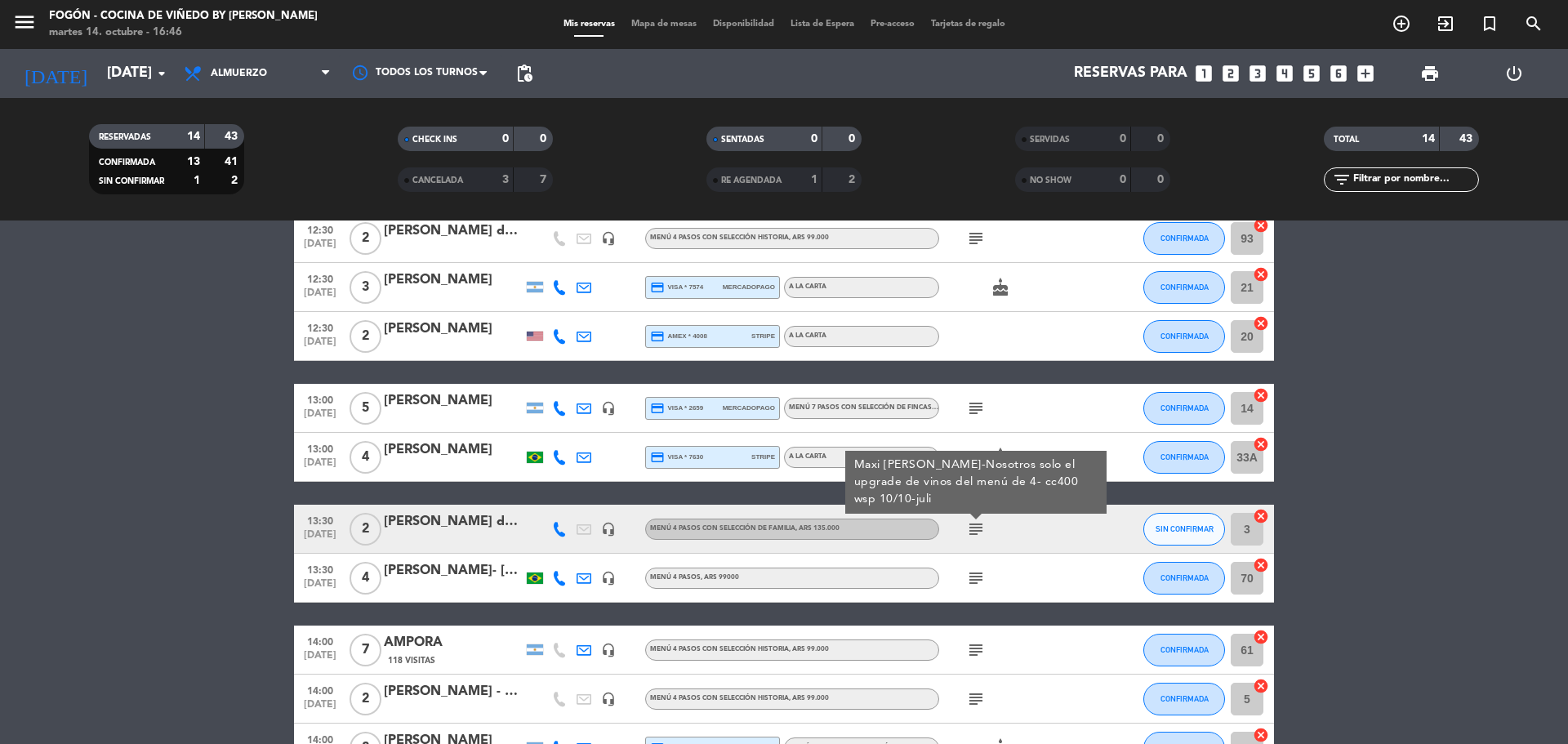
click at [976, 529] on icon "subject" at bounding box center [976, 529] width 19 height 19
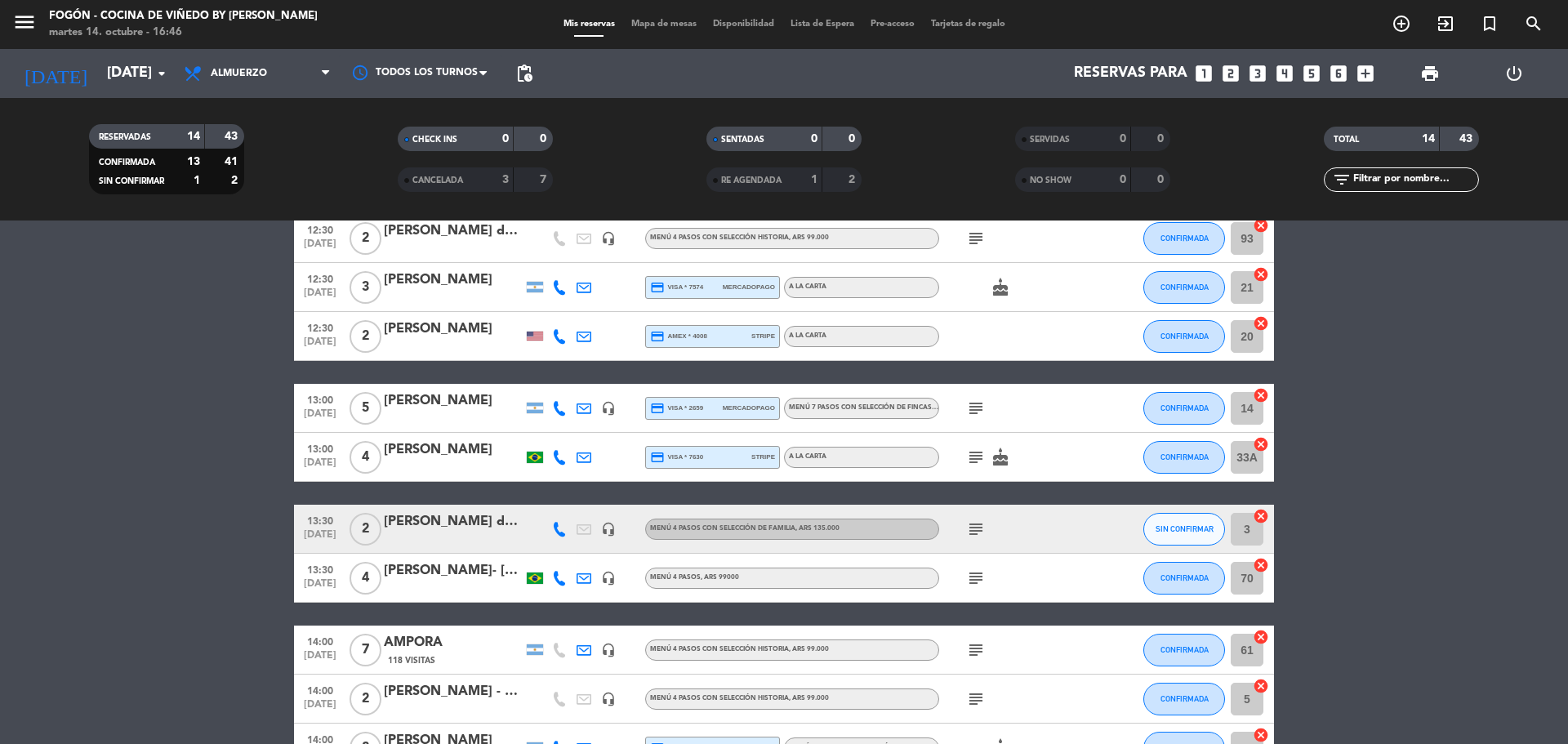
click at [981, 582] on icon "subject" at bounding box center [976, 578] width 19 height 19
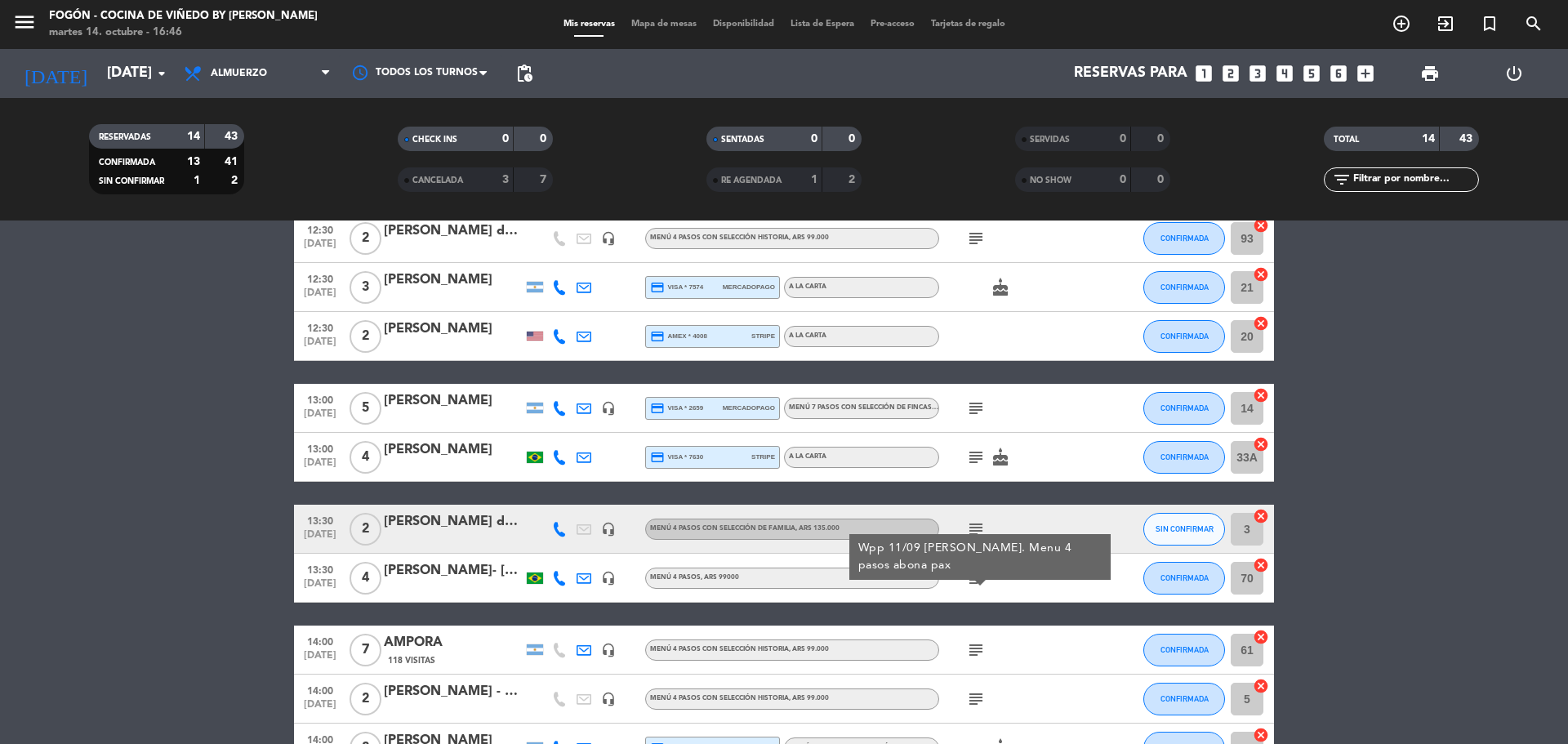
click at [981, 582] on icon "subject" at bounding box center [976, 578] width 19 height 19
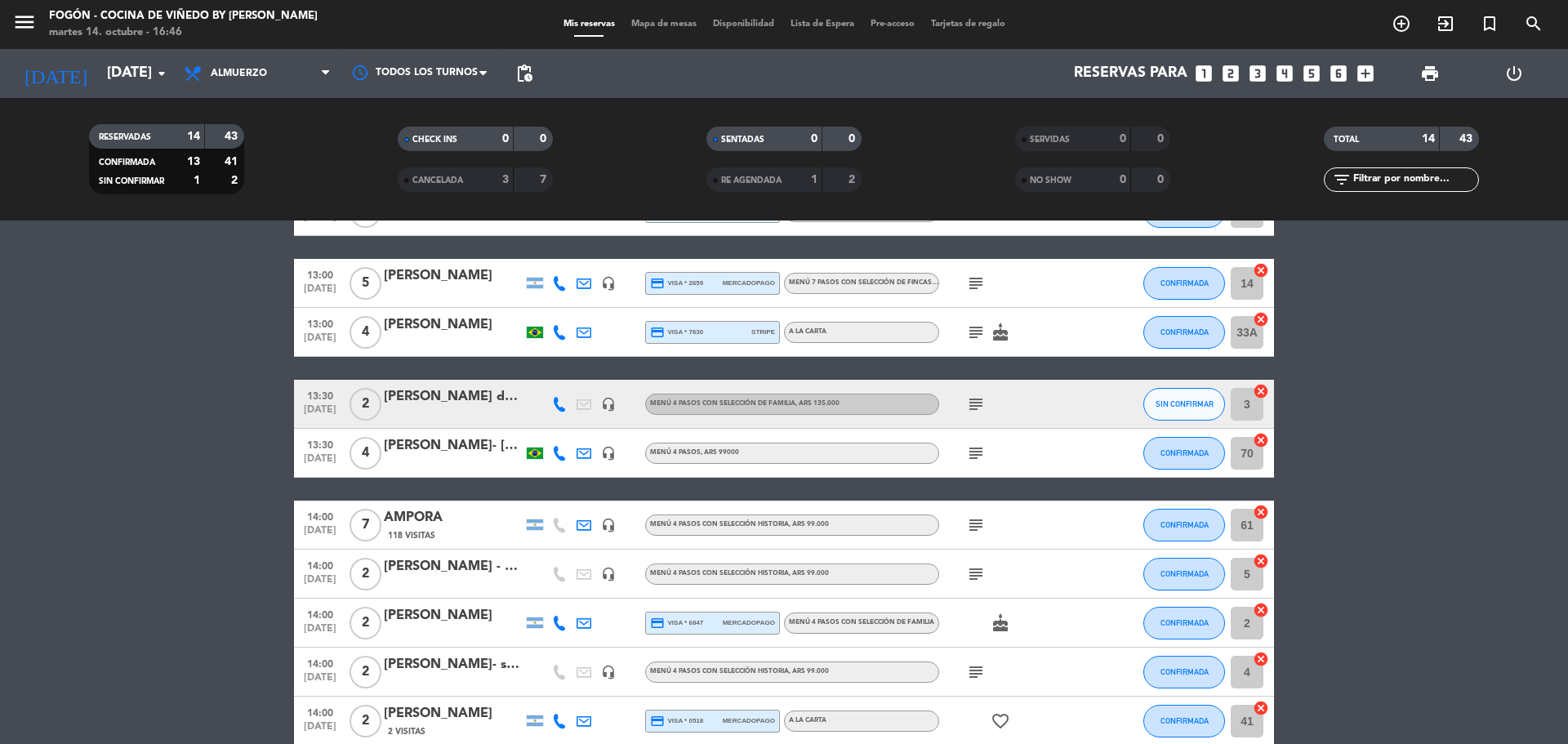
scroll to position [245, 0]
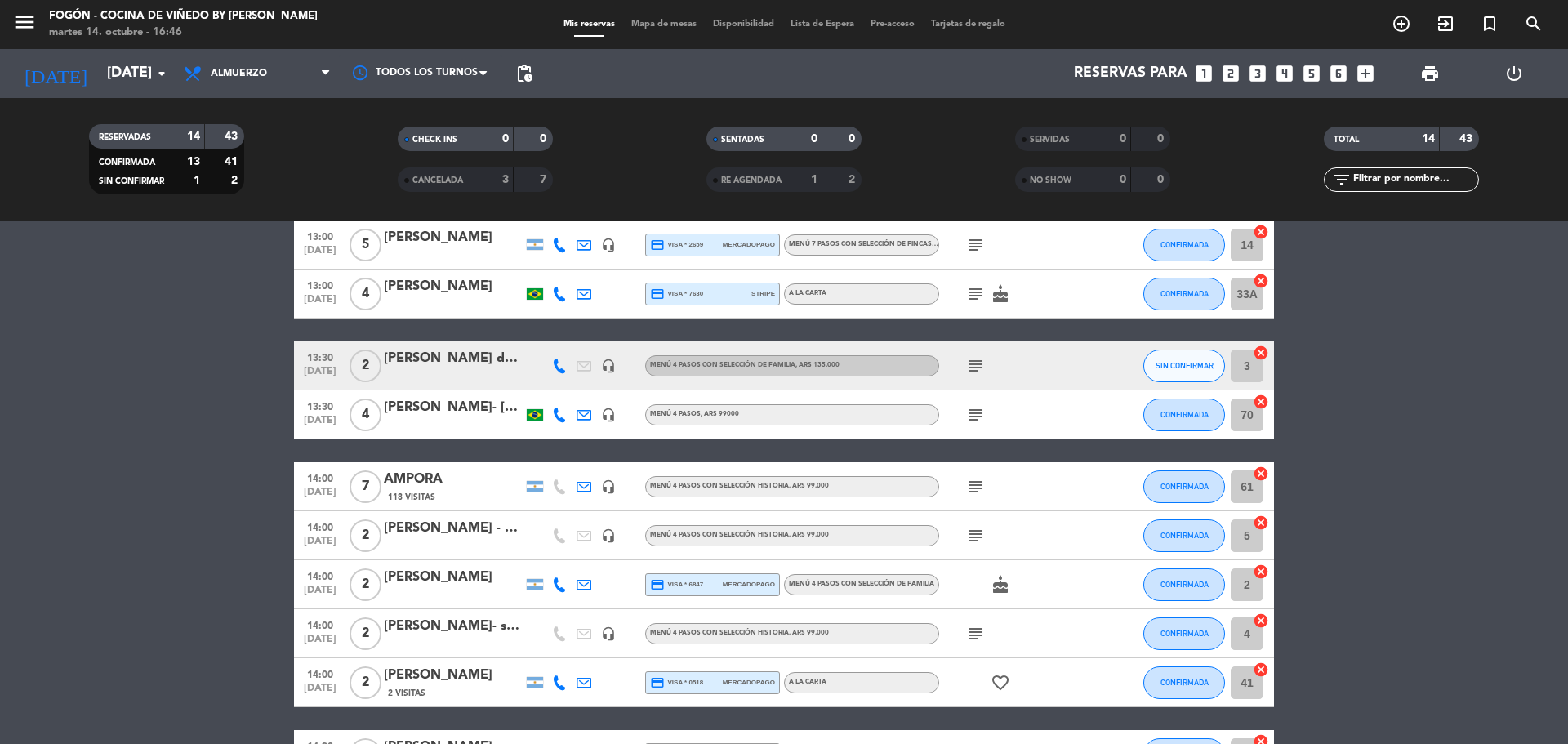
click at [978, 639] on icon "subject" at bounding box center [976, 633] width 19 height 19
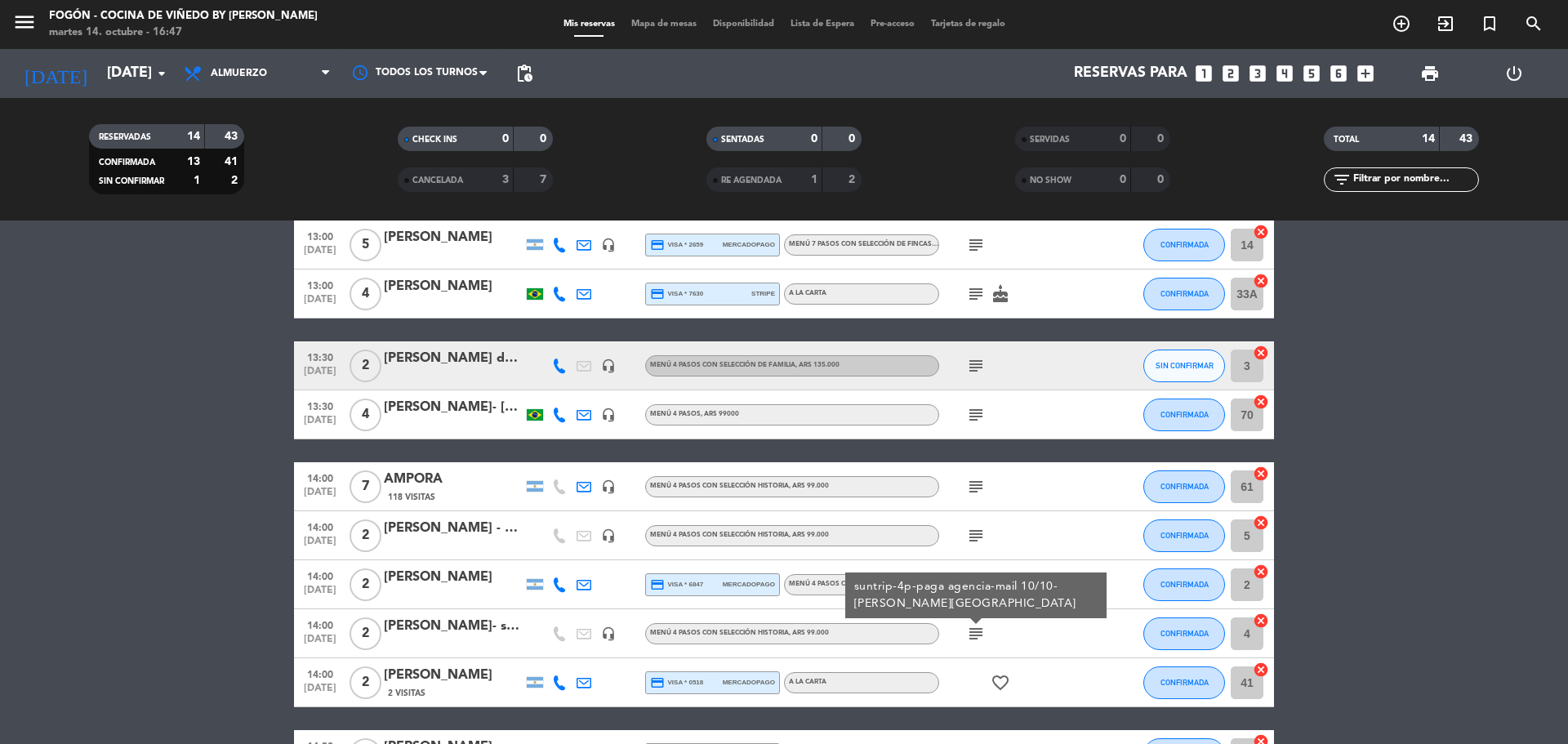
click at [978, 639] on icon "subject" at bounding box center [976, 633] width 19 height 19
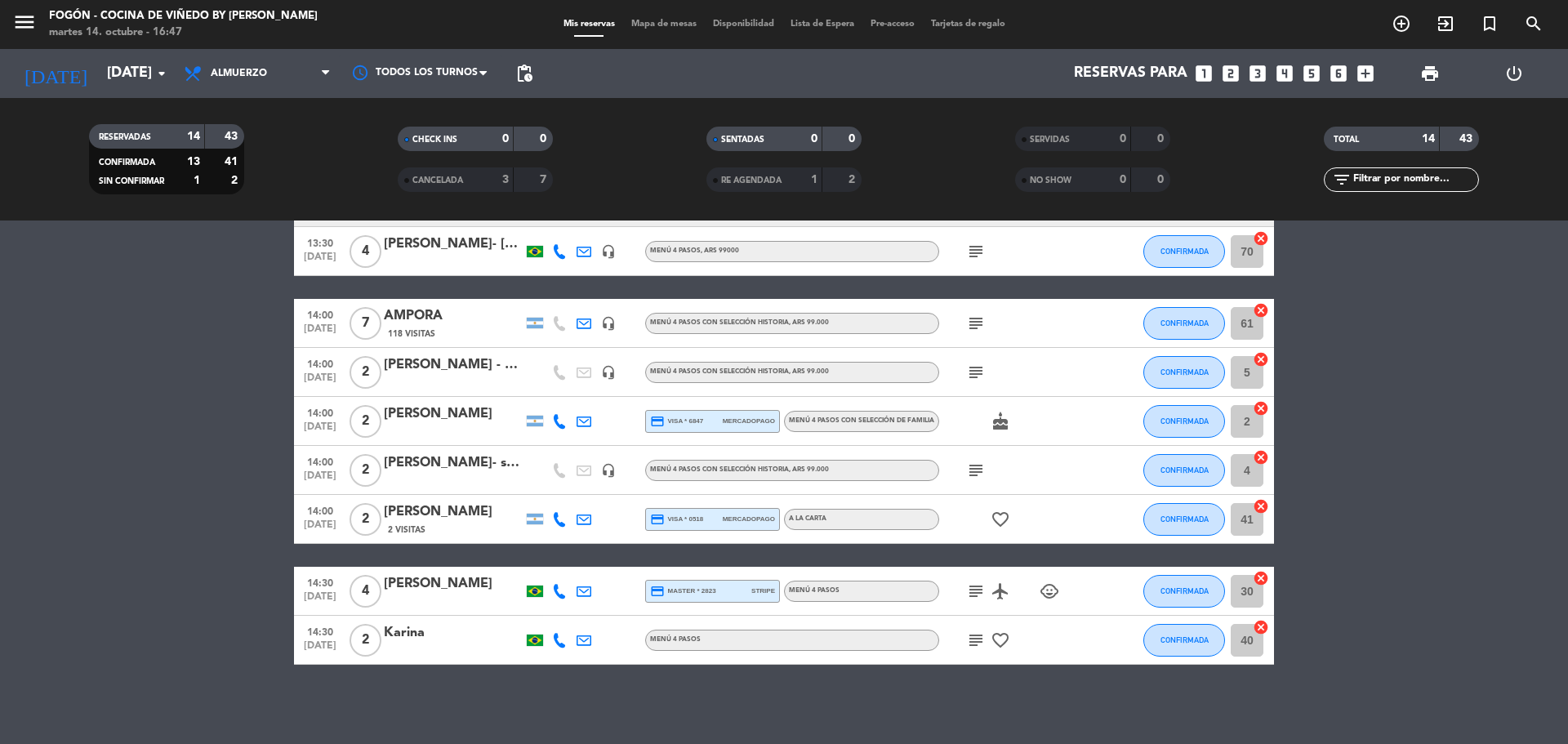
scroll to position [411, 0]
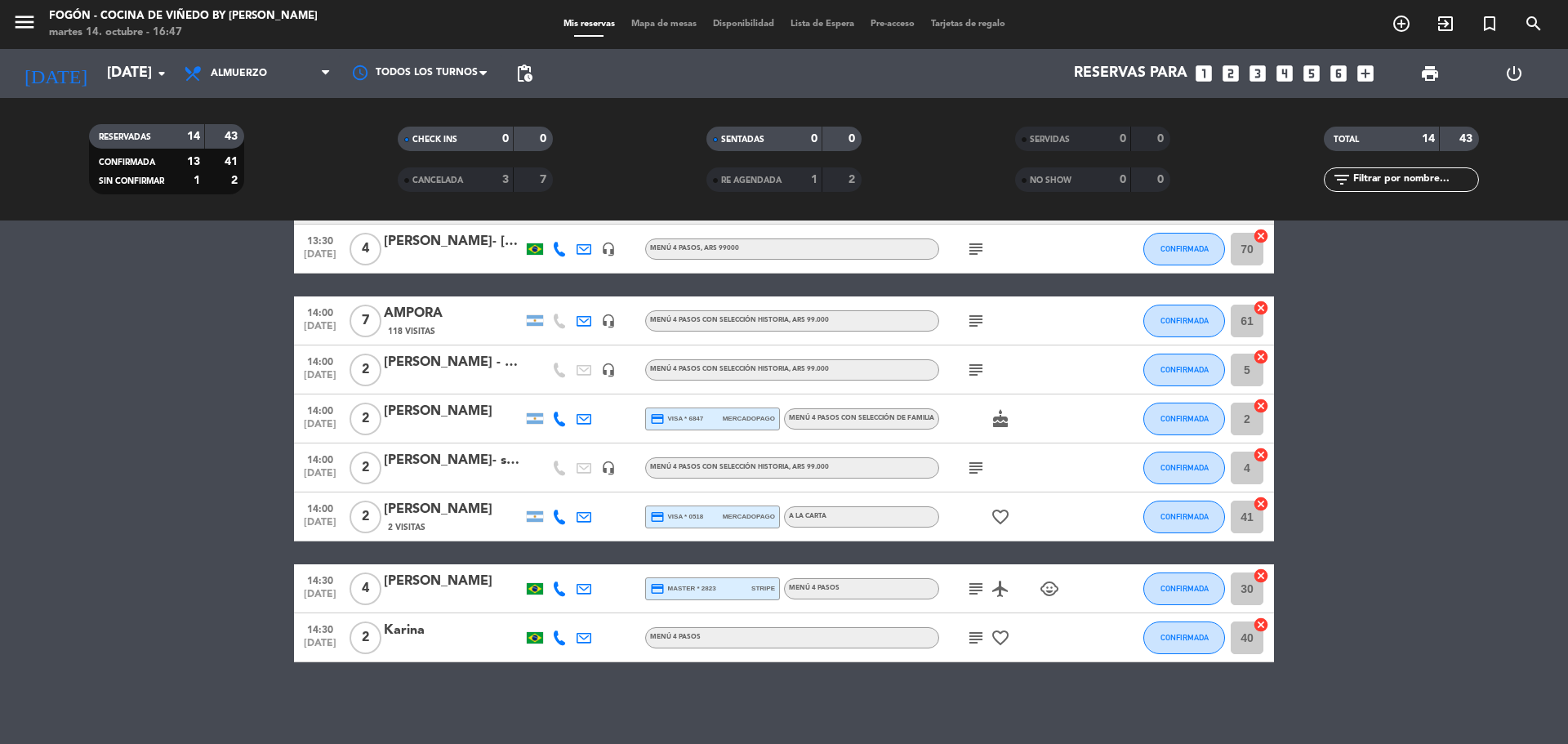
click at [980, 589] on icon "subject" at bounding box center [976, 588] width 19 height 19
click at [1049, 588] on icon "child_care" at bounding box center [1049, 588] width 19 height 19
click at [981, 635] on icon "subject" at bounding box center [976, 637] width 19 height 19
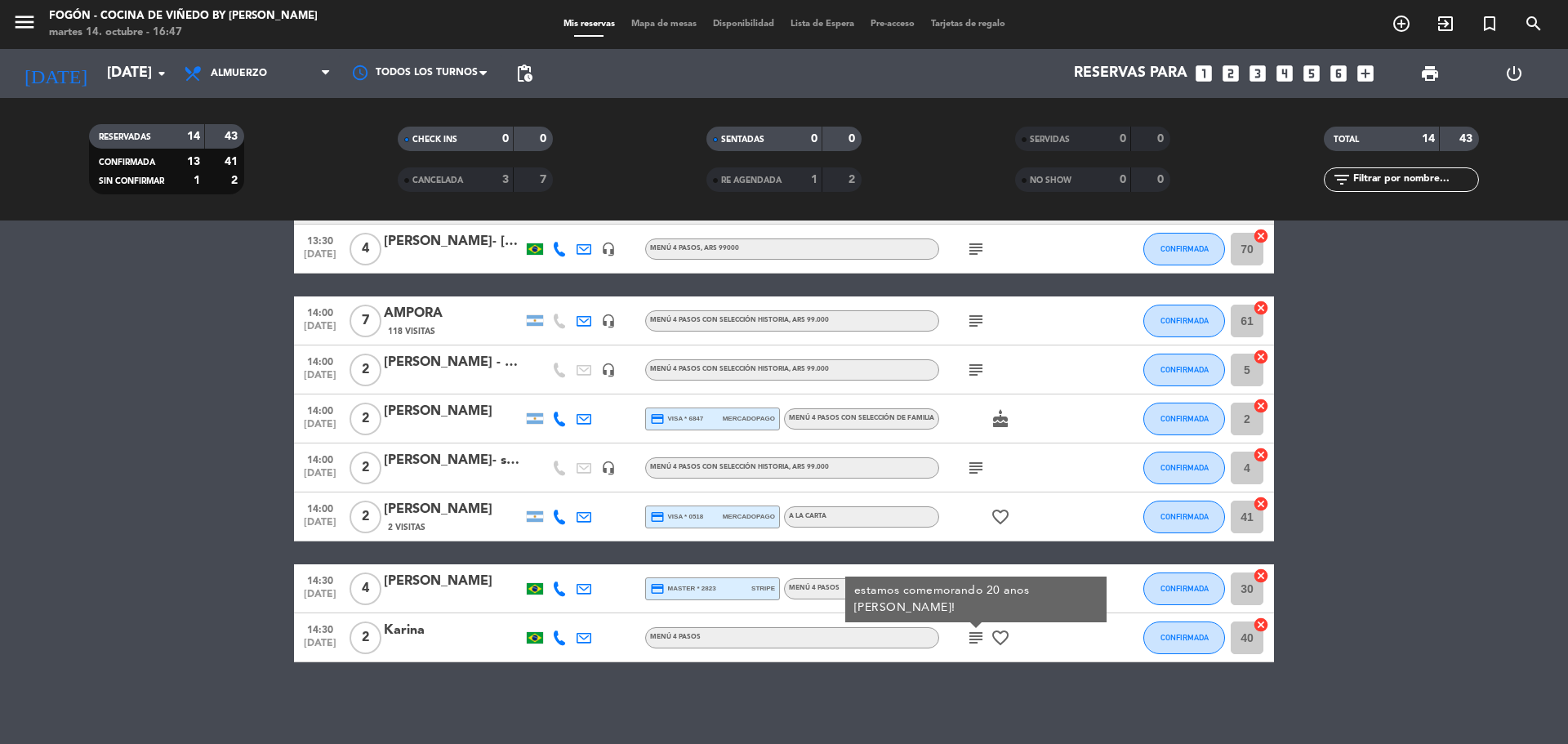
click at [981, 637] on icon "subject" at bounding box center [976, 637] width 19 height 19
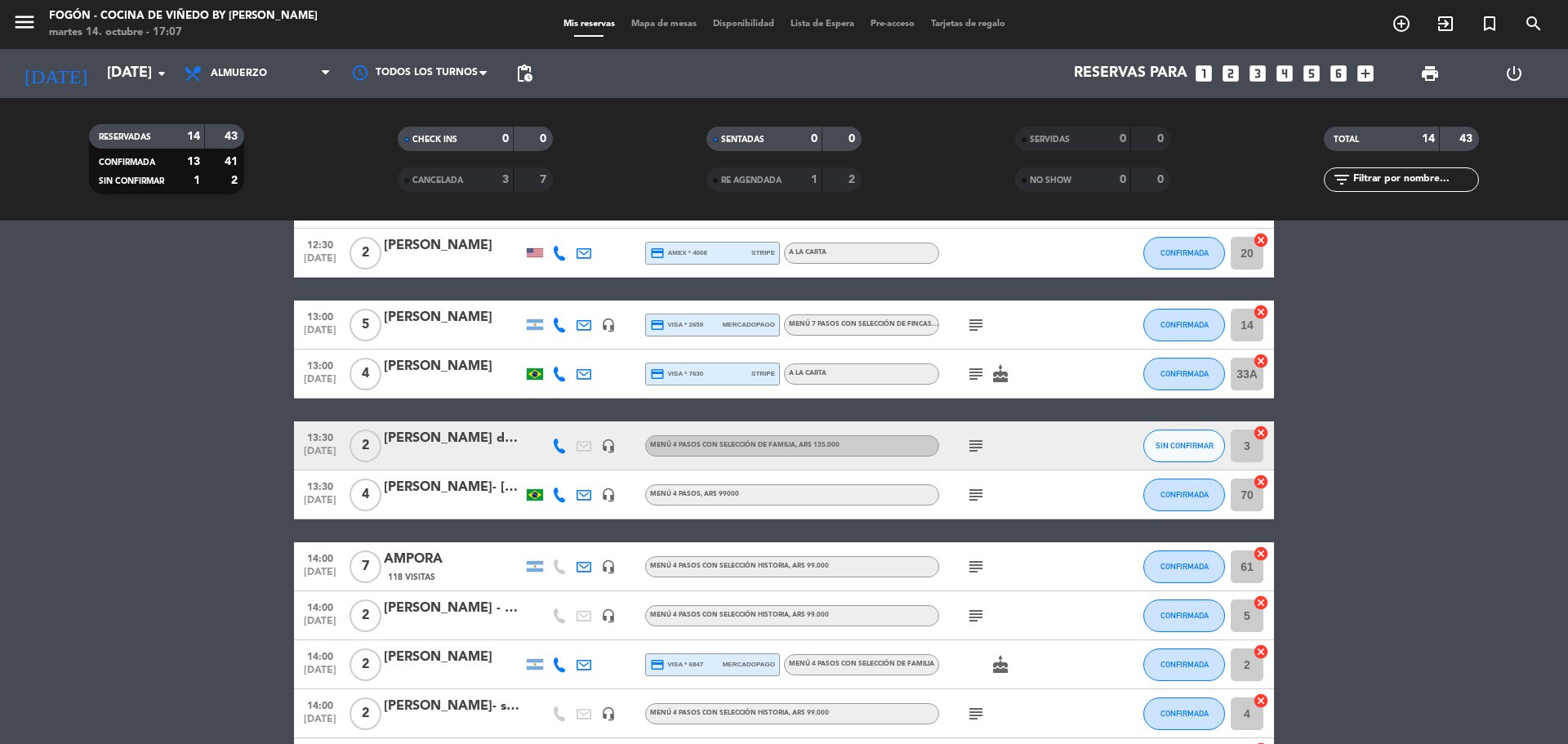
scroll to position [0, 0]
